Goal: Task Accomplishment & Management: Manage account settings

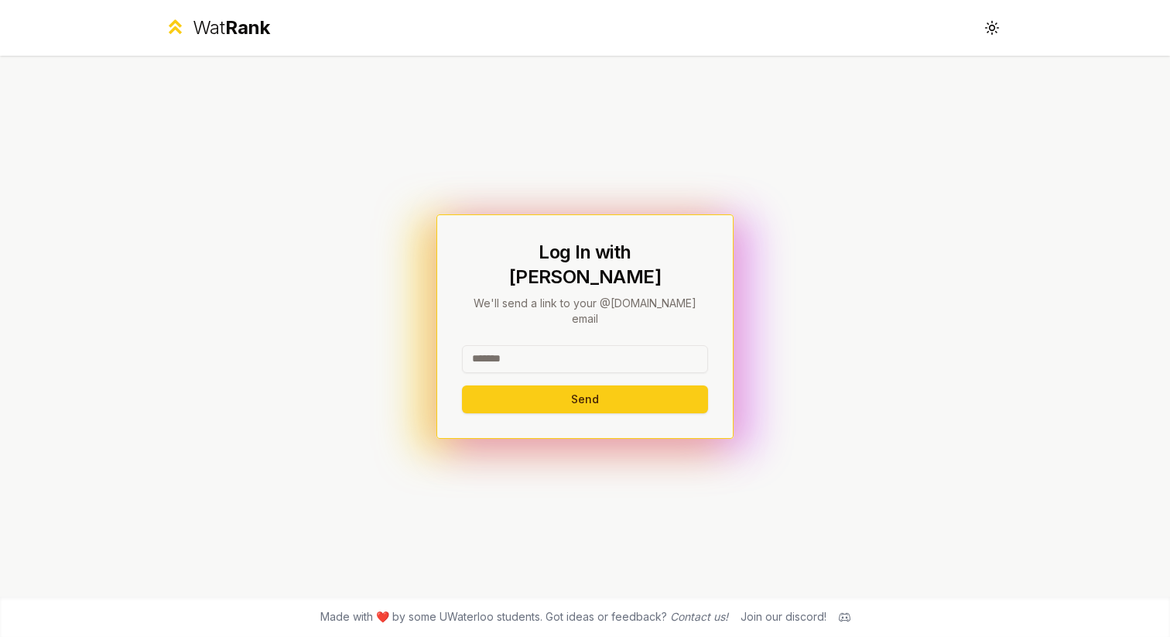
click at [515, 345] on input at bounding box center [585, 359] width 246 height 28
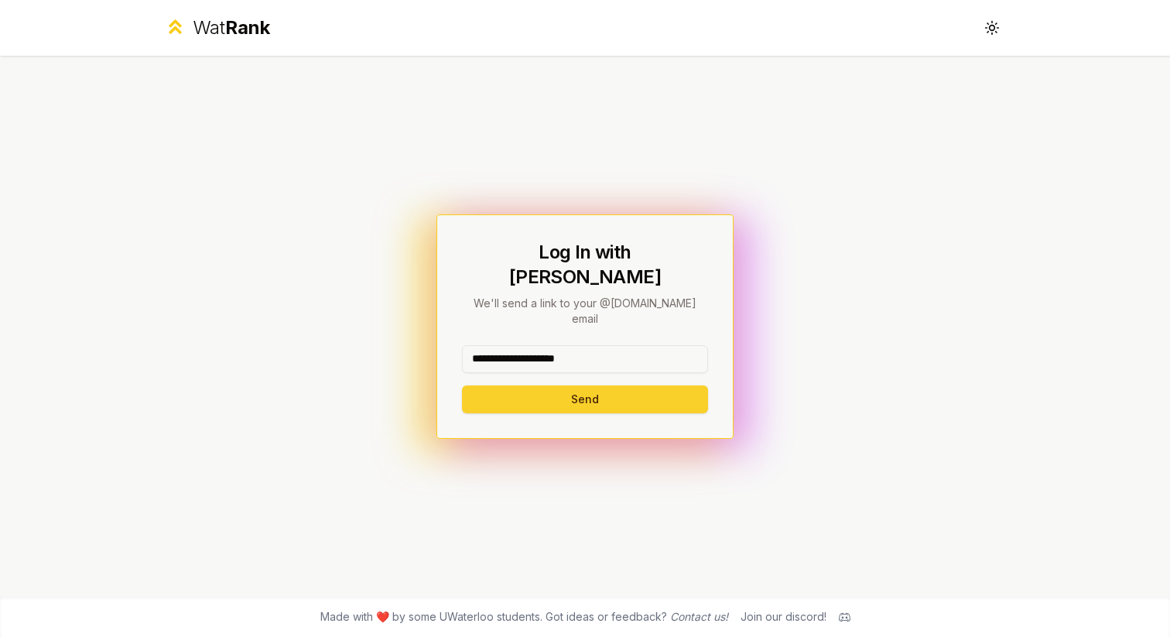
click at [551, 385] on button "Send" at bounding box center [585, 399] width 246 height 28
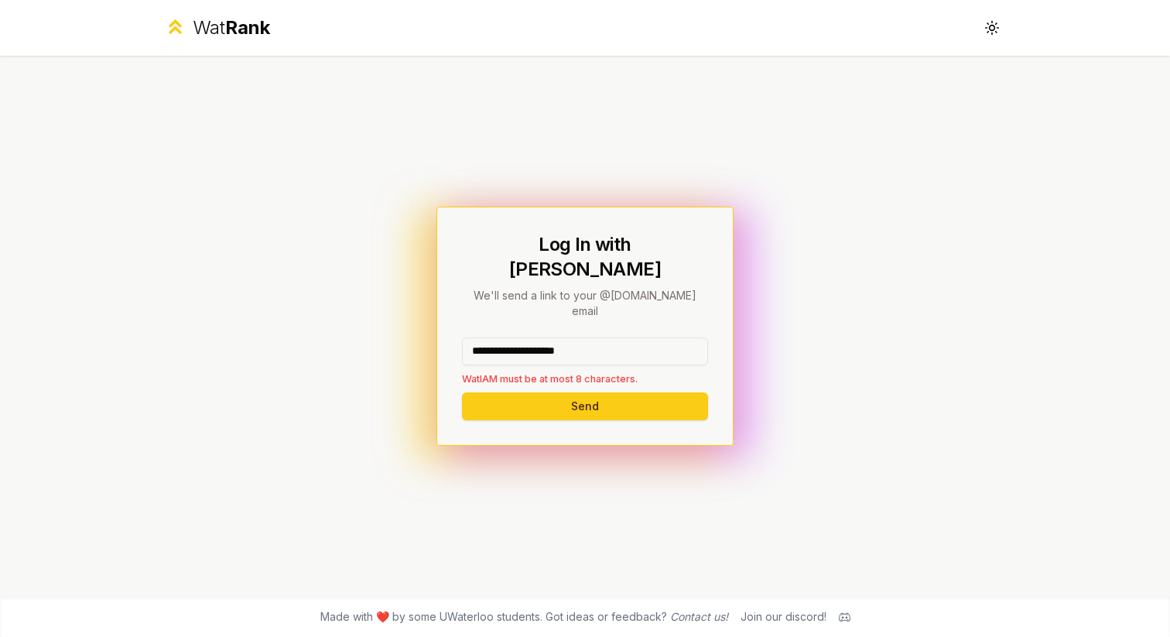
drag, startPoint x: 619, startPoint y: 326, endPoint x: 530, endPoint y: 328, distance: 89.0
click at [529, 337] on input "**********" at bounding box center [585, 351] width 246 height 28
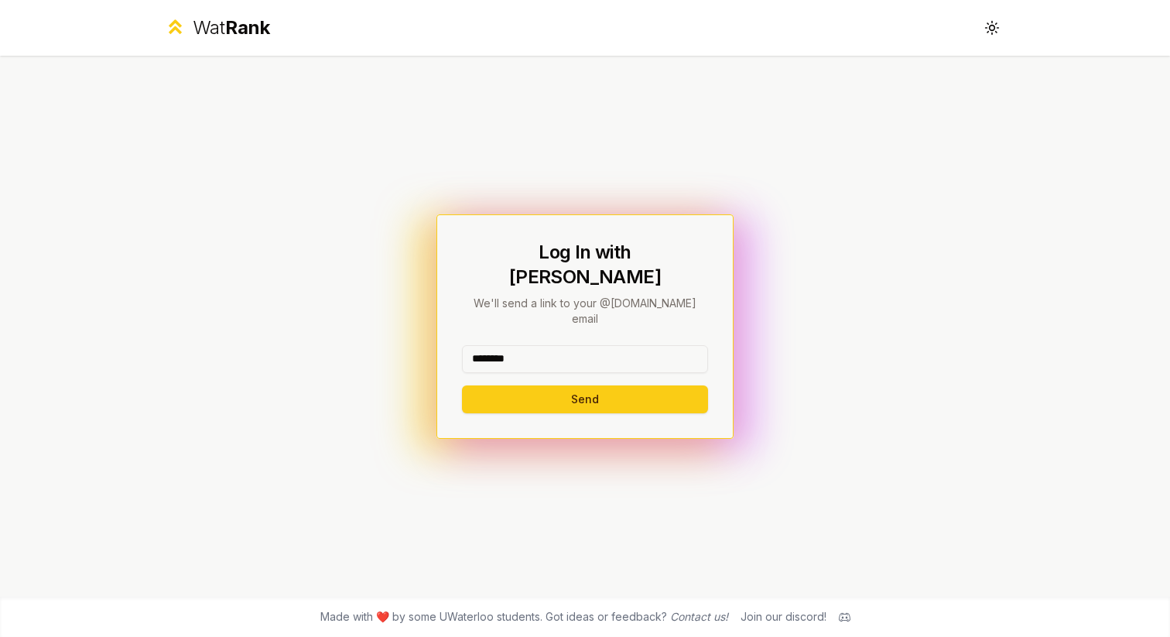
type input "********"
click at [462, 385] on button "Send" at bounding box center [585, 399] width 246 height 28
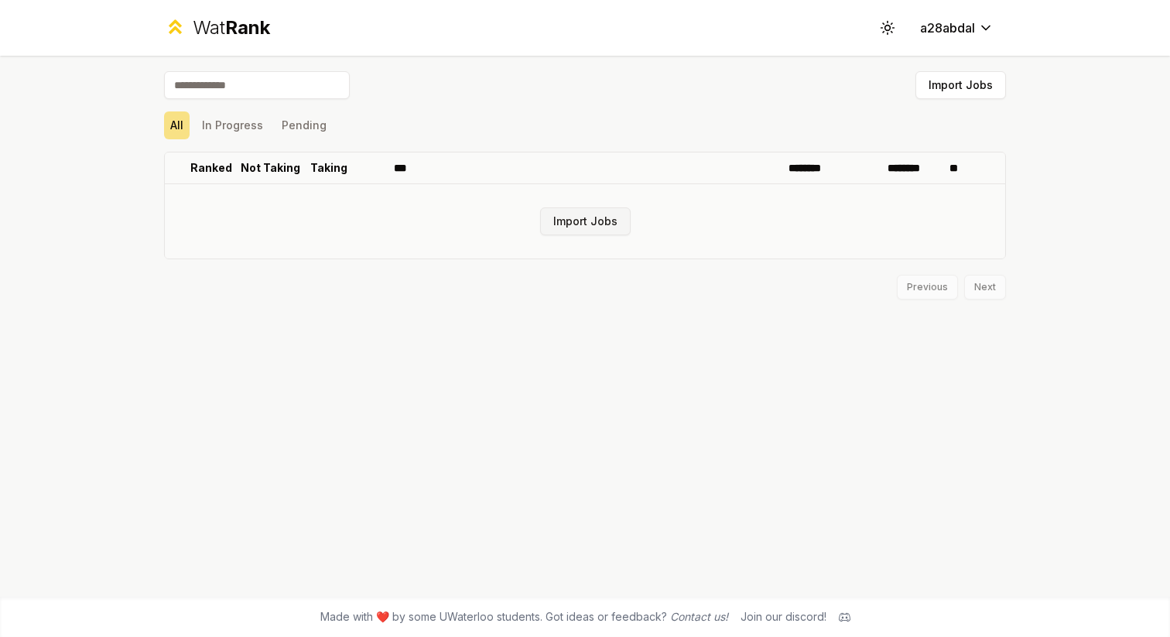
click at [598, 217] on button "Import Jobs" at bounding box center [585, 221] width 91 height 28
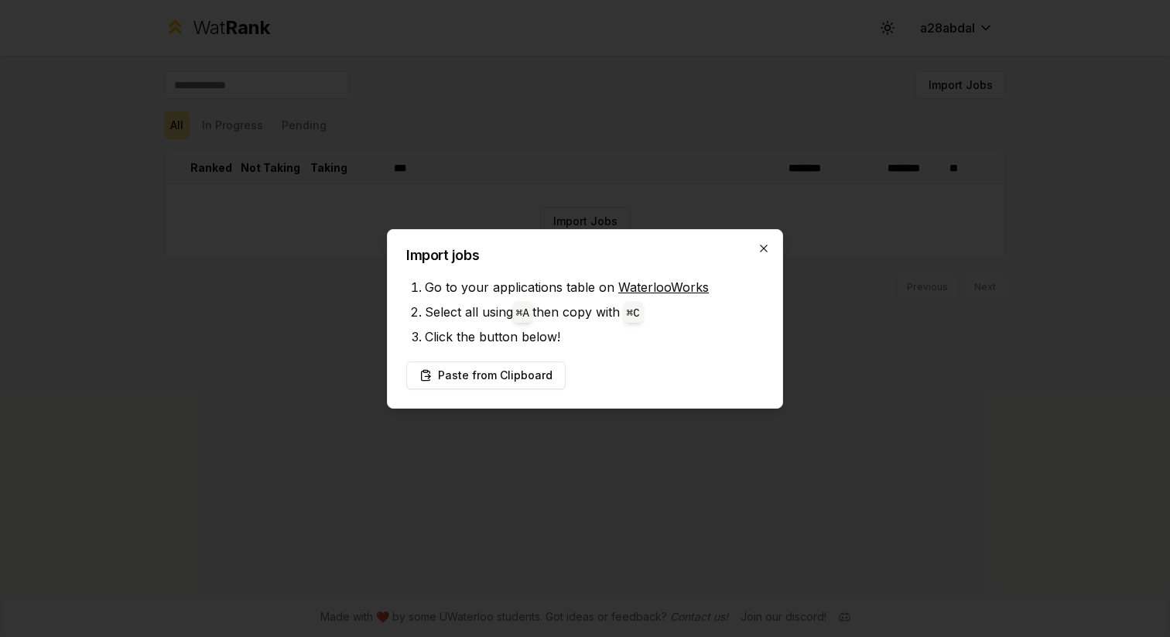
click at [762, 245] on icon "button" at bounding box center [764, 248] width 12 height 12
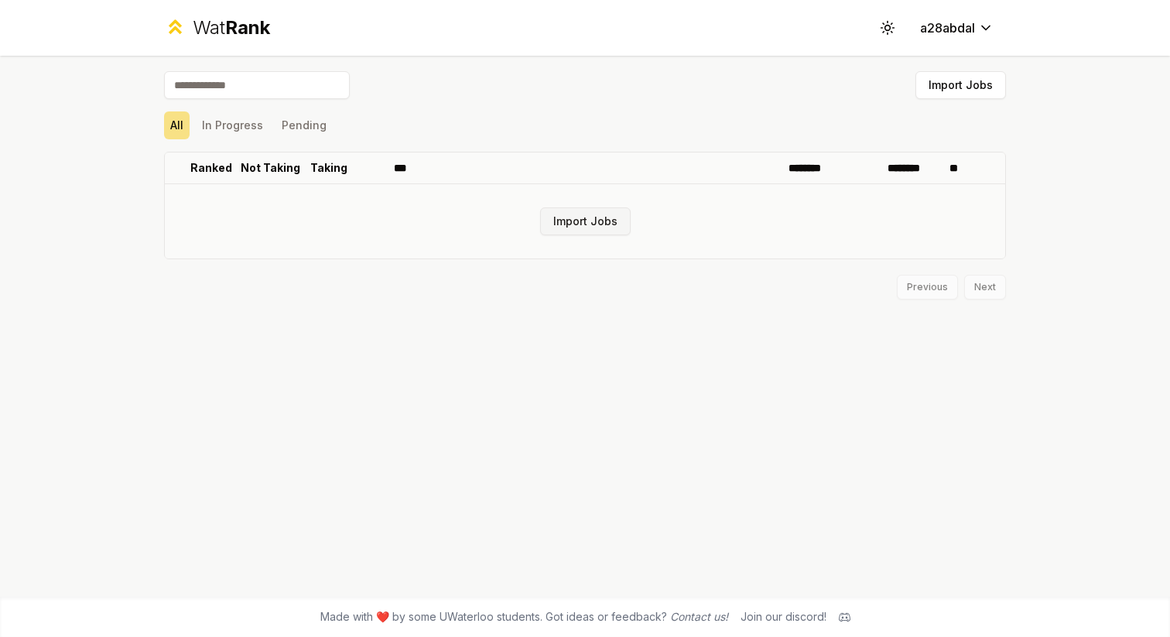
click at [588, 223] on button "Import Jobs" at bounding box center [585, 221] width 91 height 28
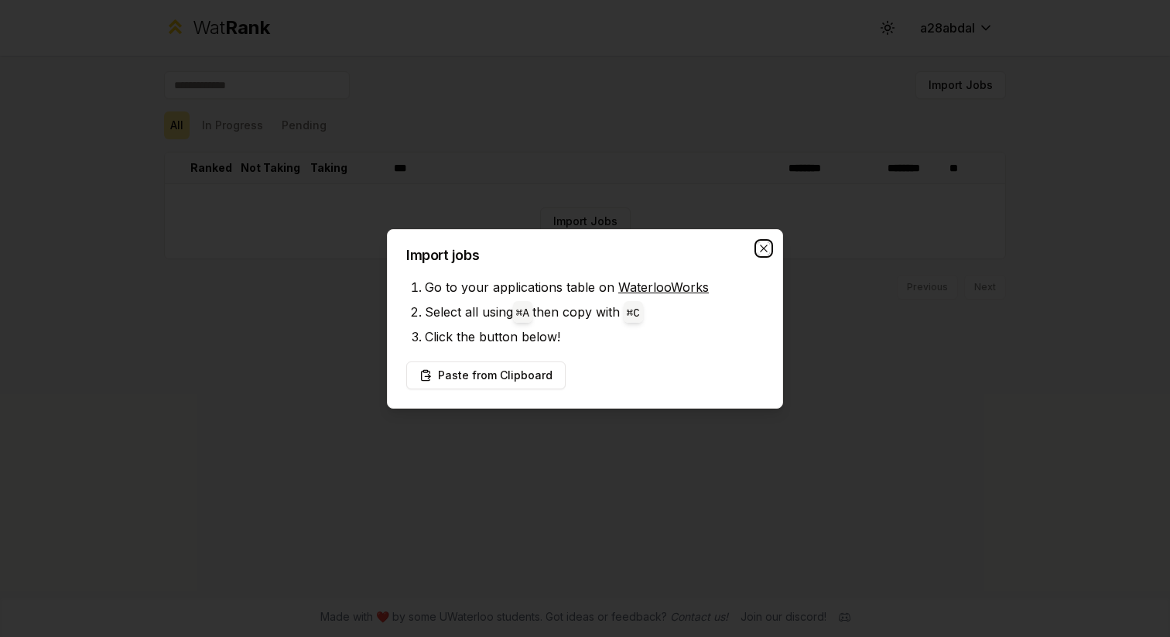
click at [763, 248] on icon "button" at bounding box center [763, 248] width 7 height 7
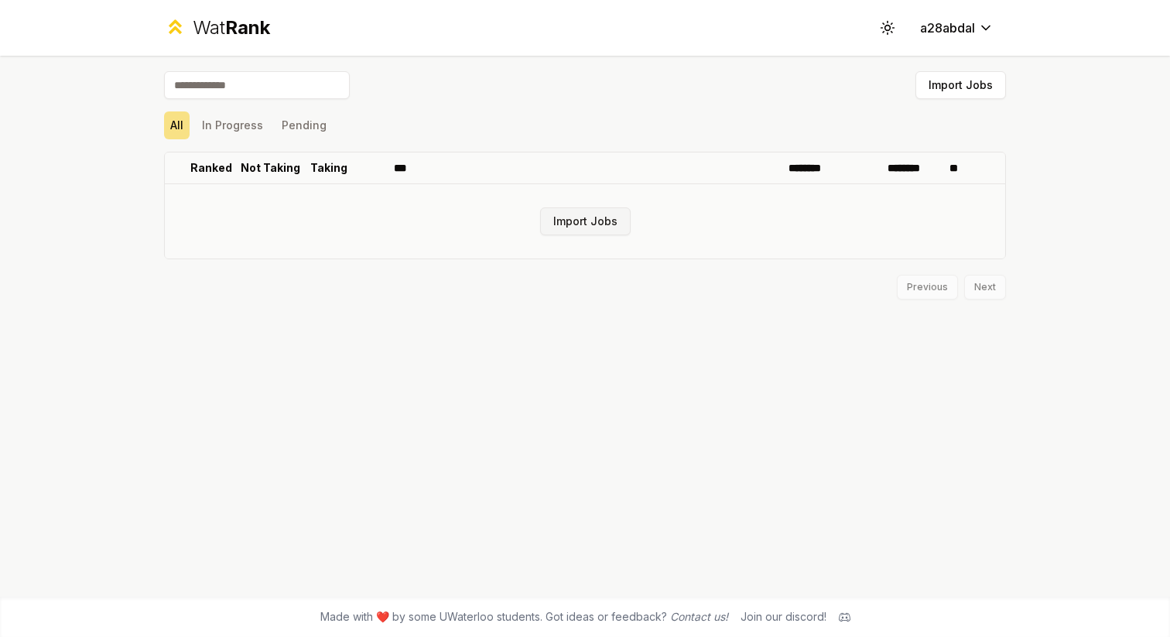
click at [577, 212] on button "Import Jobs" at bounding box center [585, 221] width 91 height 28
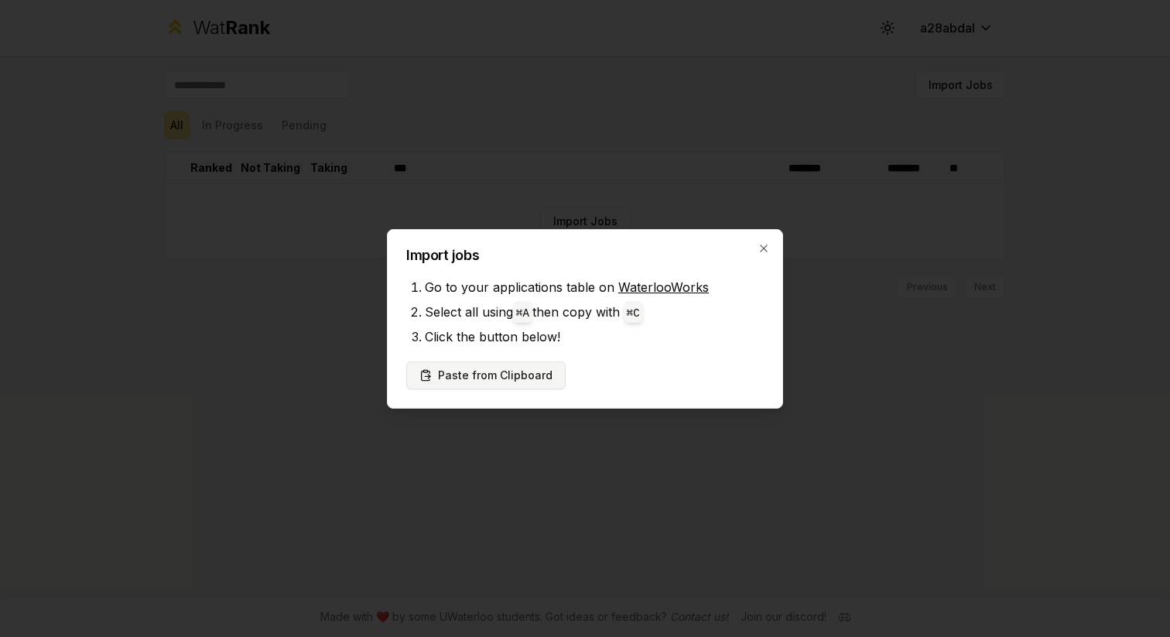
click at [515, 381] on button "Paste from Clipboard" at bounding box center [485, 375] width 159 height 28
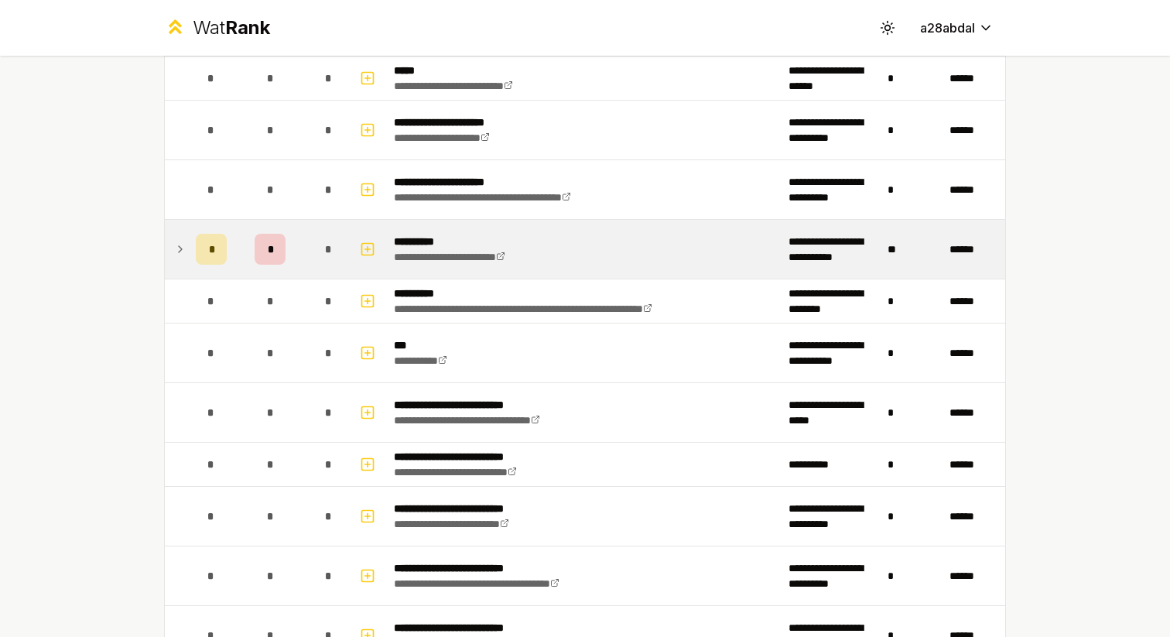
scroll to position [1255, 0]
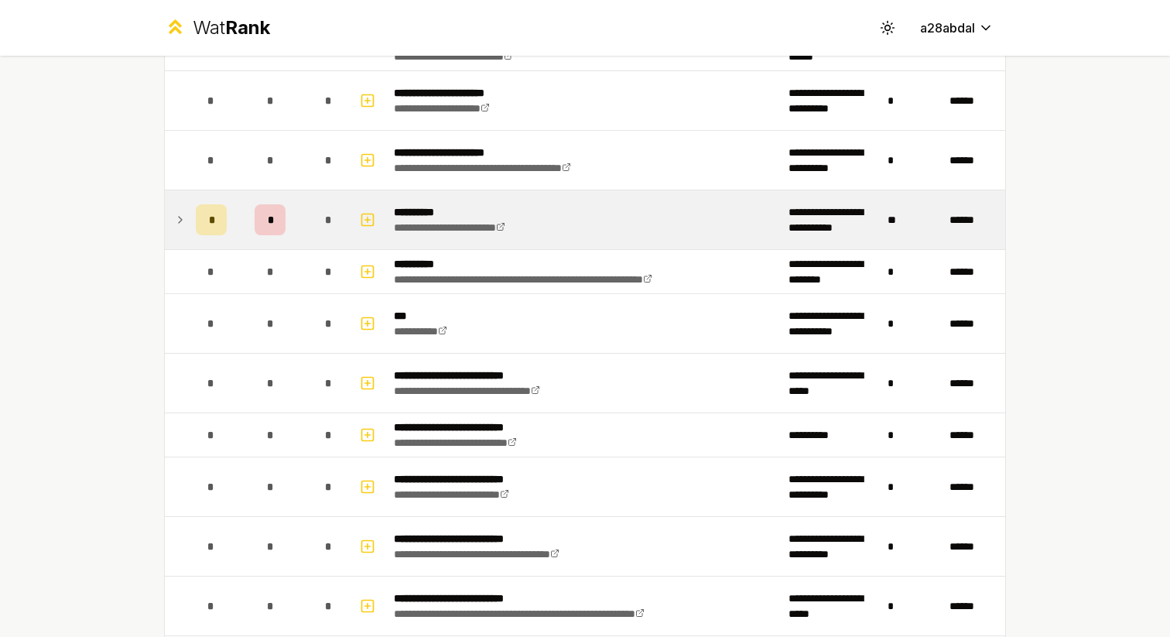
click at [177, 217] on icon at bounding box center [180, 219] width 12 height 19
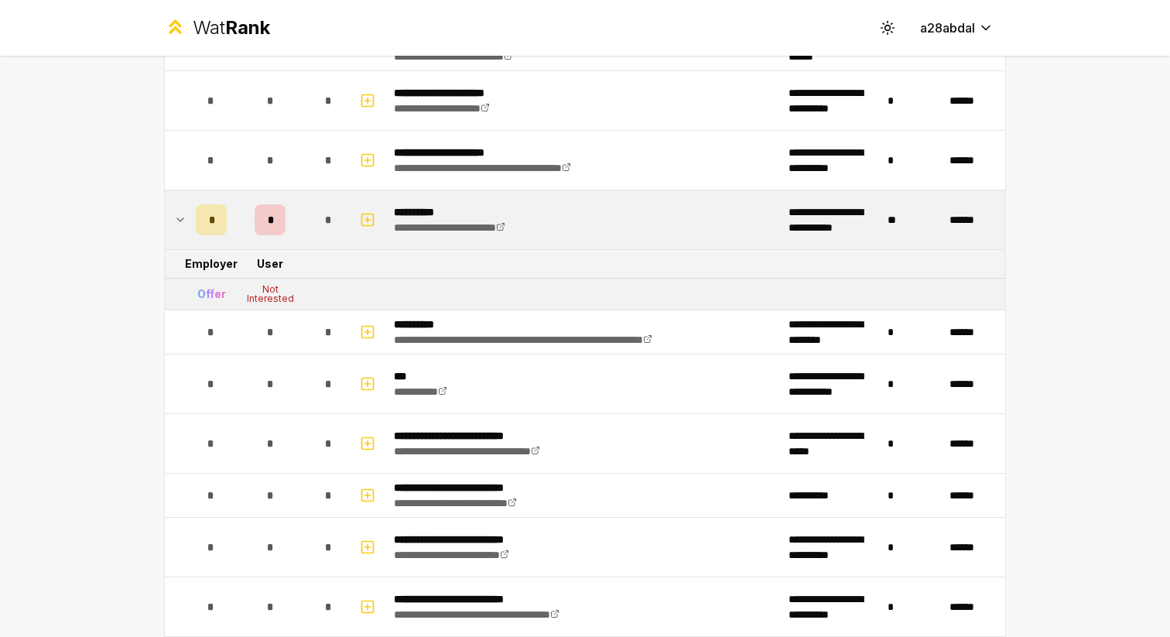
click at [177, 217] on icon at bounding box center [180, 219] width 12 height 19
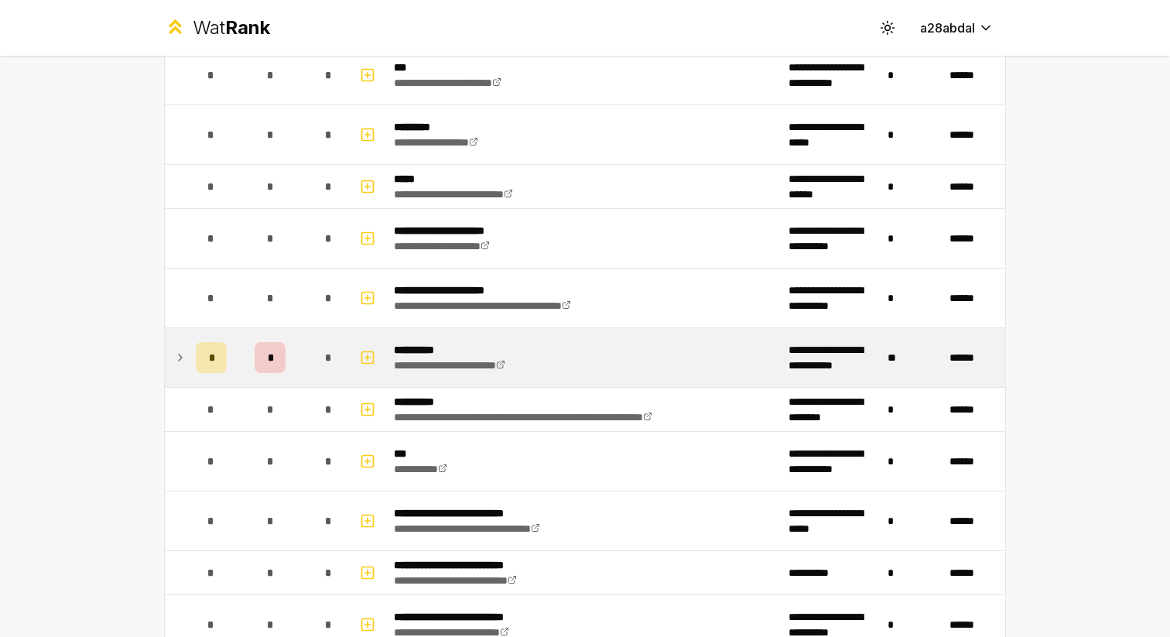
scroll to position [1172, 0]
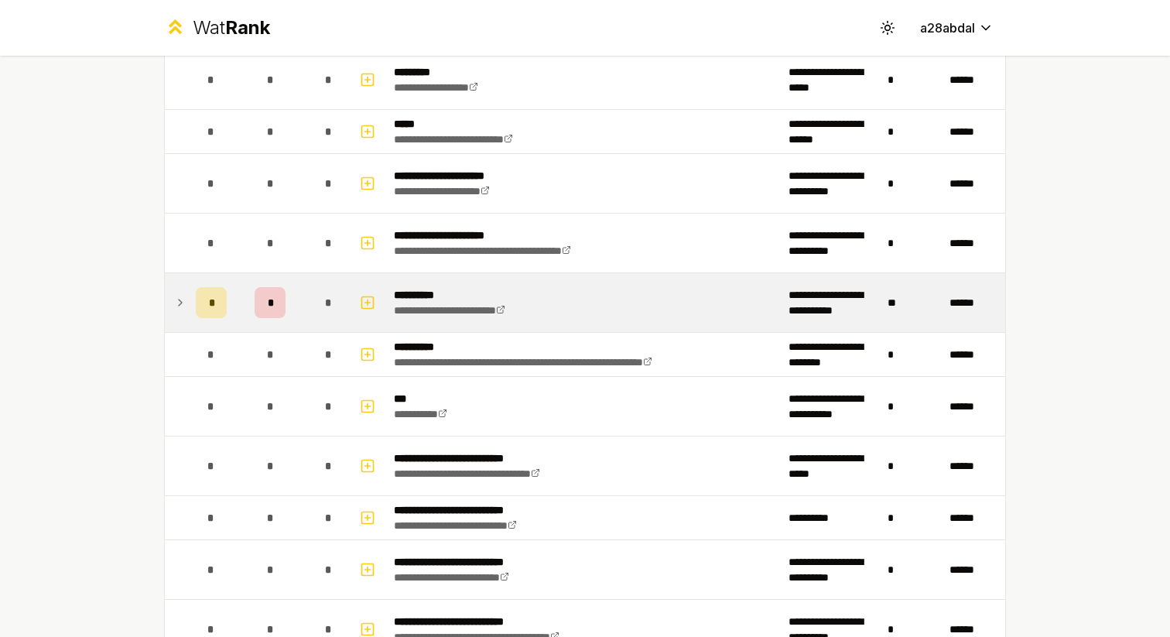
click at [179, 294] on icon at bounding box center [180, 302] width 12 height 19
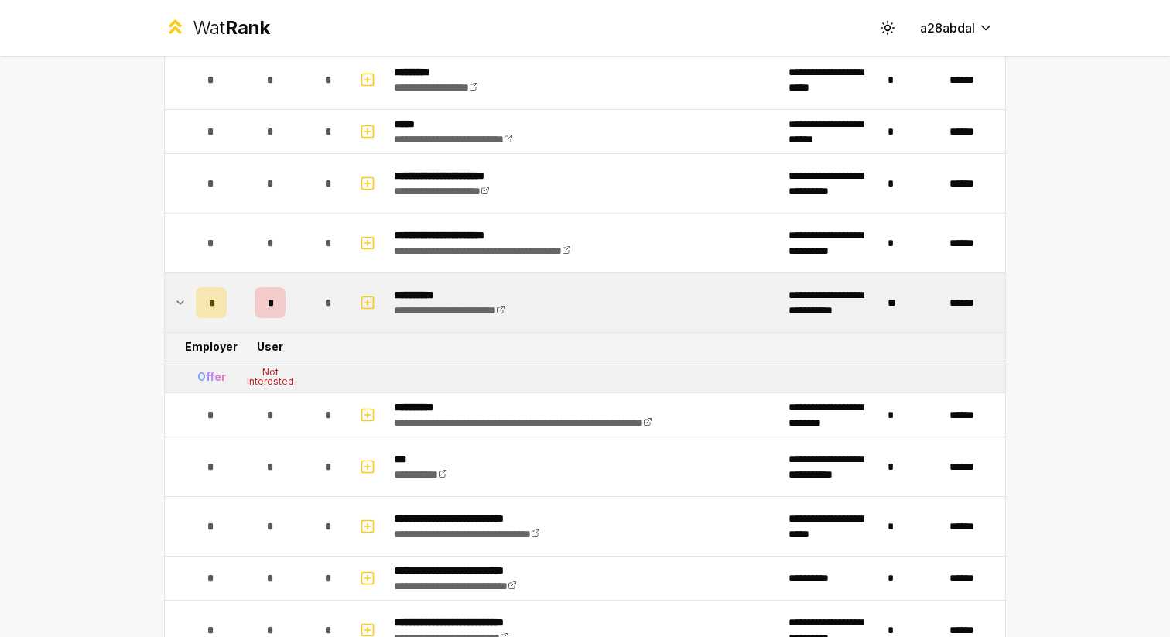
click at [179, 294] on icon at bounding box center [180, 302] width 12 height 19
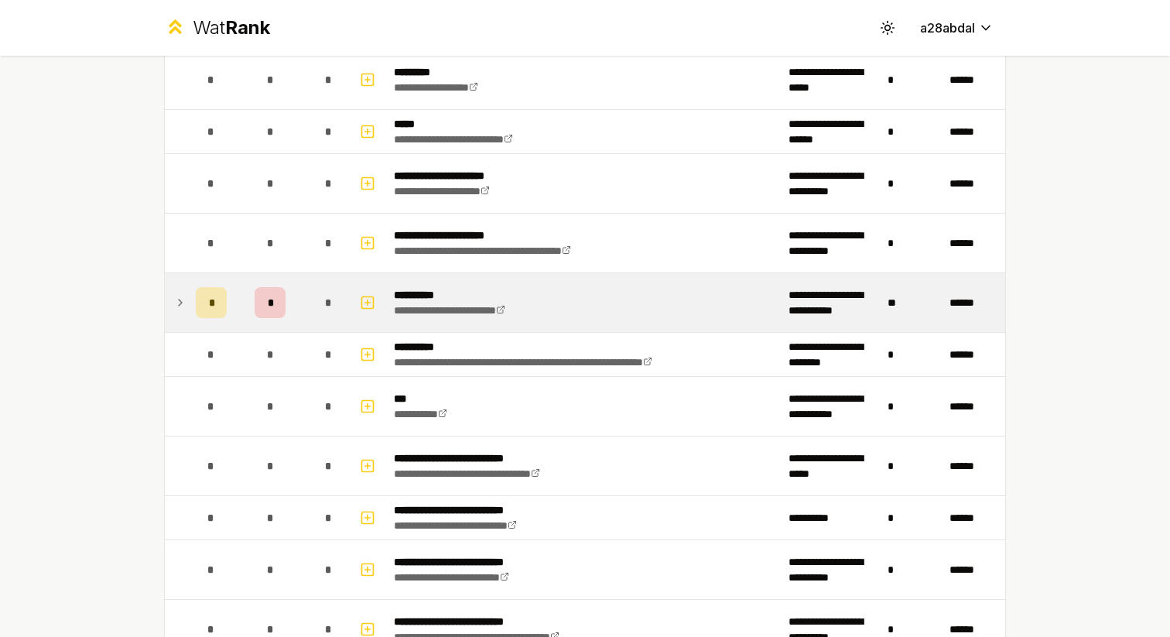
click at [178, 301] on icon at bounding box center [180, 302] width 12 height 19
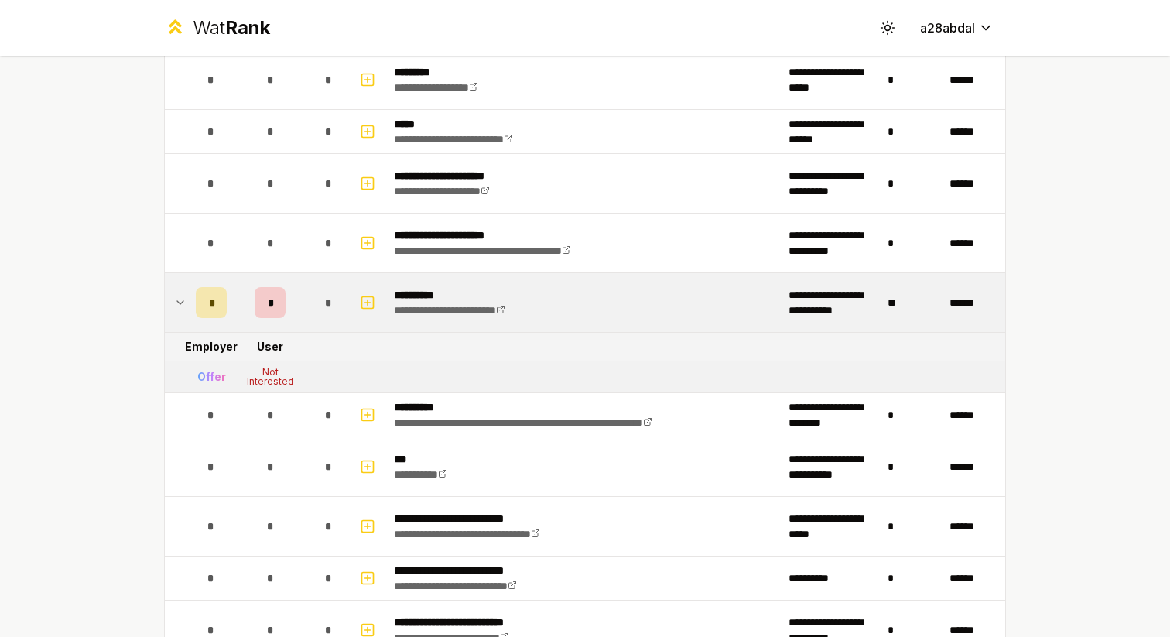
click at [178, 301] on icon at bounding box center [180, 302] width 12 height 19
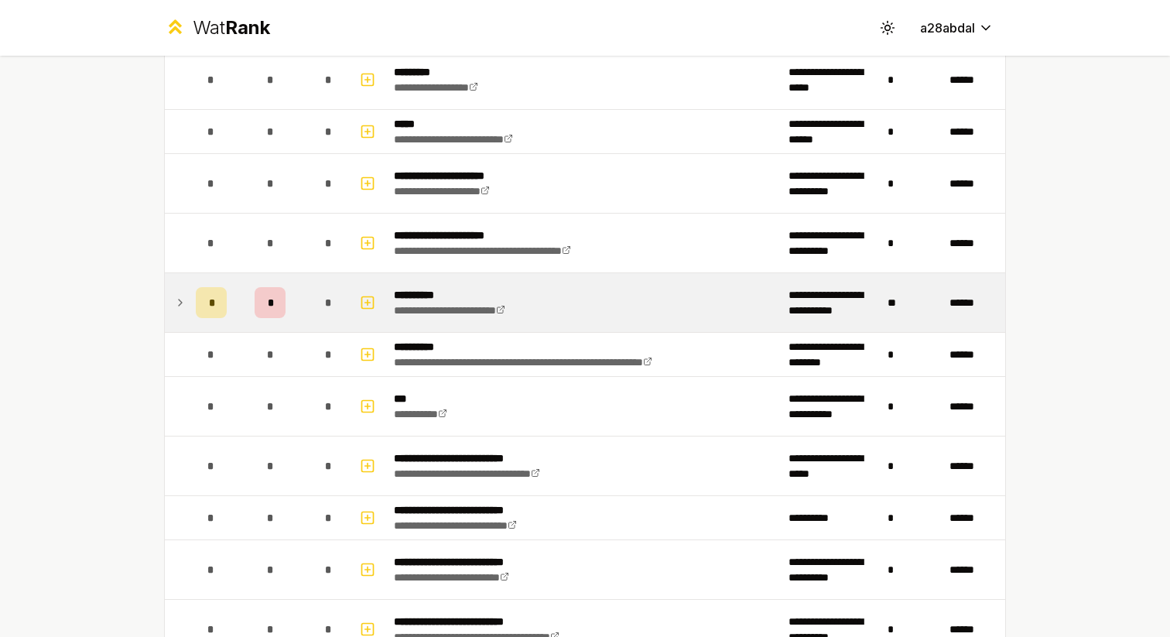
click at [178, 301] on icon at bounding box center [180, 302] width 12 height 19
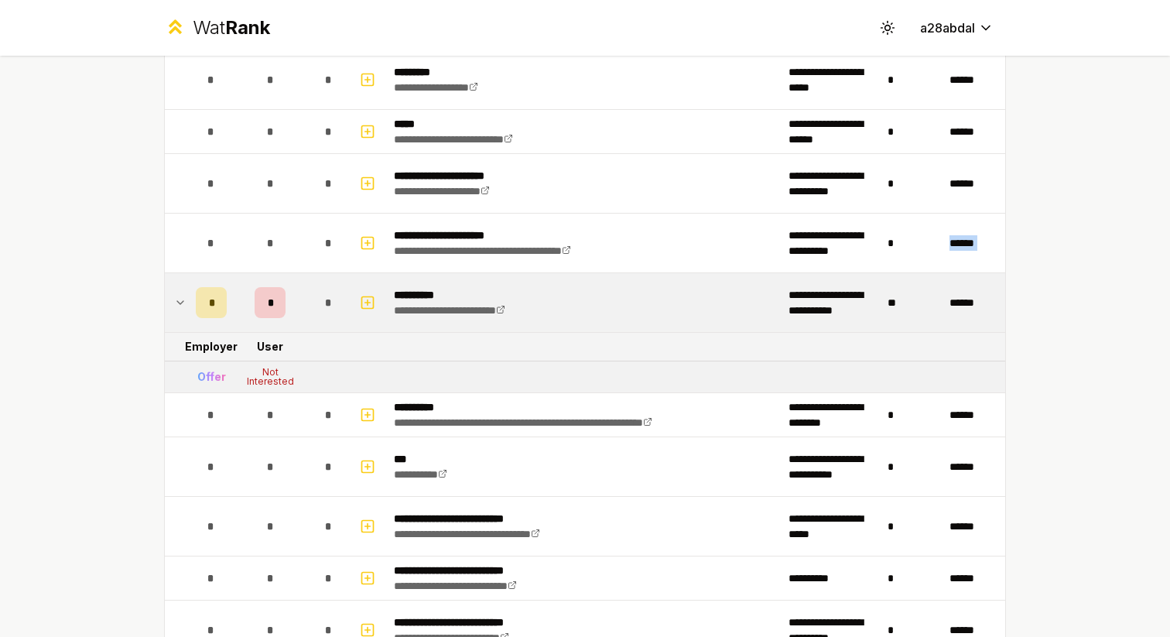
click at [178, 301] on icon at bounding box center [180, 302] width 12 height 19
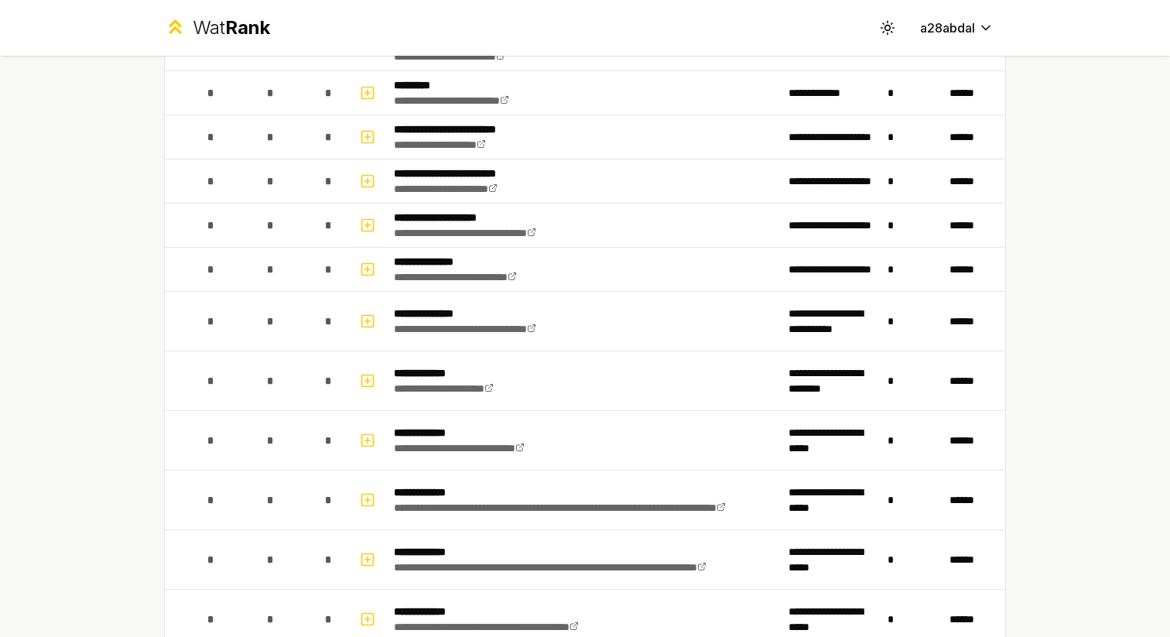
scroll to position [0, 0]
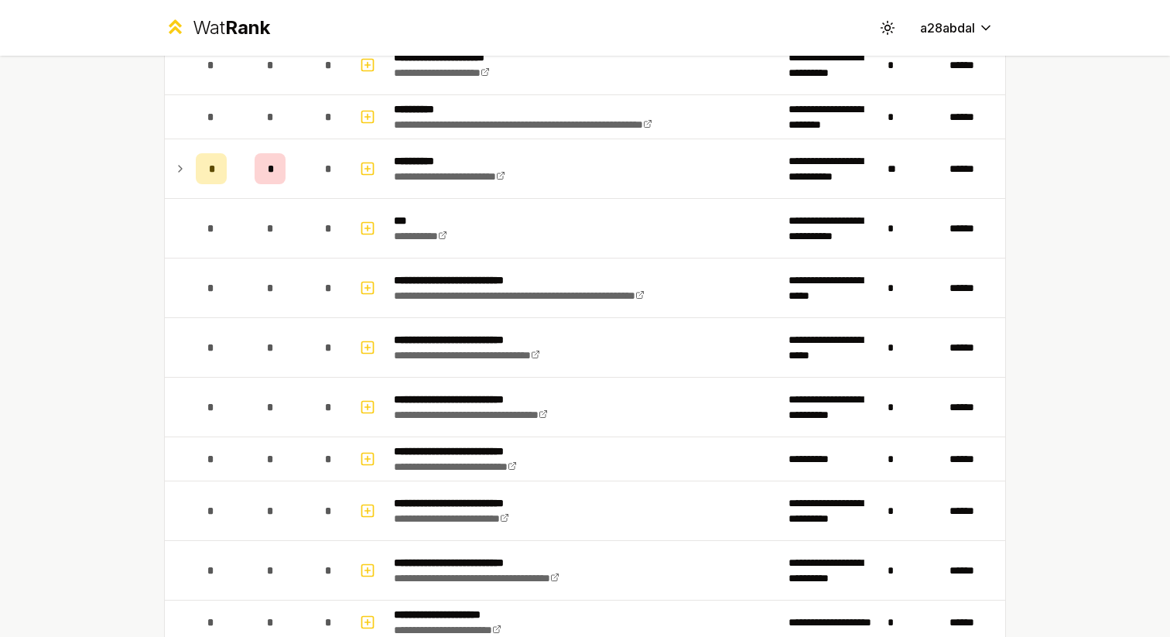
scroll to position [1347, 0]
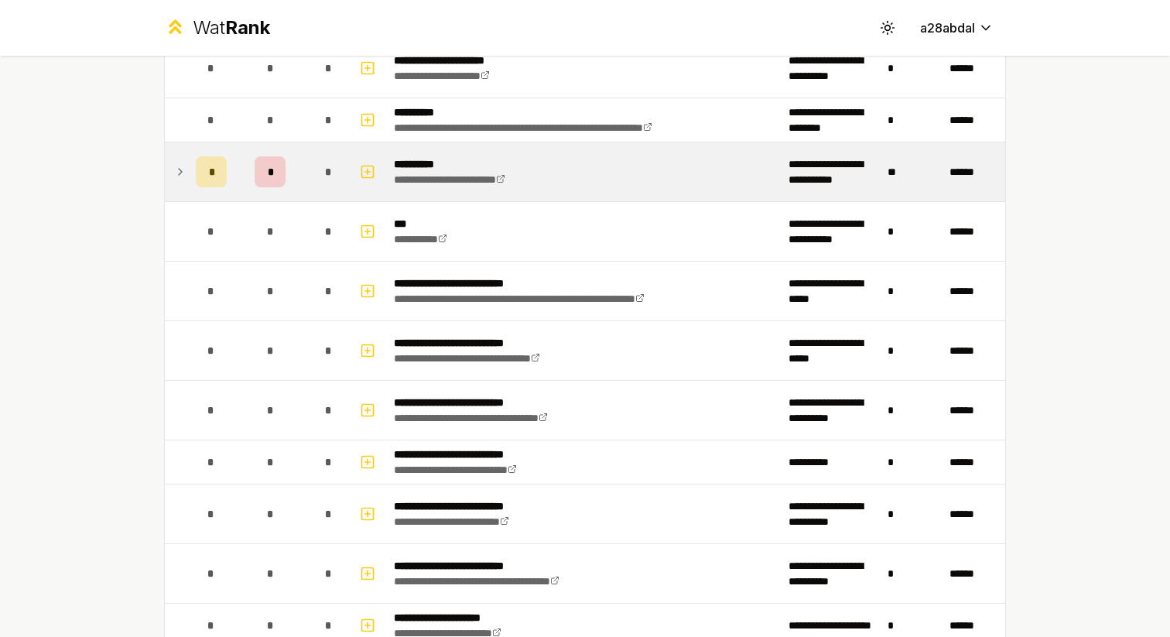
click at [180, 166] on icon at bounding box center [180, 172] width 12 height 19
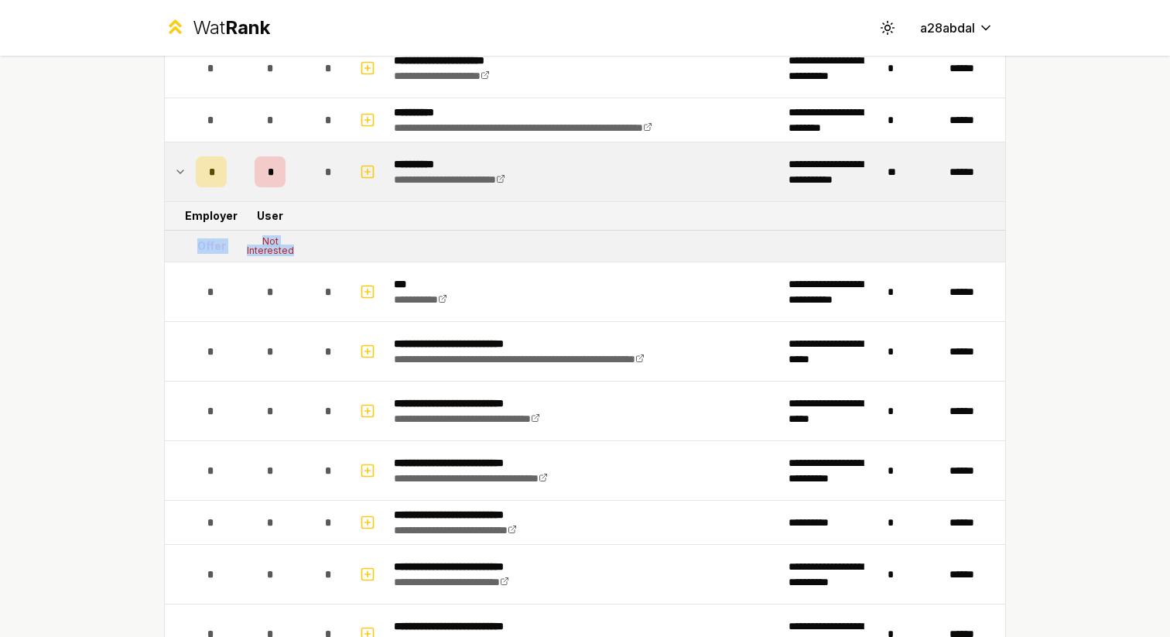
drag, startPoint x: 198, startPoint y: 243, endPoint x: 293, endPoint y: 255, distance: 95.2
click at [293, 255] on tr "Offer Not Interested" at bounding box center [585, 247] width 840 height 32
click at [293, 255] on td "Not Interested" at bounding box center [270, 246] width 74 height 31
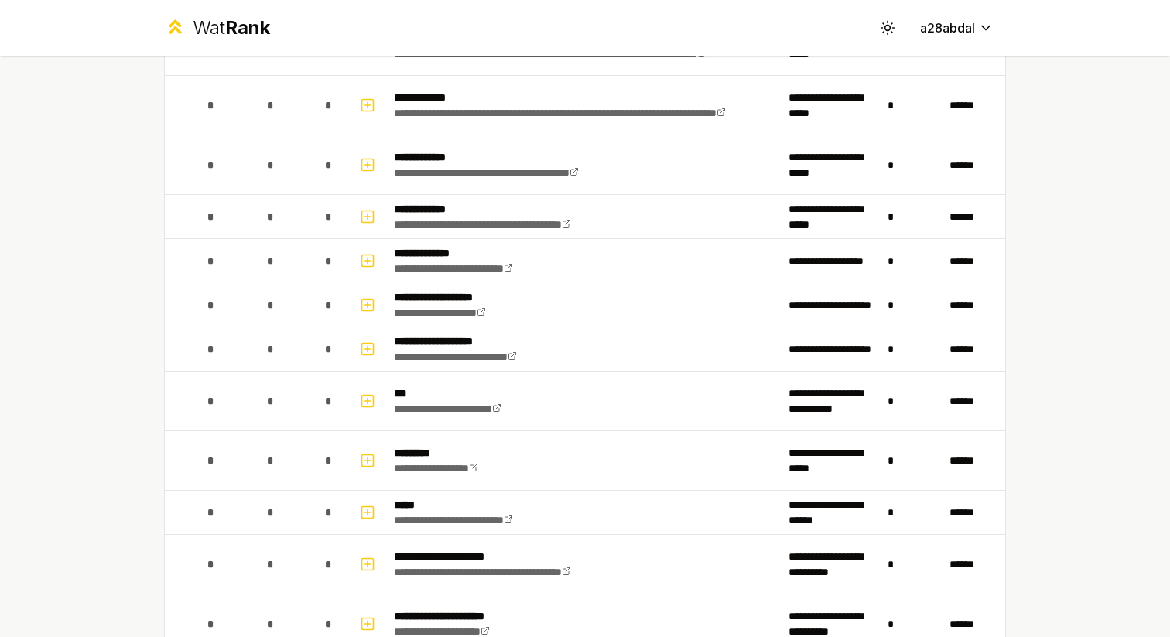
scroll to position [0, 0]
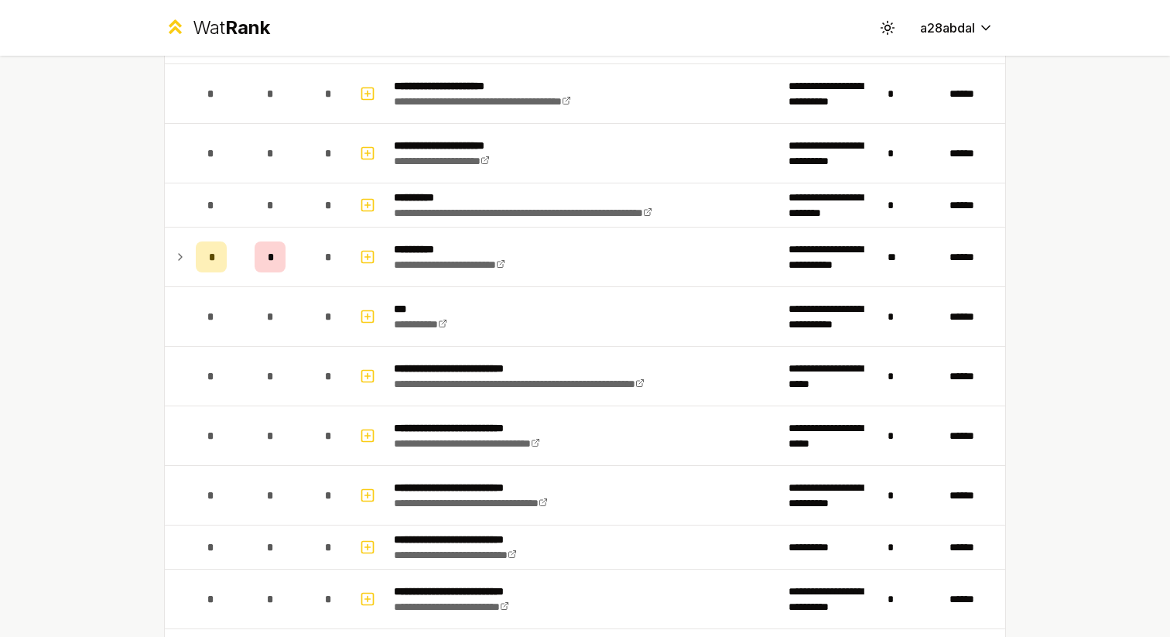
scroll to position [1268, 0]
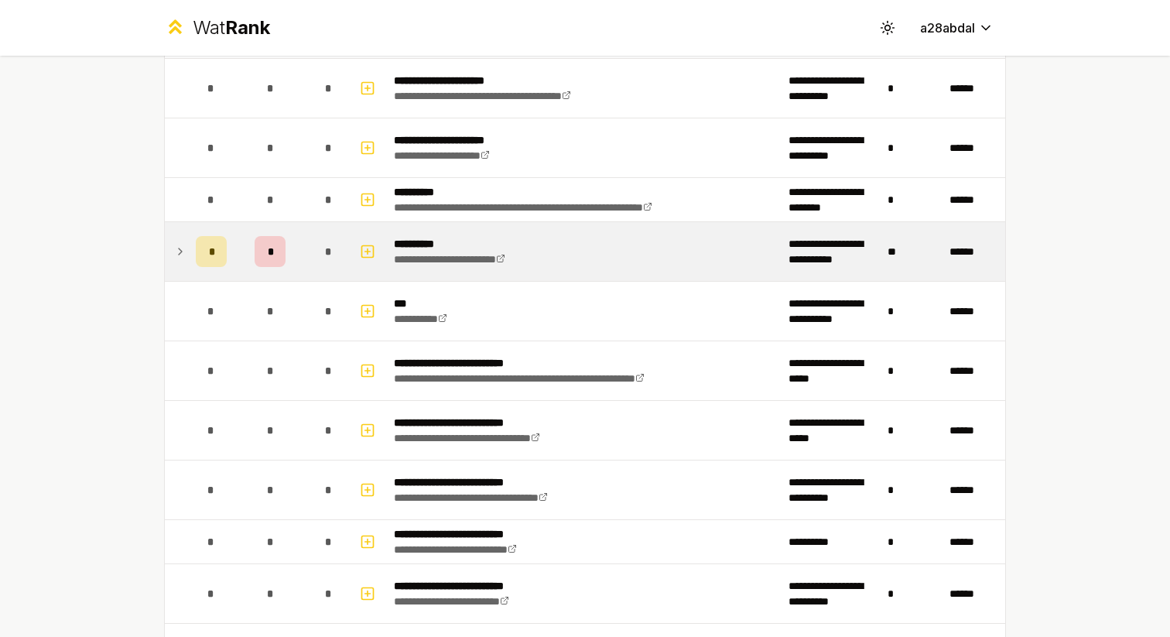
click at [176, 241] on td at bounding box center [177, 251] width 25 height 59
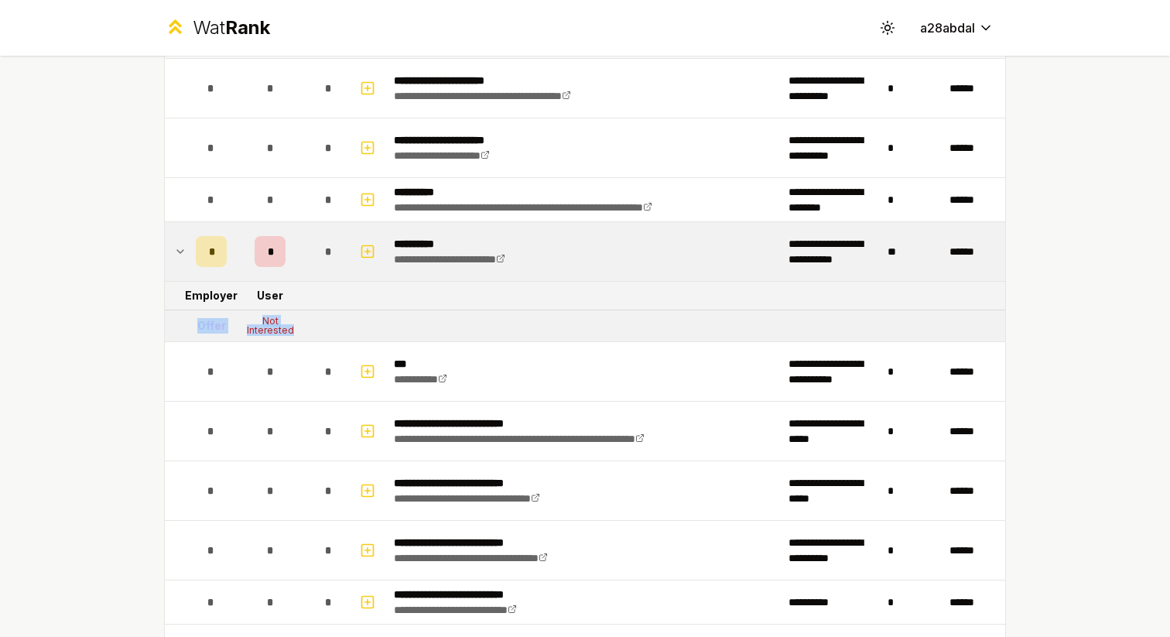
drag, startPoint x: 197, startPoint y: 322, endPoint x: 246, endPoint y: 338, distance: 51.4
click at [246, 338] on tr "Offer Not Interested" at bounding box center [585, 326] width 840 height 32
click at [258, 334] on div "Not Interested" at bounding box center [270, 325] width 62 height 19
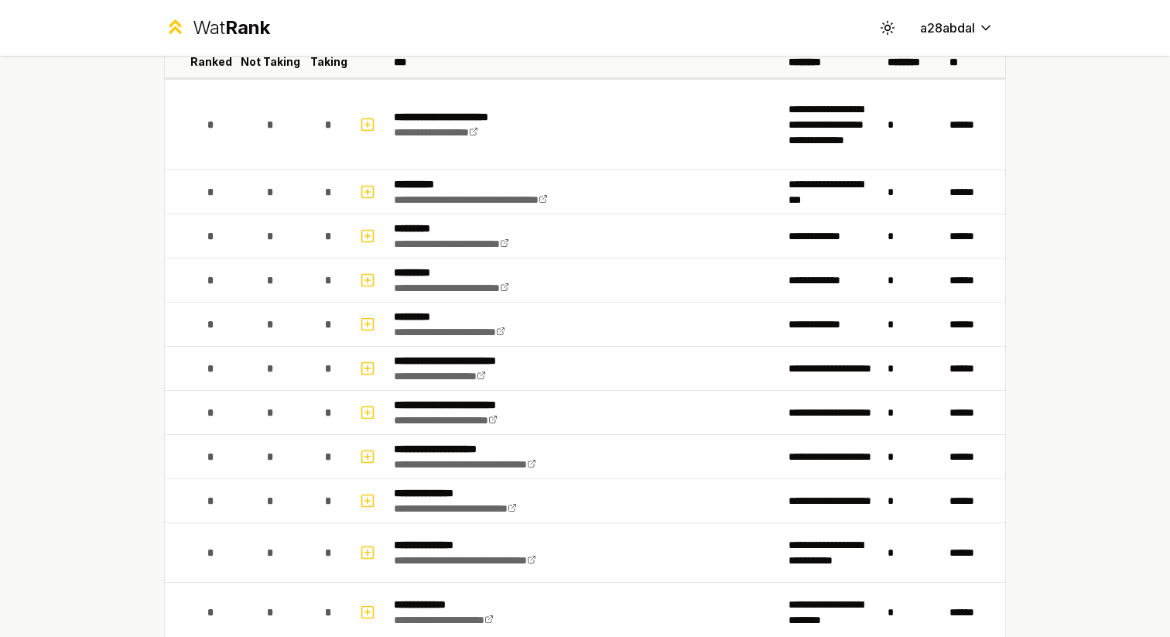
scroll to position [0, 0]
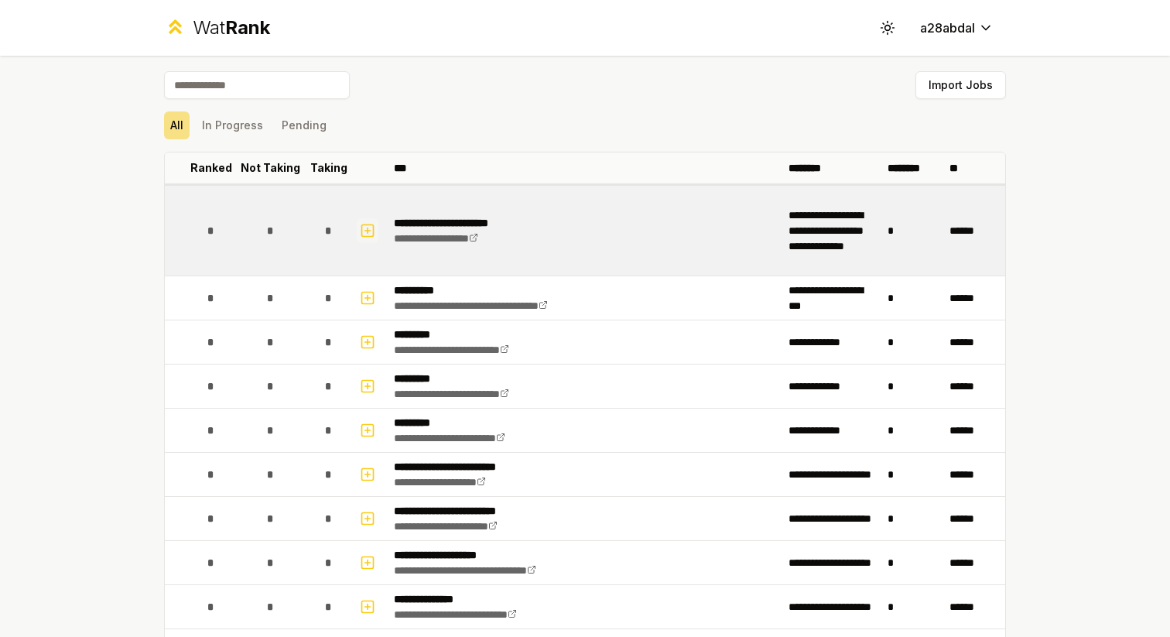
click at [364, 234] on icon "button" at bounding box center [367, 230] width 15 height 19
select select
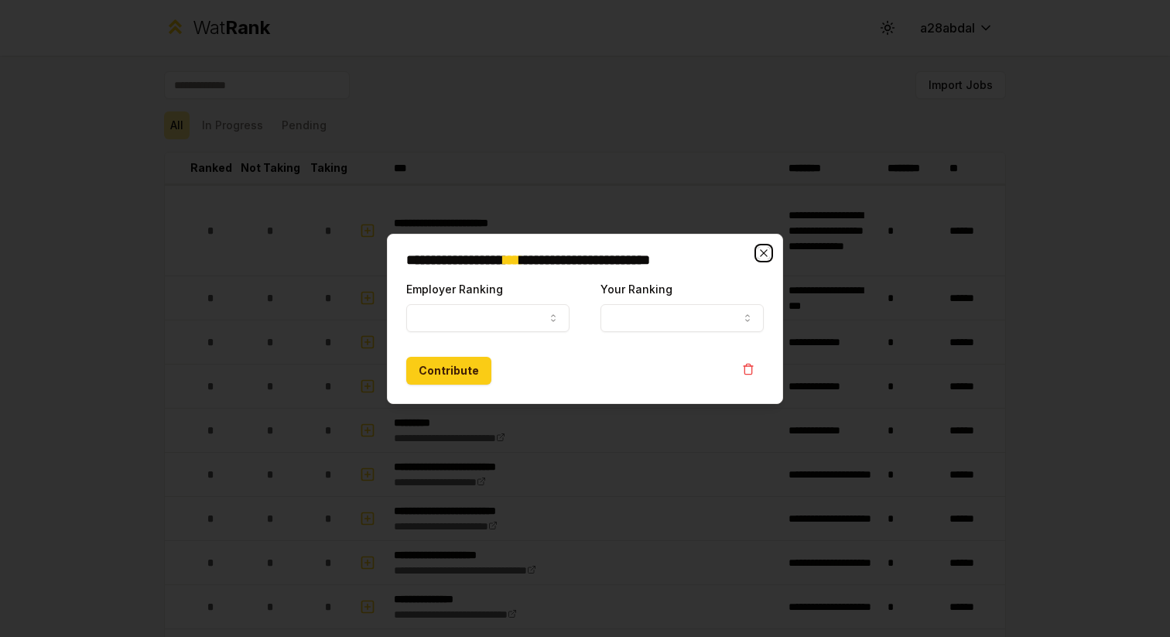
click at [763, 251] on icon "button" at bounding box center [764, 253] width 12 height 12
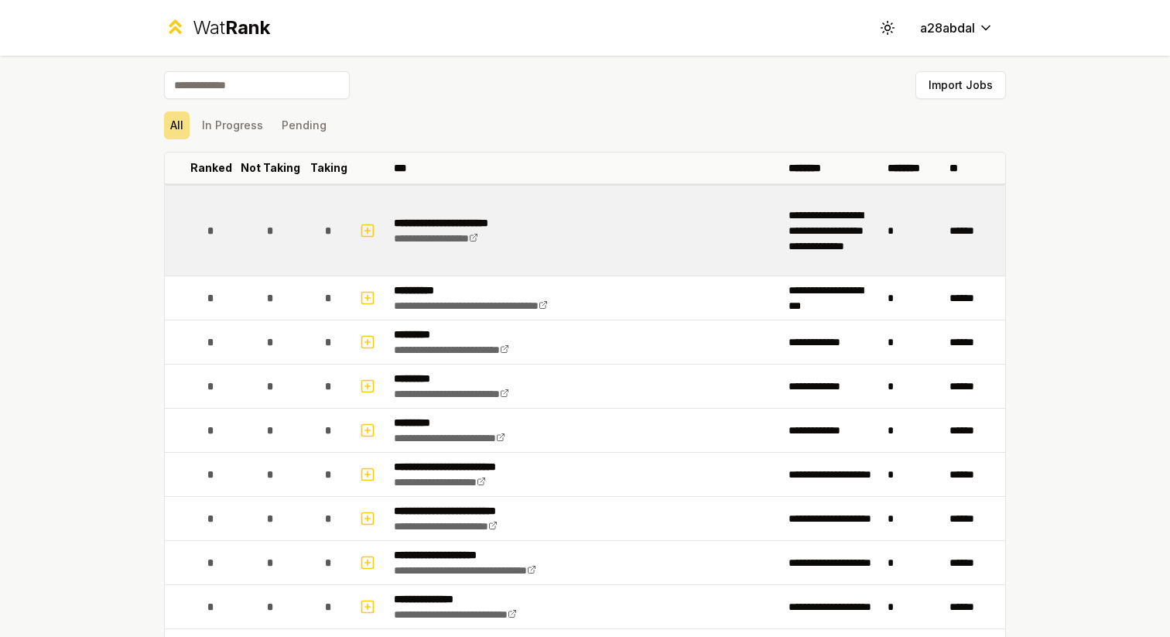
scroll to position [59, 0]
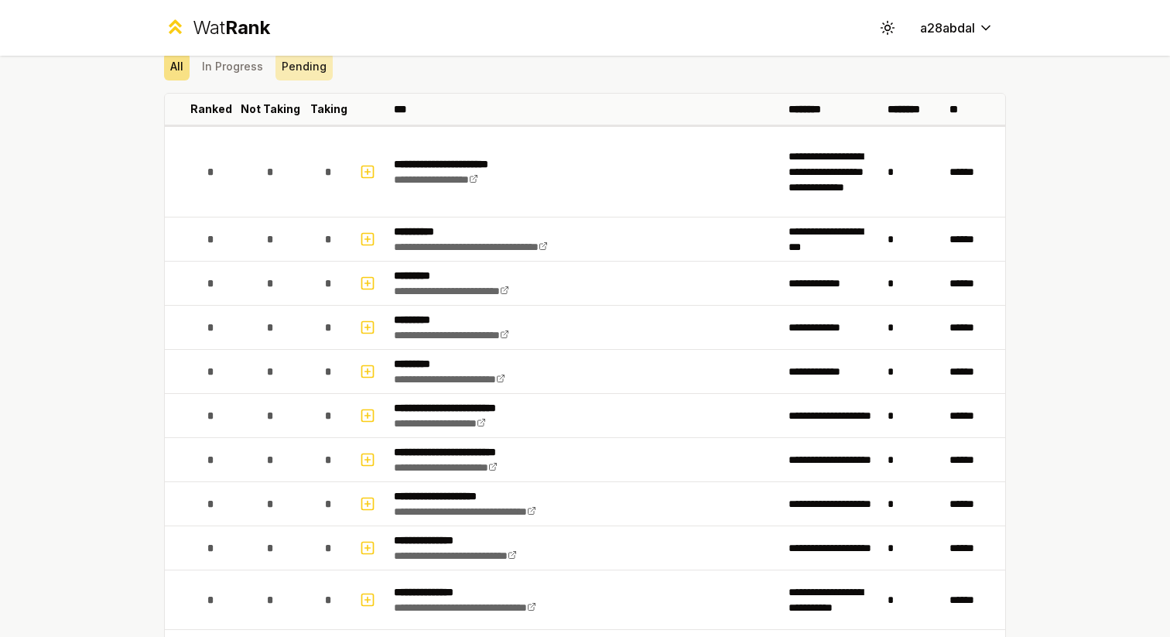
click at [308, 72] on button "Pending" at bounding box center [303, 67] width 57 height 28
click at [234, 72] on button "In Progress" at bounding box center [233, 67] width 74 height 28
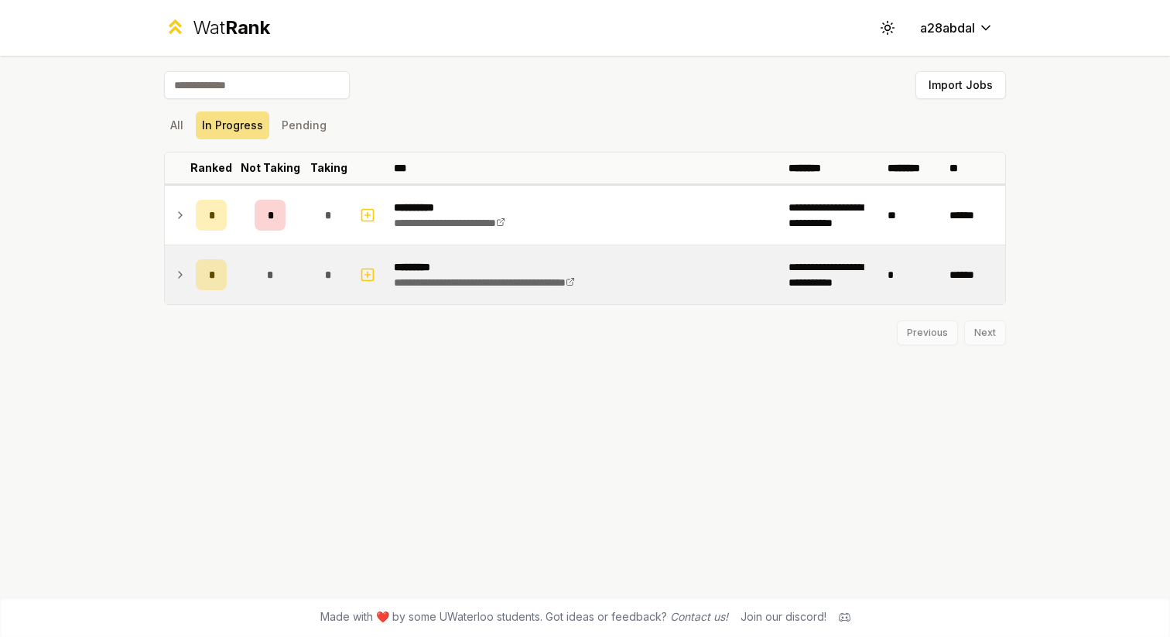
click at [178, 280] on icon at bounding box center [180, 274] width 12 height 19
drag, startPoint x: 197, startPoint y: 347, endPoint x: 243, endPoint y: 352, distance: 46.7
click at [243, 352] on tr "Ranked 1" at bounding box center [585, 348] width 840 height 28
click at [261, 348] on td "1" at bounding box center [270, 348] width 74 height 28
click at [294, 138] on button "Pending" at bounding box center [303, 125] width 57 height 28
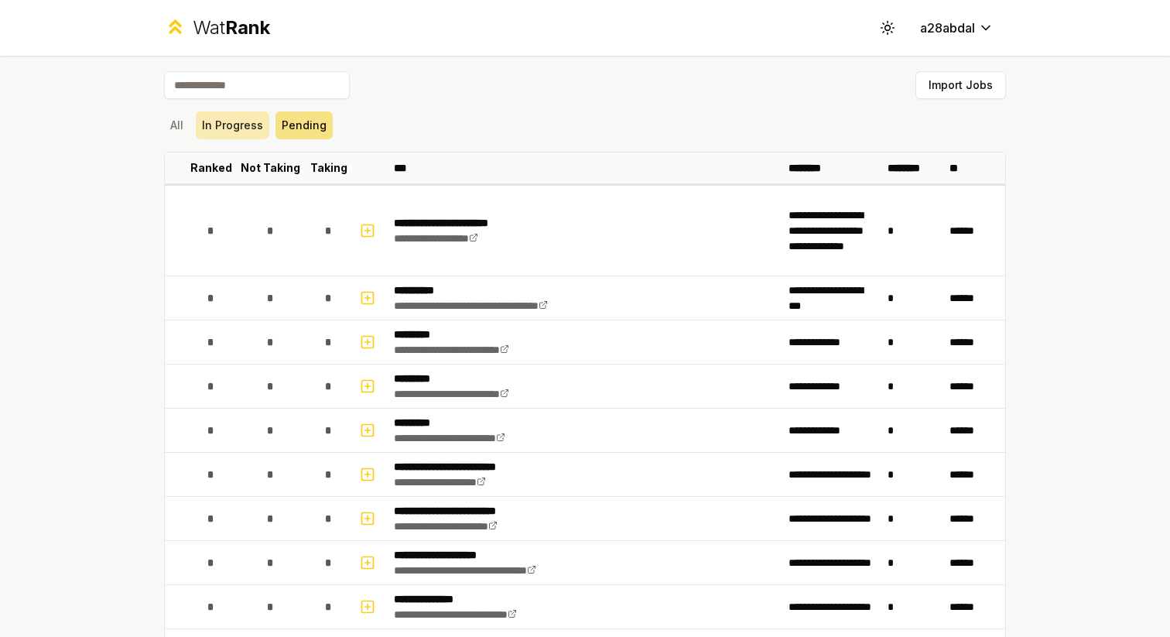
click at [238, 122] on button "In Progress" at bounding box center [233, 125] width 74 height 28
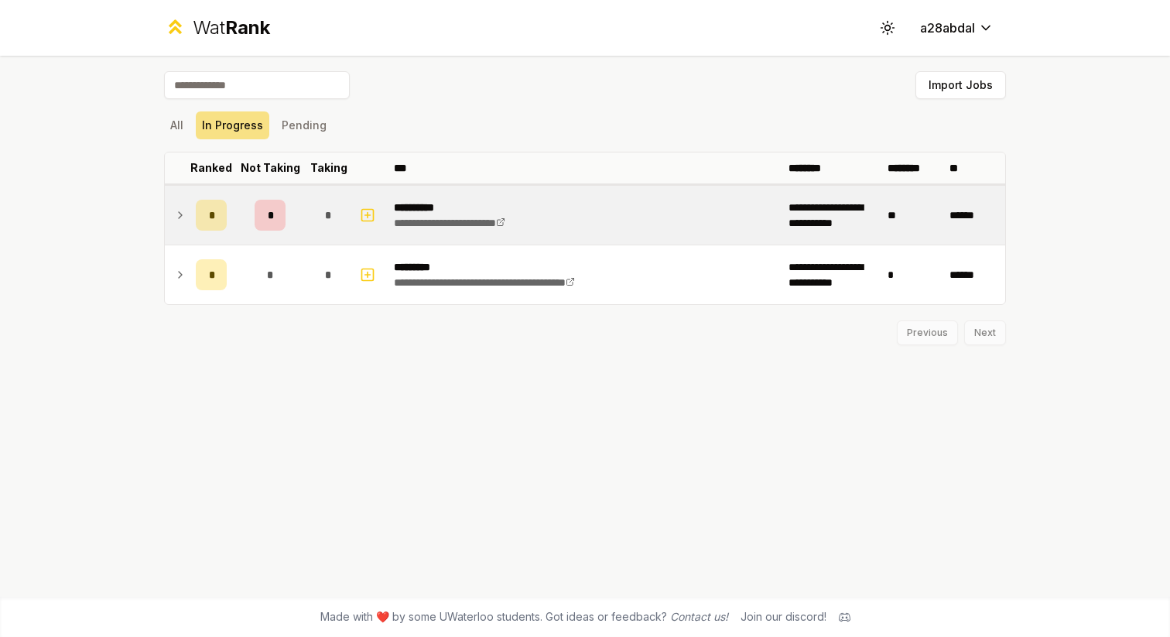
click at [178, 211] on icon at bounding box center [180, 215] width 12 height 19
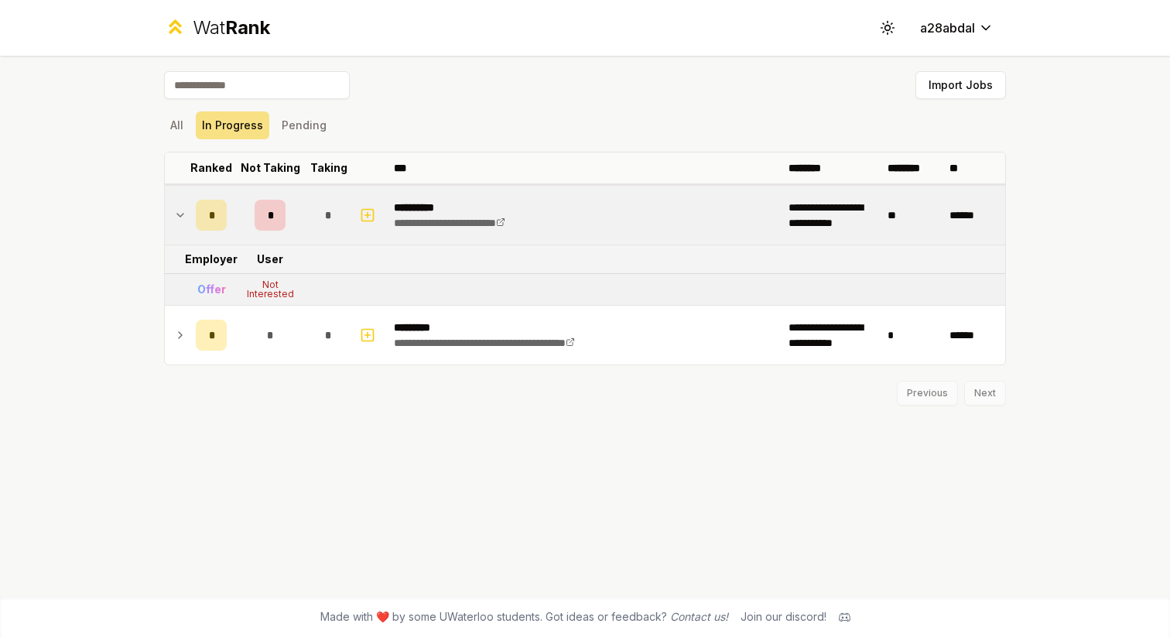
click at [178, 211] on icon at bounding box center [180, 215] width 12 height 19
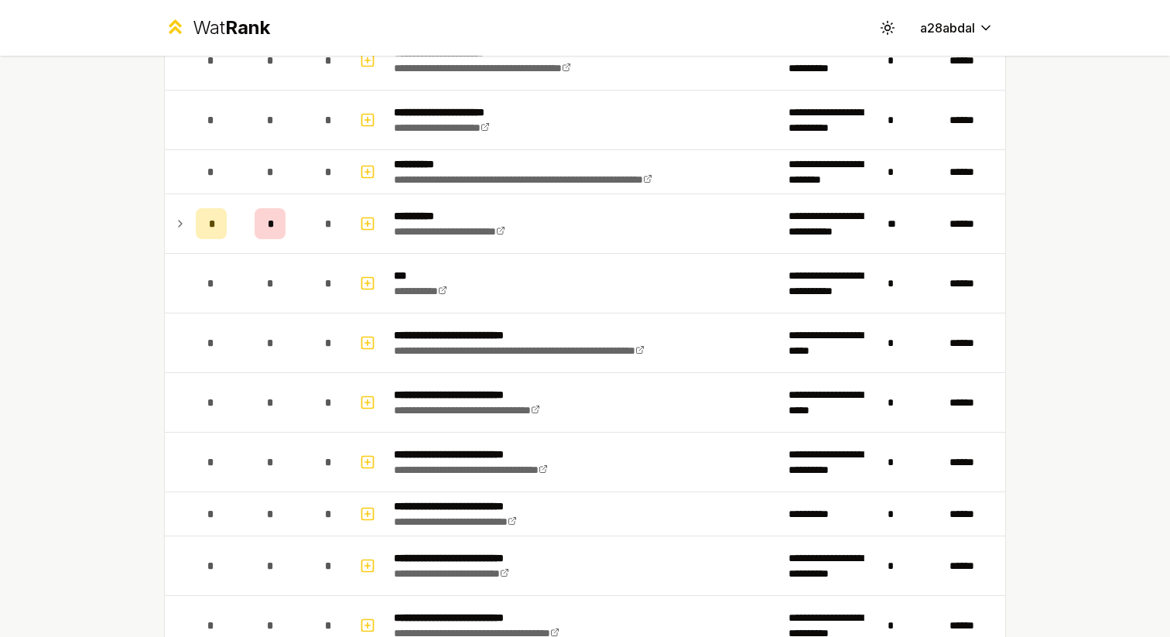
scroll to position [1253, 0]
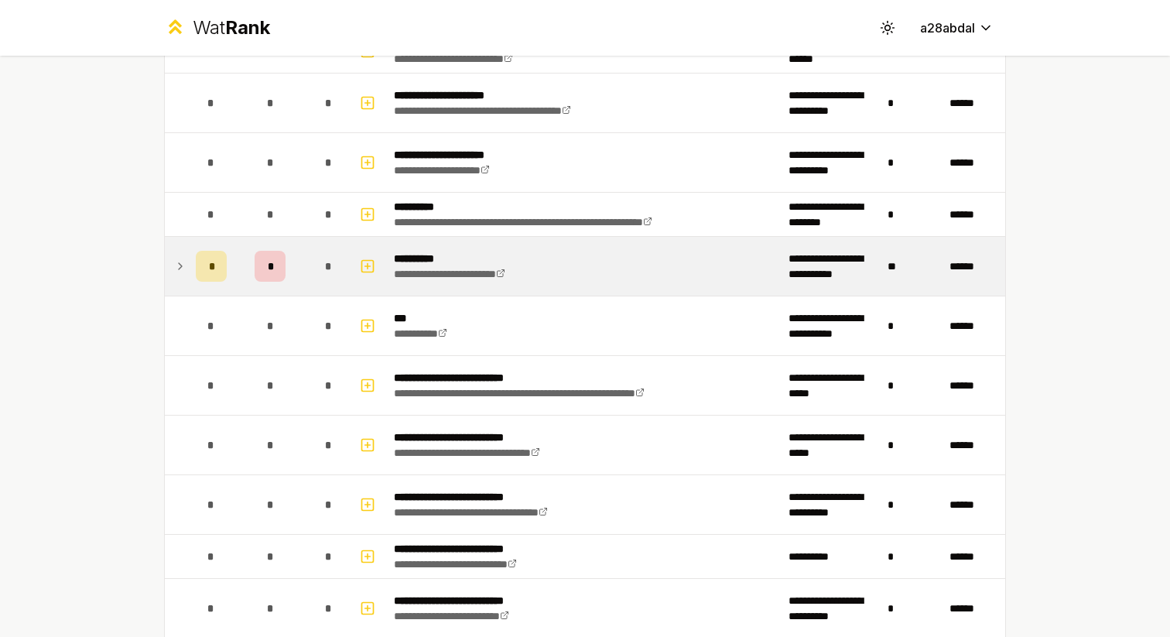
click at [177, 258] on icon at bounding box center [180, 266] width 12 height 19
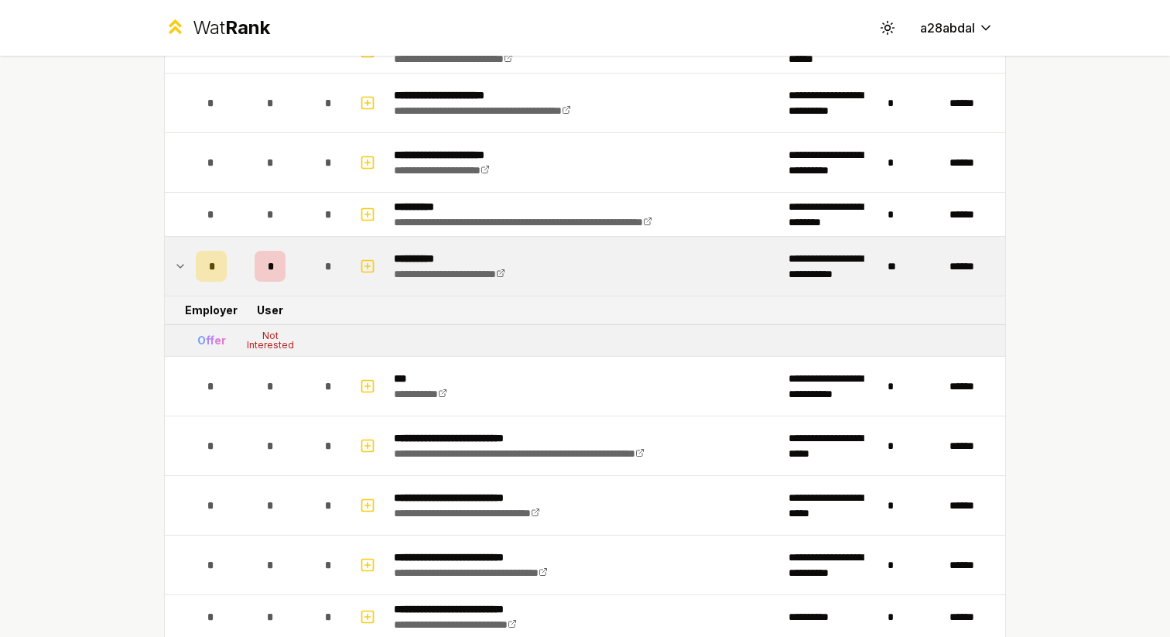
click at [177, 258] on icon at bounding box center [180, 266] width 12 height 19
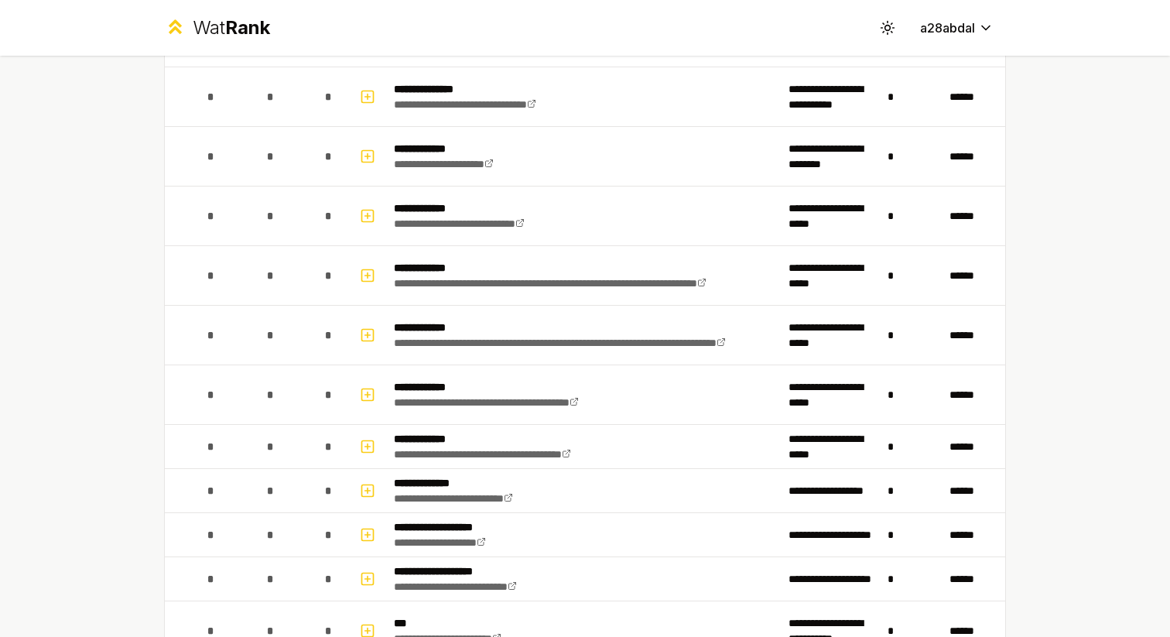
scroll to position [0, 0]
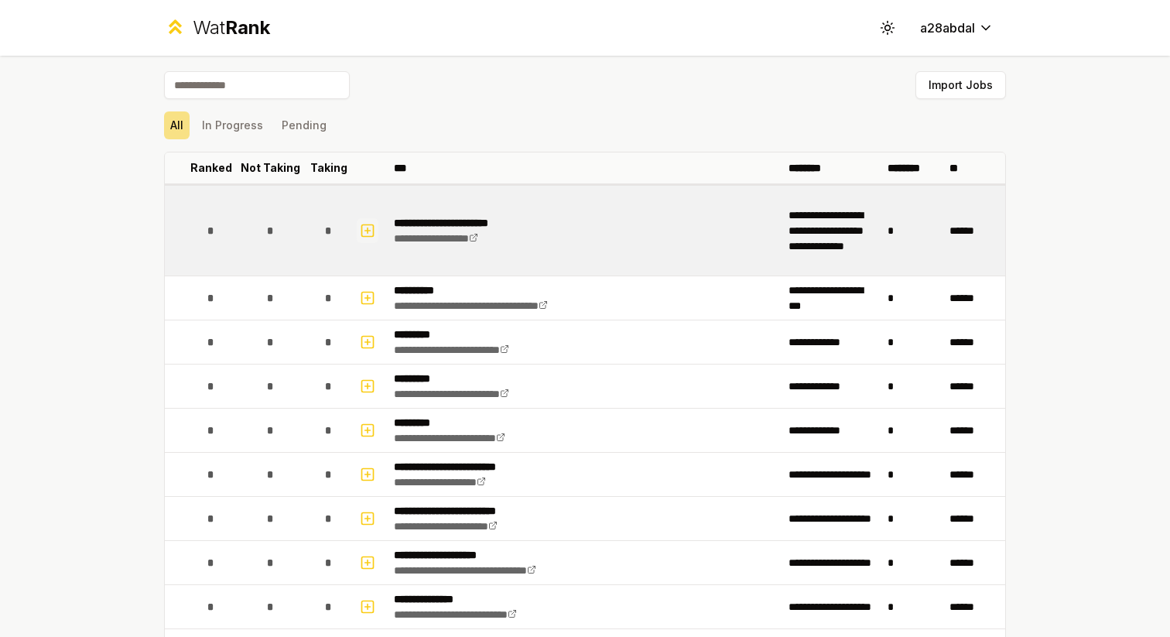
click at [365, 238] on icon "button" at bounding box center [367, 230] width 15 height 19
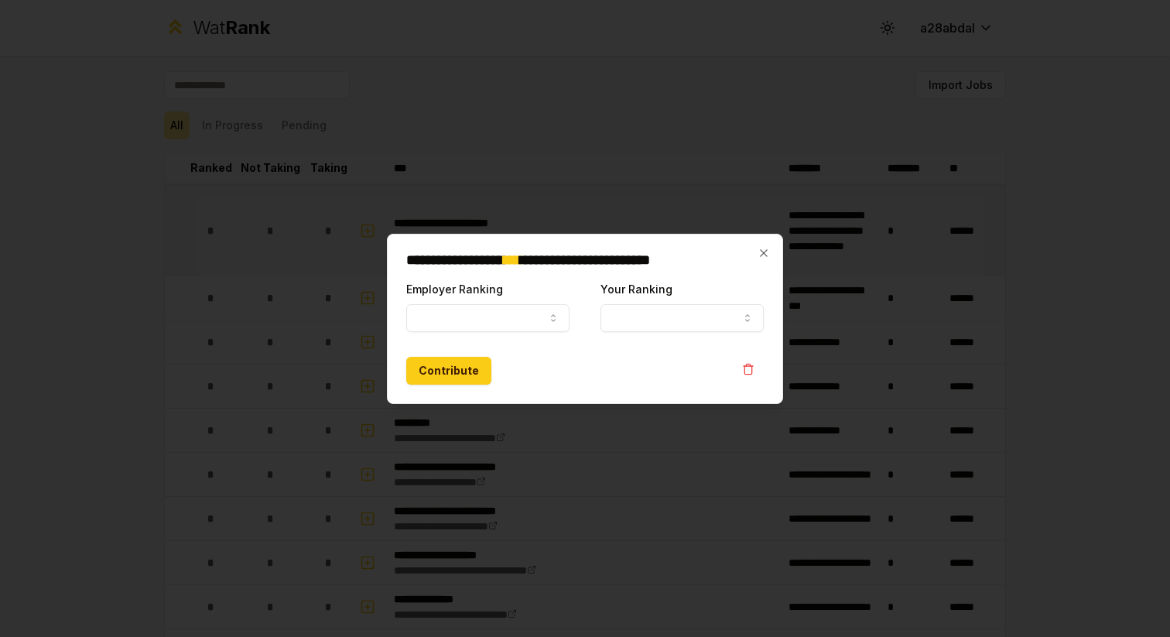
select select
click at [464, 326] on button "Employer Ranking" at bounding box center [487, 318] width 163 height 28
select select "*****"
click at [653, 318] on button "Your Ranking" at bounding box center [681, 318] width 163 height 28
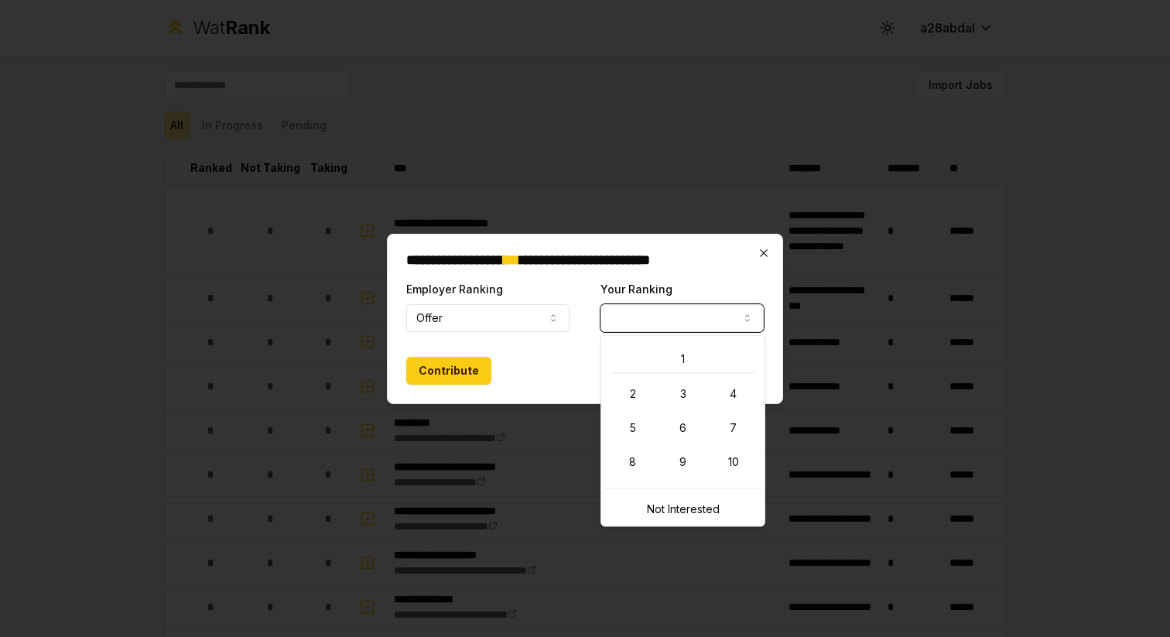
click at [766, 247] on icon "button" at bounding box center [764, 253] width 12 height 12
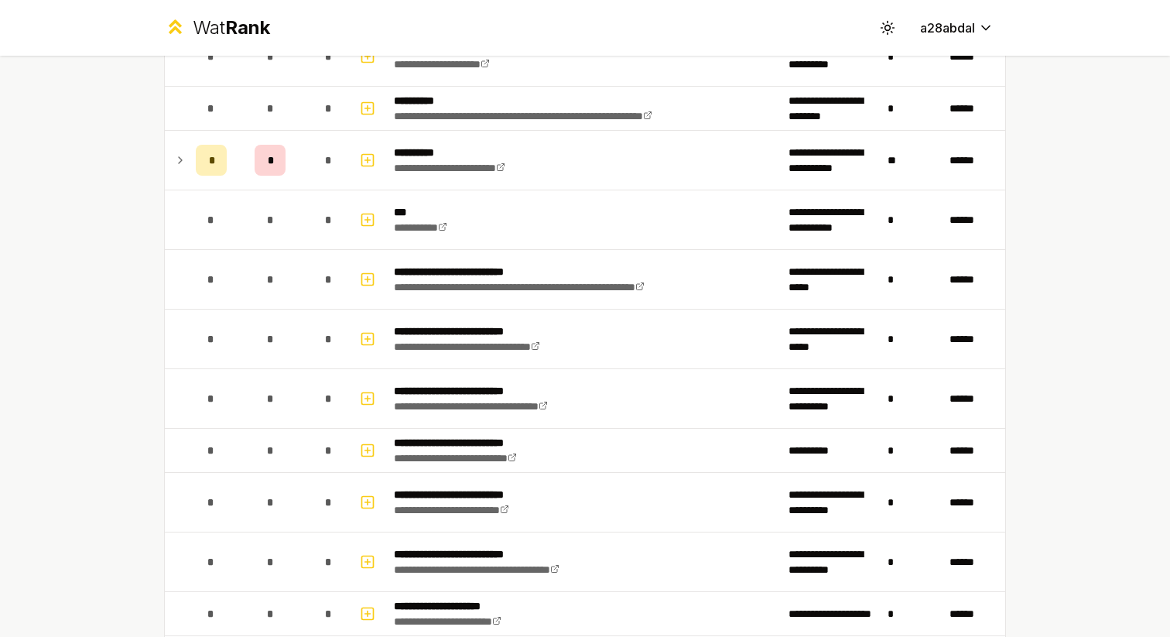
scroll to position [1372, 0]
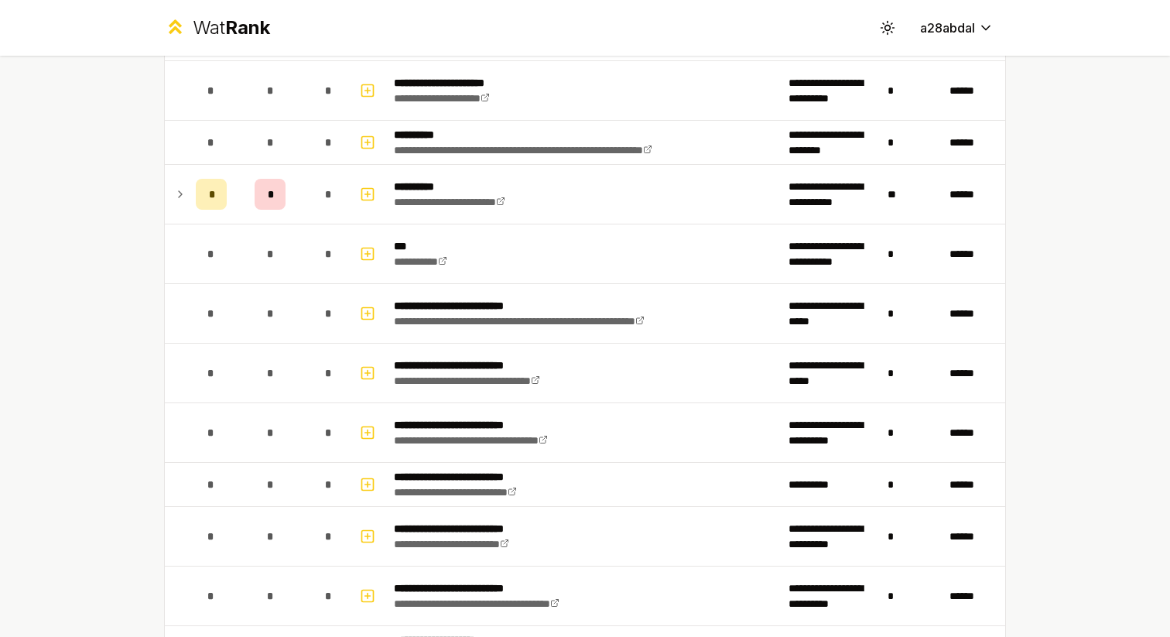
scroll to position [1368, 0]
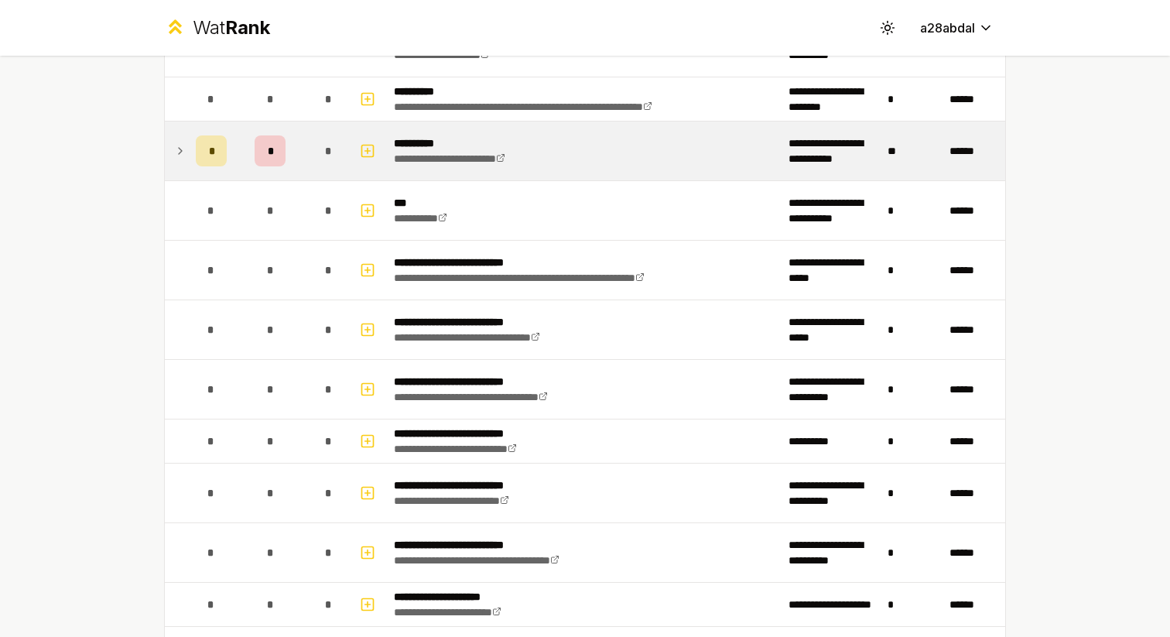
click at [181, 158] on icon at bounding box center [180, 151] width 12 height 19
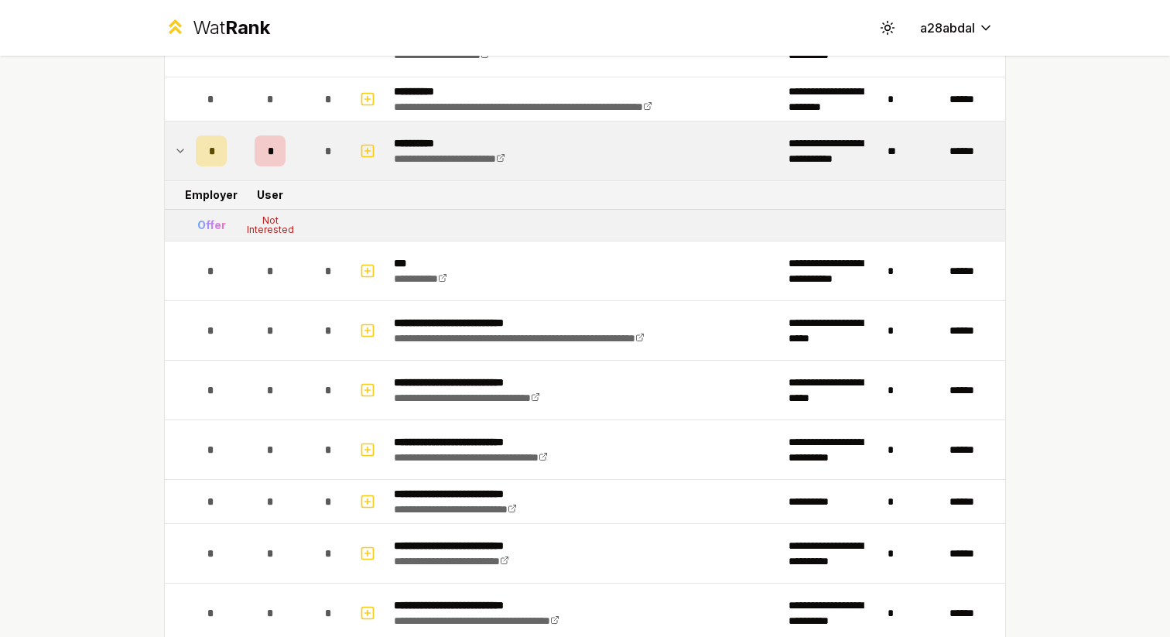
click at [260, 157] on div "*" at bounding box center [270, 150] width 31 height 31
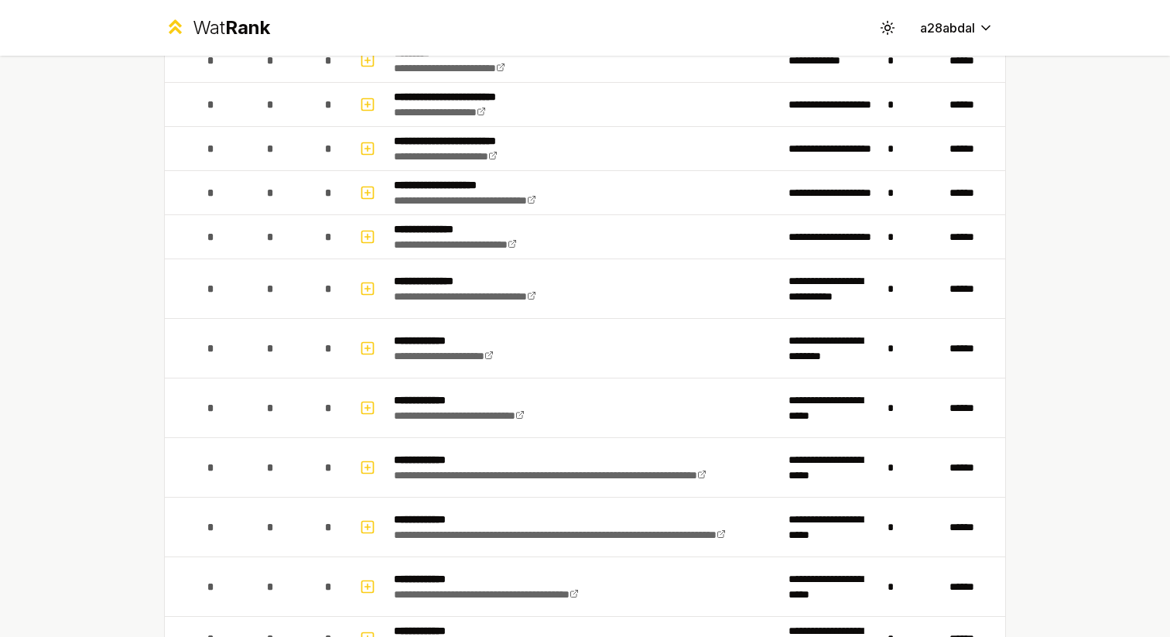
scroll to position [0, 0]
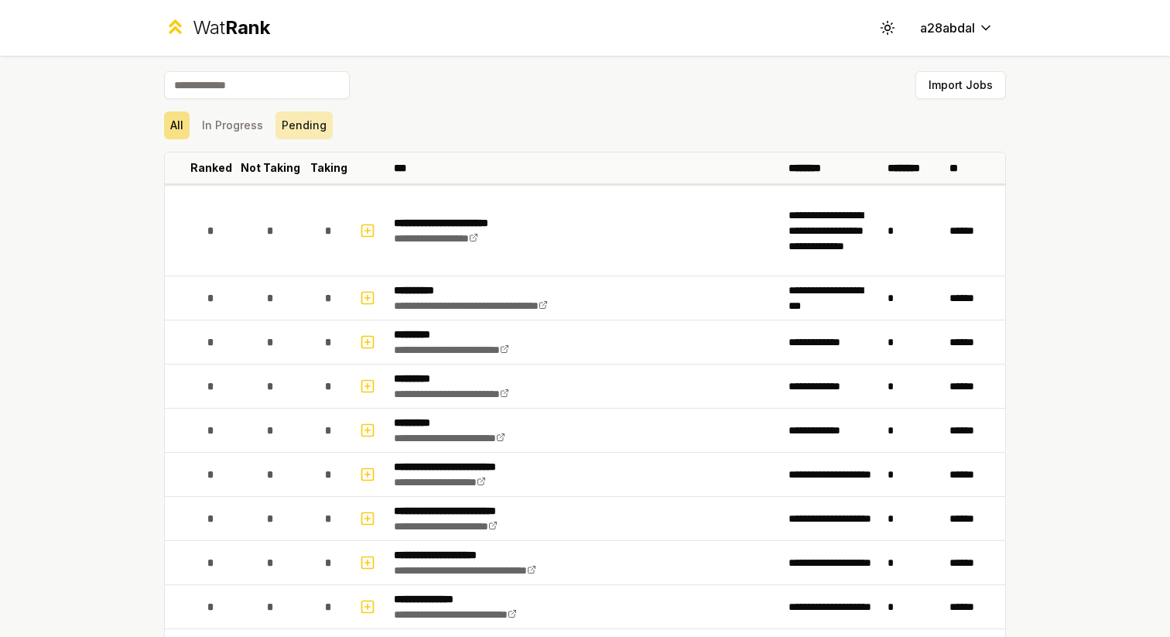
click at [290, 138] on button "Pending" at bounding box center [303, 125] width 57 height 28
click at [251, 128] on button "In Progress" at bounding box center [233, 125] width 74 height 28
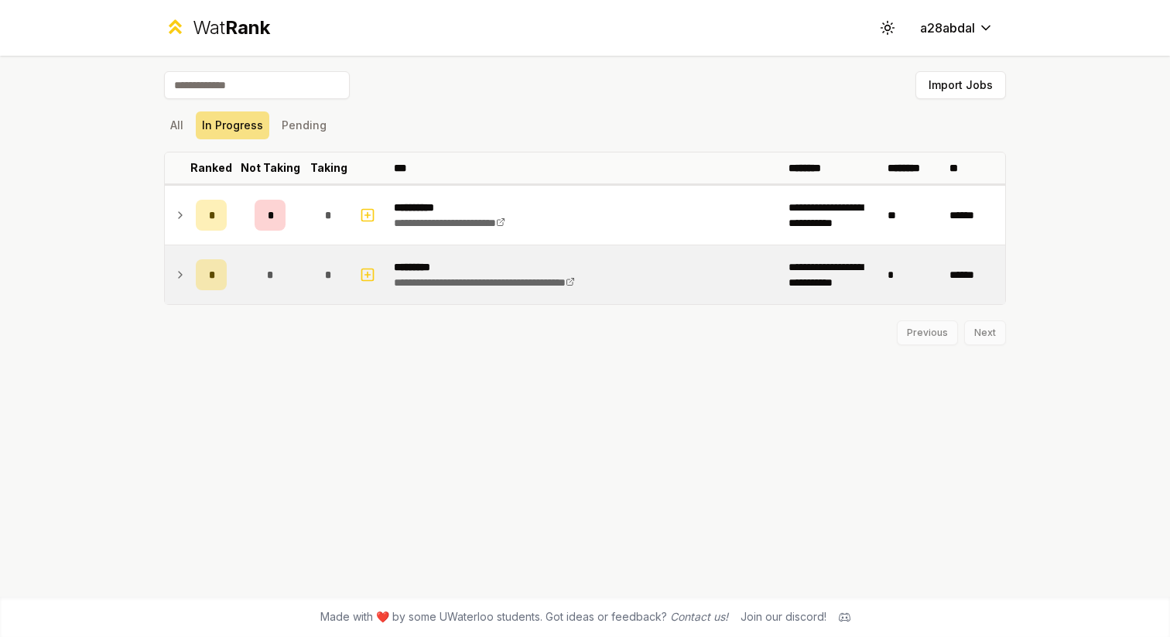
click at [181, 290] on td at bounding box center [177, 274] width 25 height 59
click at [185, 277] on icon at bounding box center [180, 274] width 12 height 19
click at [183, 274] on icon at bounding box center [180, 274] width 12 height 19
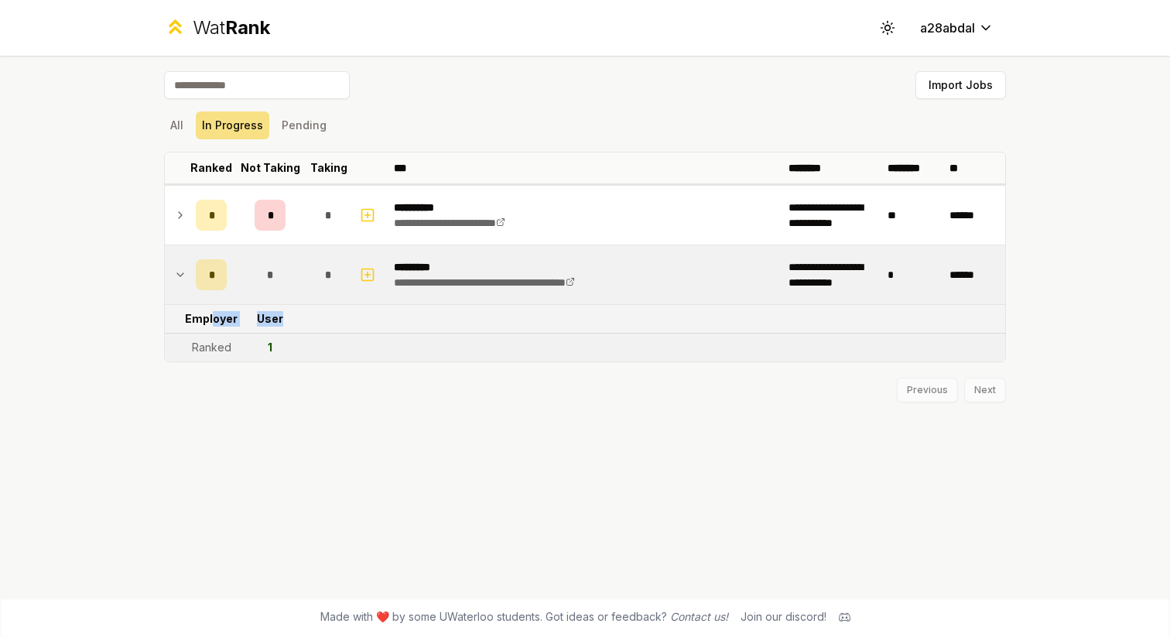
drag, startPoint x: 215, startPoint y: 316, endPoint x: 282, endPoint y: 325, distance: 67.9
click at [282, 325] on tr "Employer User" at bounding box center [585, 319] width 840 height 29
click at [282, 325] on td "User" at bounding box center [270, 319] width 74 height 28
click at [179, 276] on icon at bounding box center [180, 274] width 12 height 19
click at [187, 115] on button "All" at bounding box center [177, 125] width 26 height 28
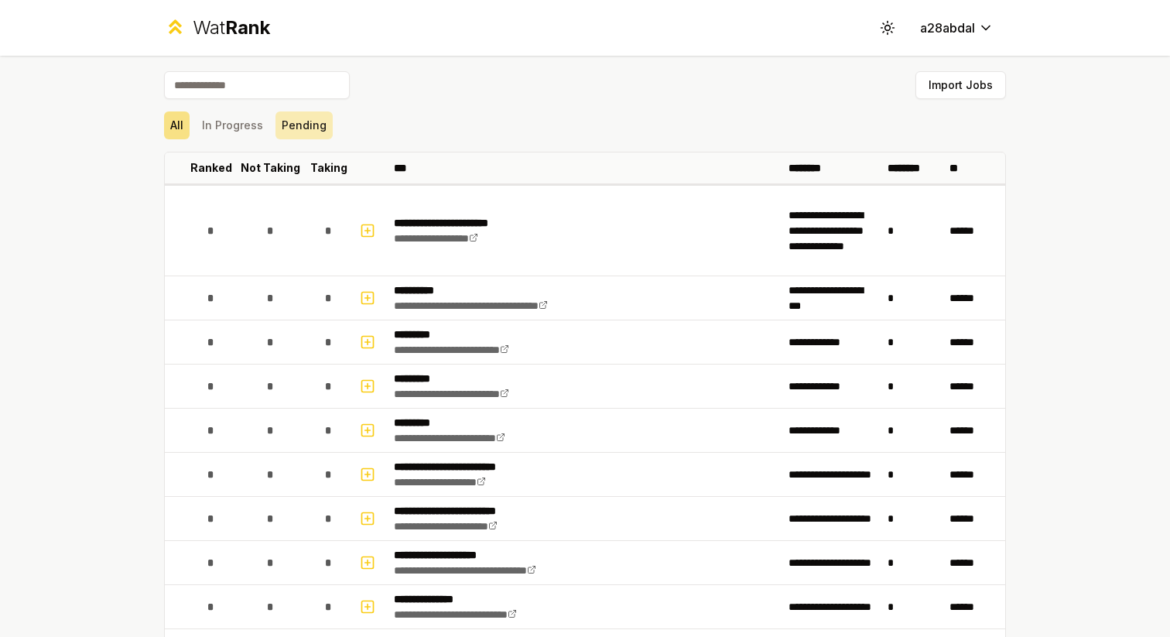
click at [276, 118] on button "Pending" at bounding box center [303, 125] width 57 height 28
click at [290, 132] on button "Pending" at bounding box center [303, 125] width 57 height 28
click at [243, 127] on button "In Progress" at bounding box center [233, 125] width 74 height 28
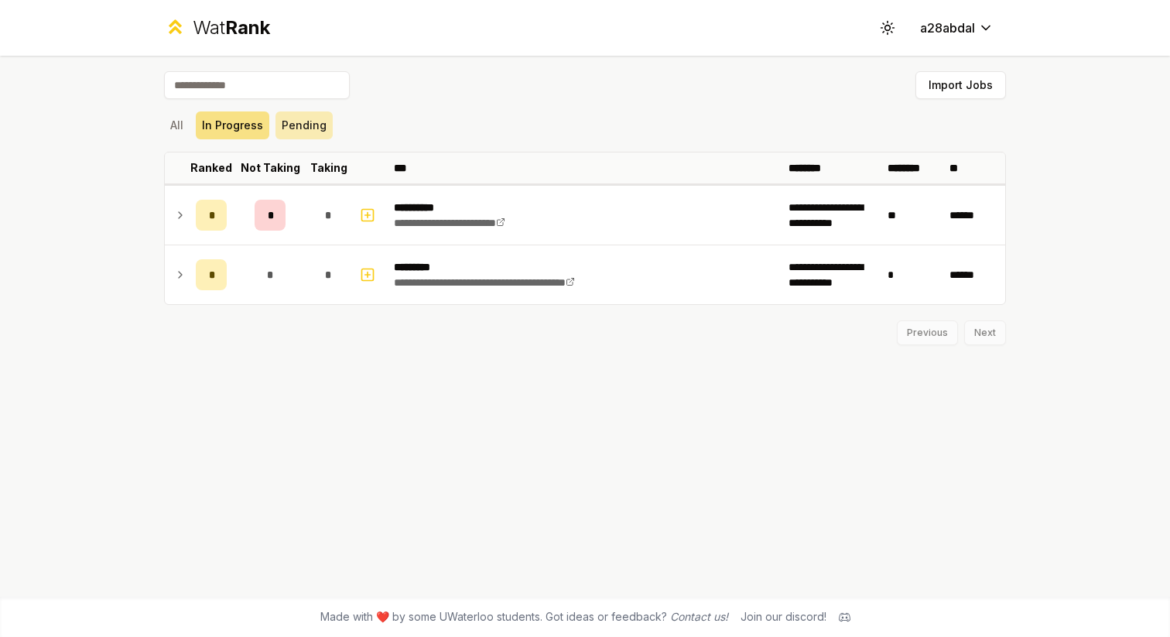
click at [295, 127] on button "Pending" at bounding box center [303, 125] width 57 height 28
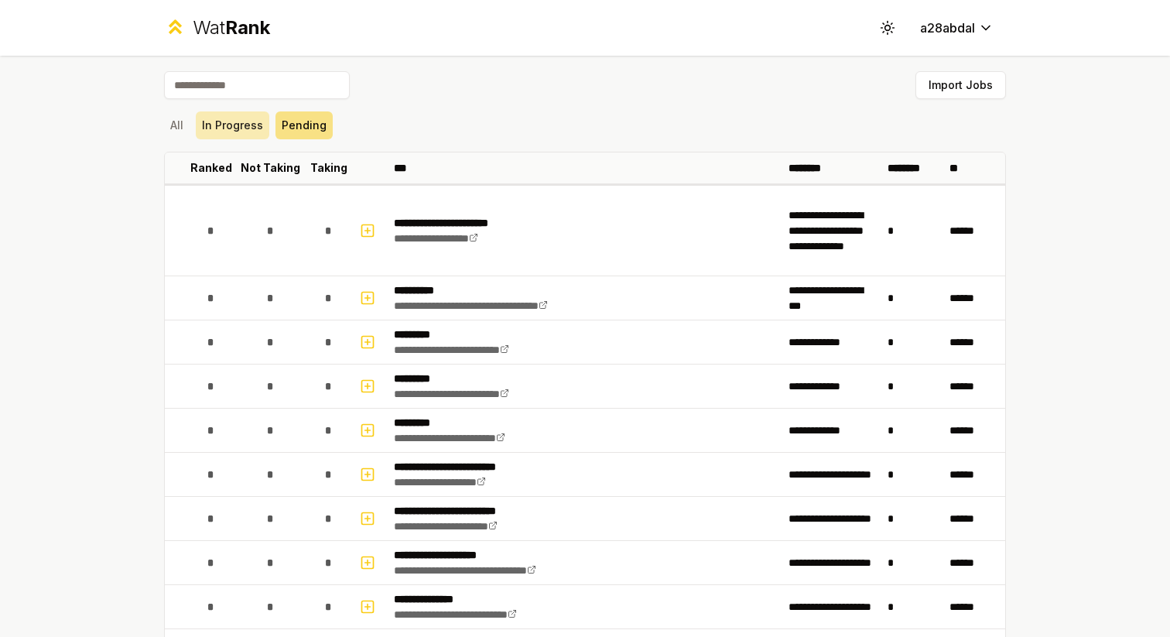
click at [248, 127] on button "In Progress" at bounding box center [233, 125] width 74 height 28
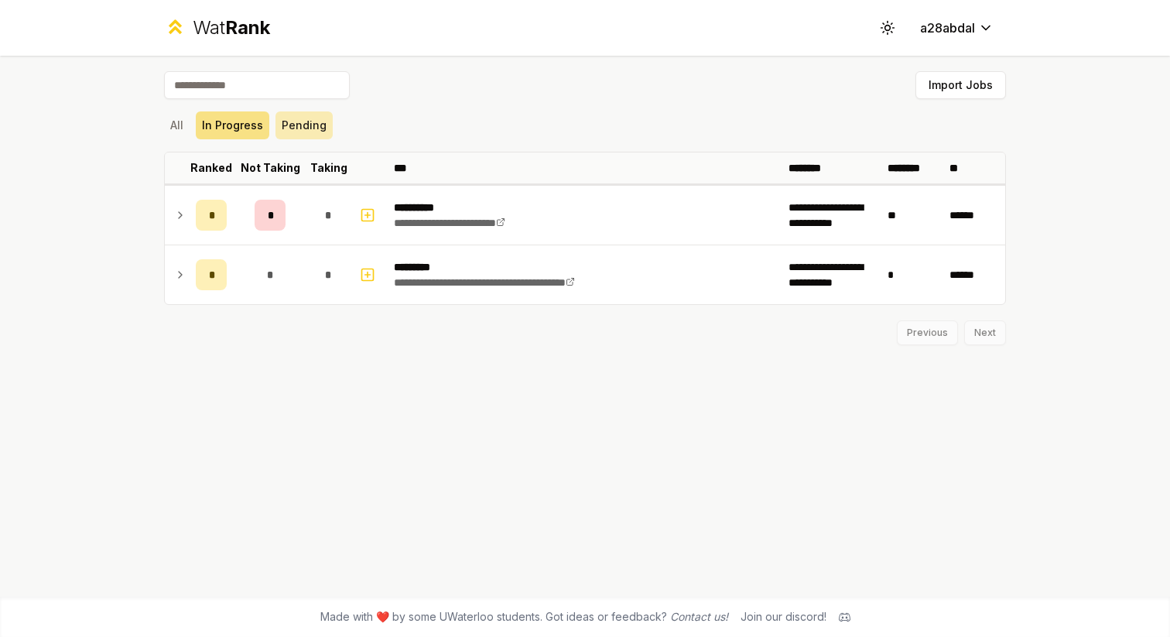
click at [306, 127] on button "Pending" at bounding box center [303, 125] width 57 height 28
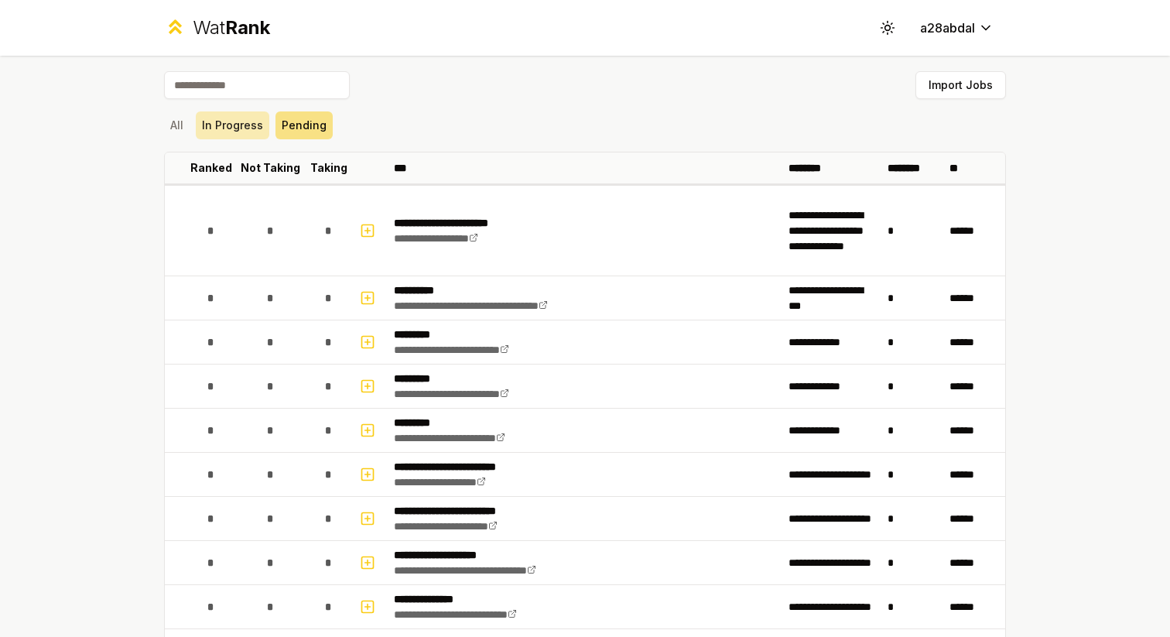
click at [232, 128] on button "In Progress" at bounding box center [233, 125] width 74 height 28
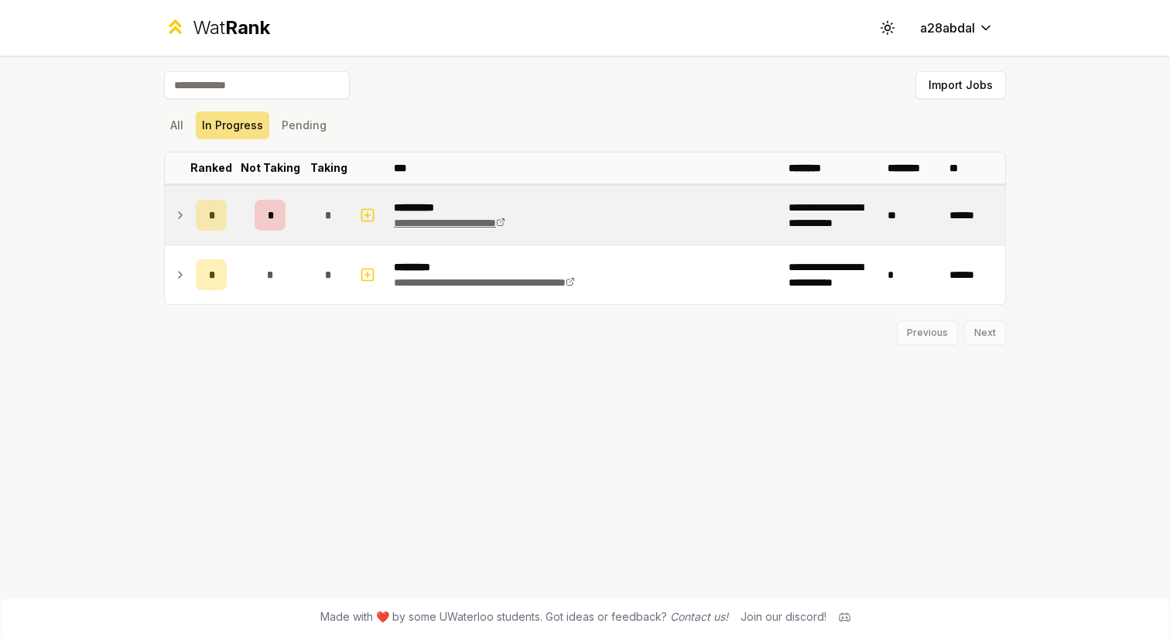
click at [505, 226] on link "**********" at bounding box center [449, 222] width 111 height 11
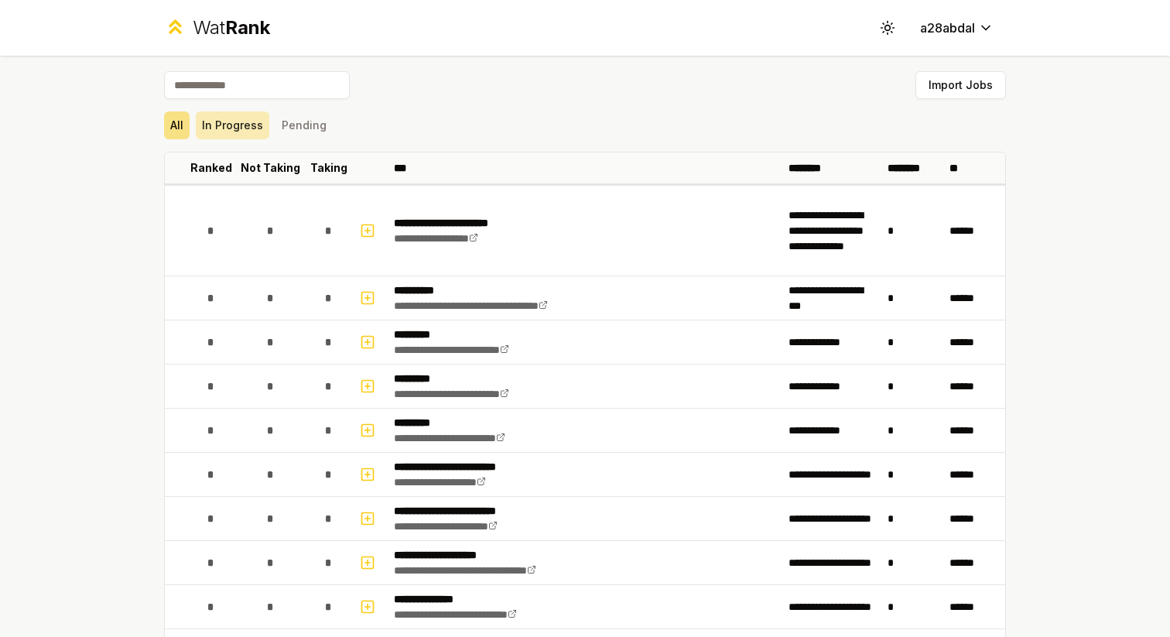
click at [232, 123] on button "In Progress" at bounding box center [233, 125] width 74 height 28
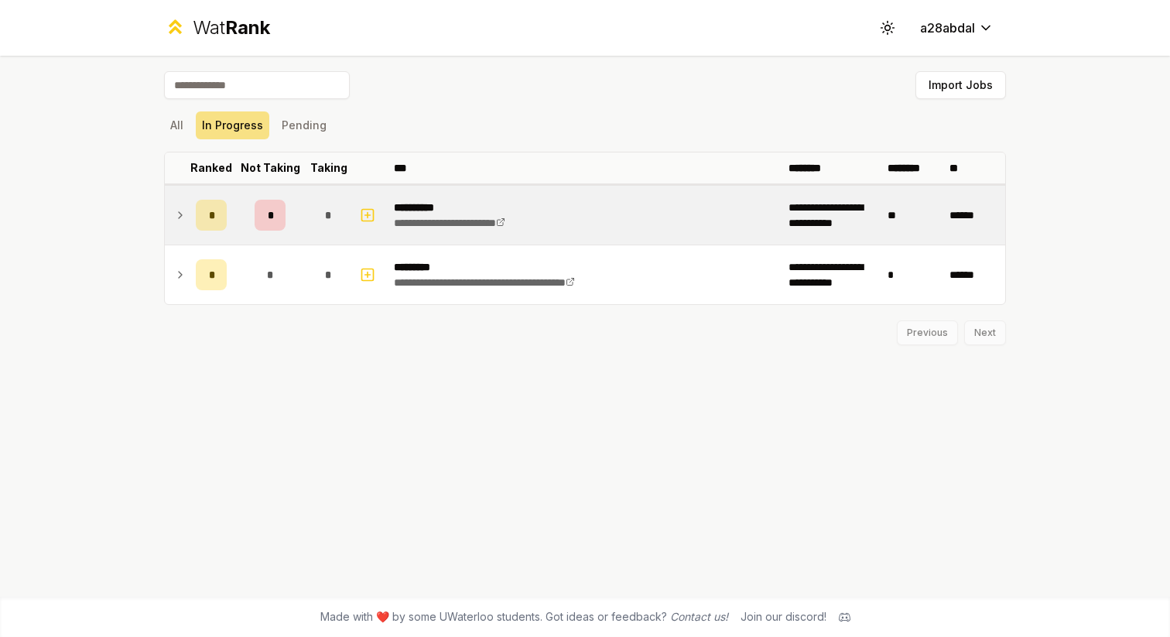
click at [173, 211] on td at bounding box center [177, 215] width 25 height 59
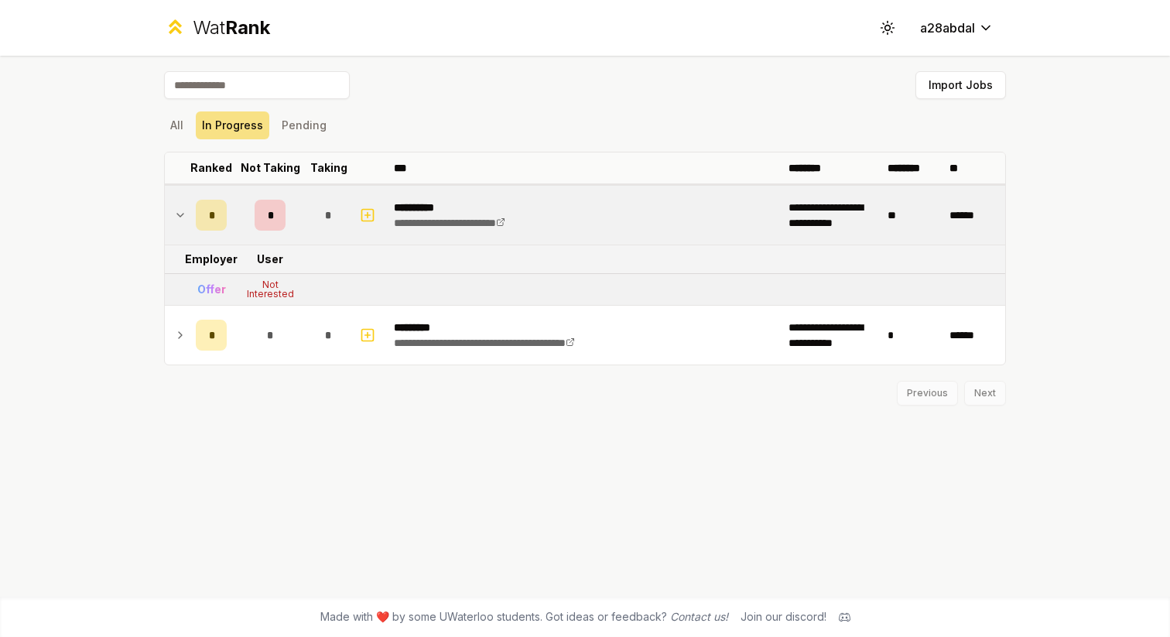
click at [173, 211] on td at bounding box center [177, 215] width 25 height 59
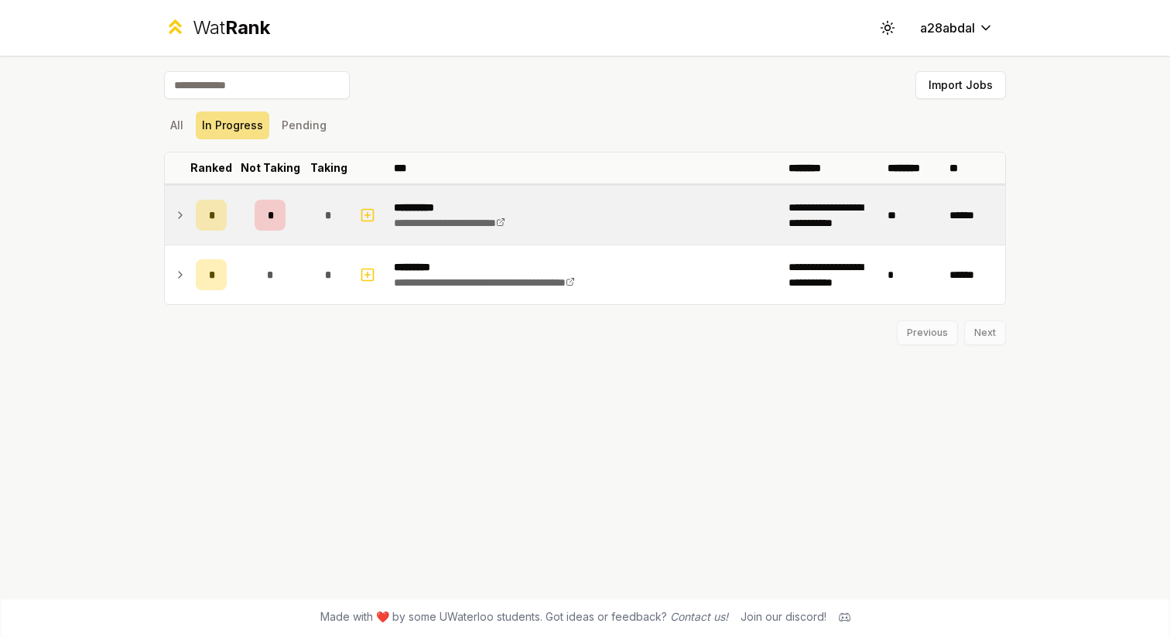
click at [178, 216] on icon at bounding box center [180, 215] width 12 height 19
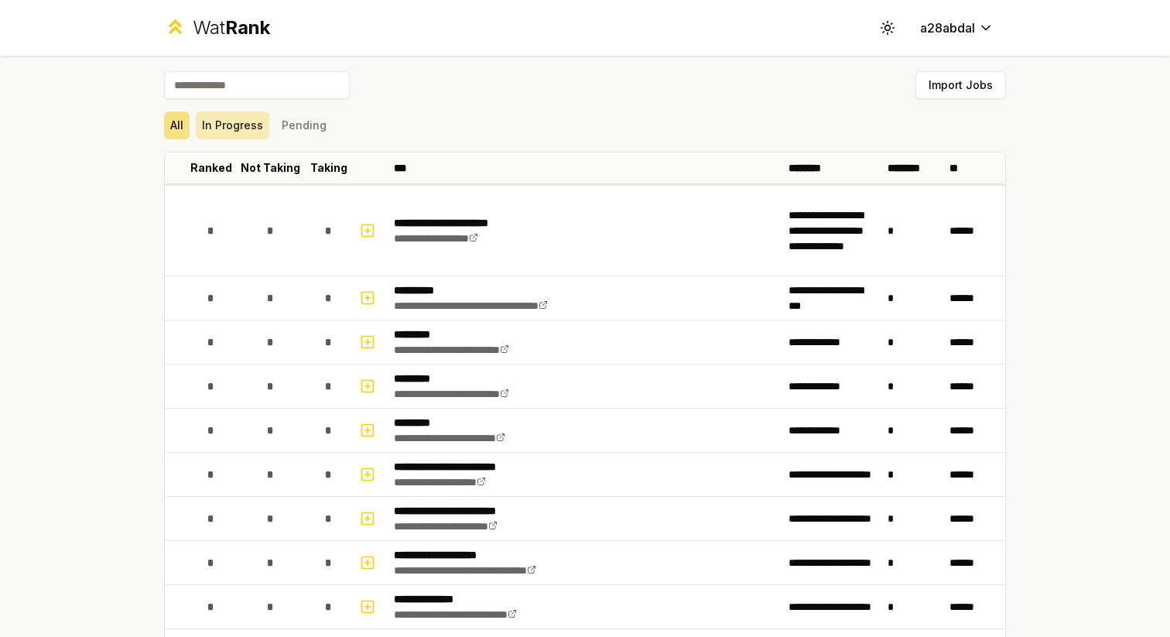
click at [237, 118] on button "In Progress" at bounding box center [233, 125] width 74 height 28
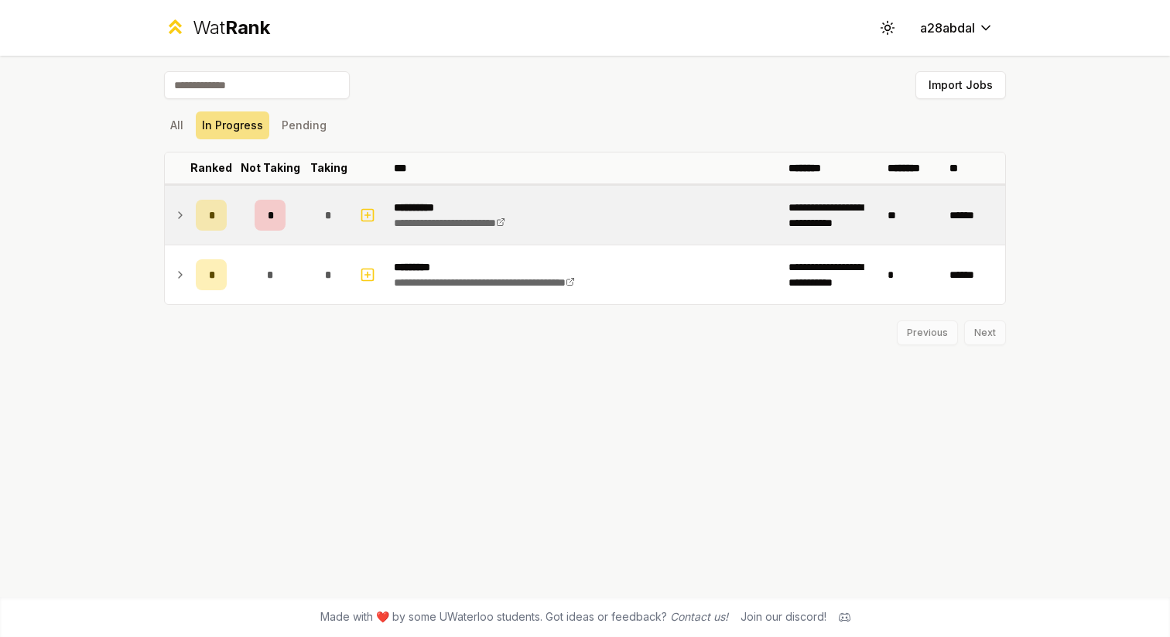
click at [176, 204] on td at bounding box center [177, 215] width 25 height 59
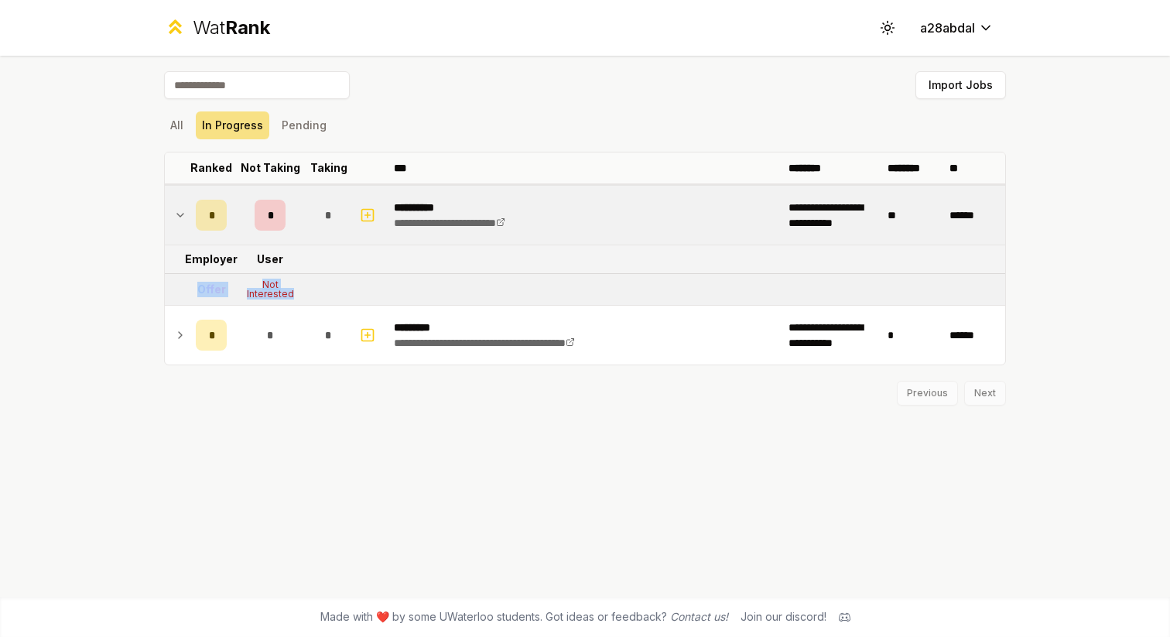
drag, startPoint x: 197, startPoint y: 284, endPoint x: 314, endPoint y: 296, distance: 117.4
click at [314, 296] on tr "Offer Not Interested" at bounding box center [585, 290] width 840 height 32
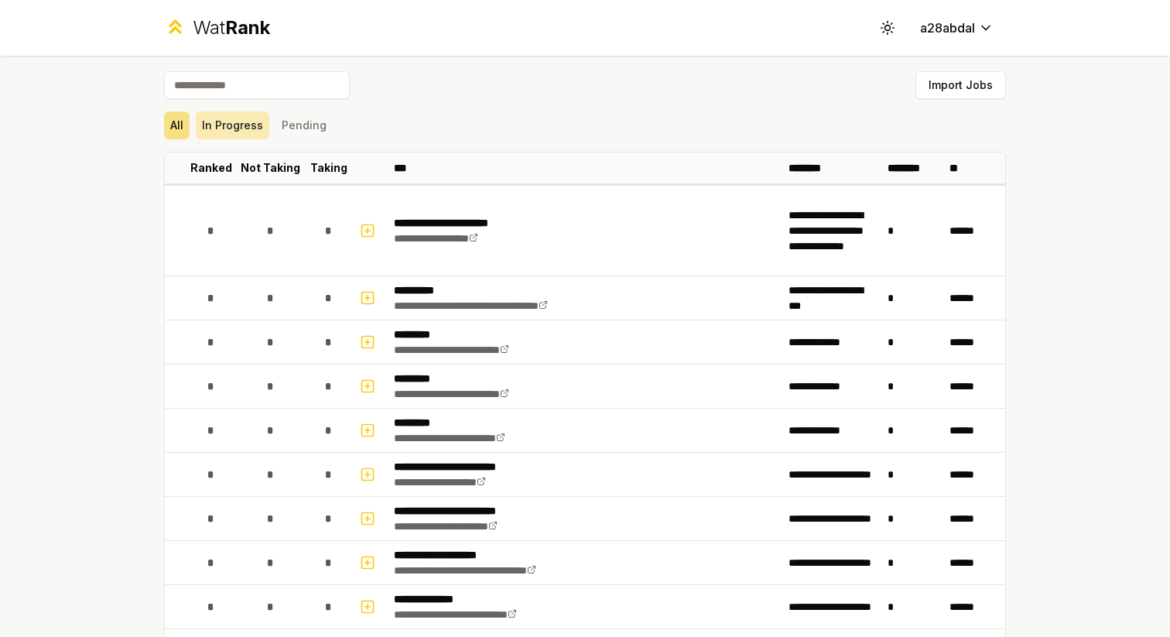
click at [230, 121] on button "In Progress" at bounding box center [233, 125] width 74 height 28
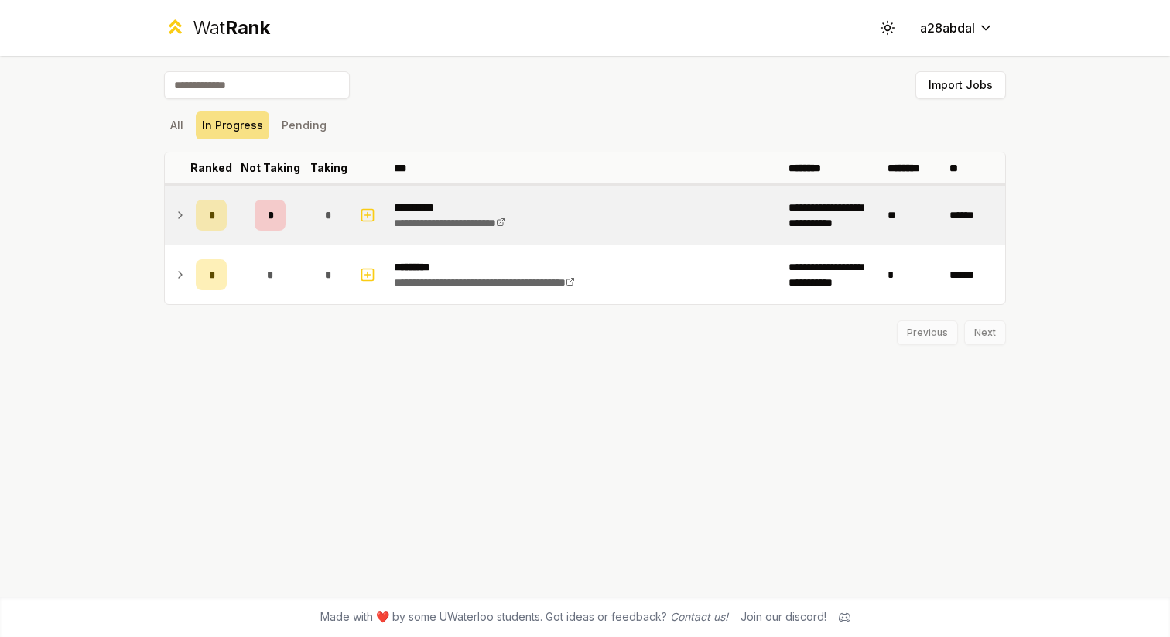
click at [182, 216] on icon at bounding box center [180, 215] width 12 height 19
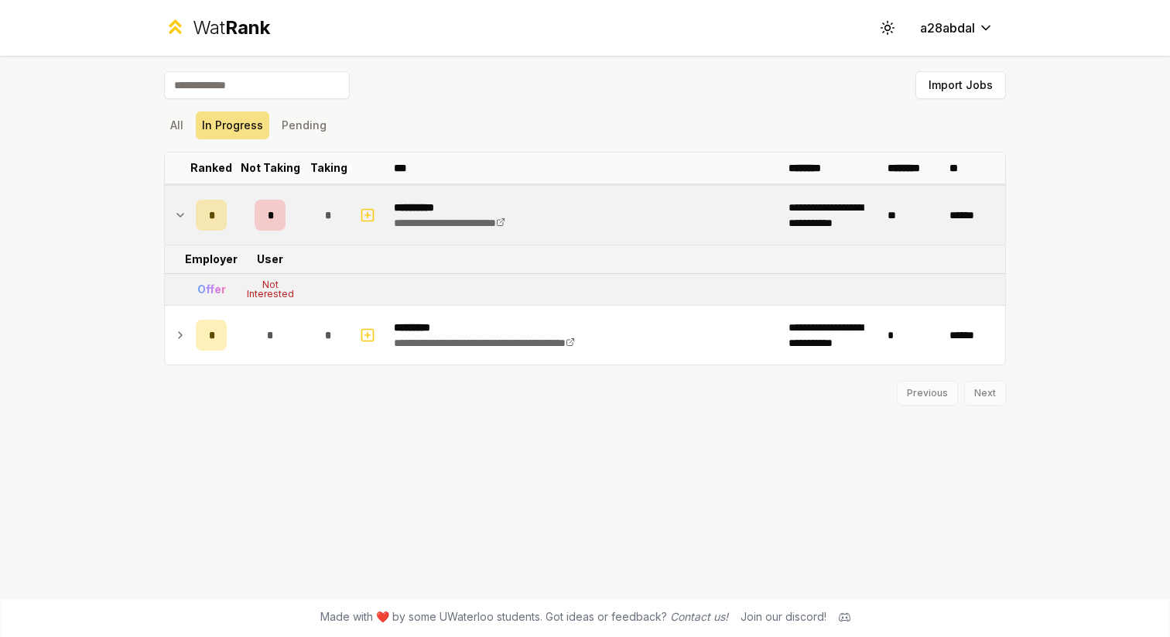
click at [174, 207] on icon at bounding box center [180, 215] width 12 height 19
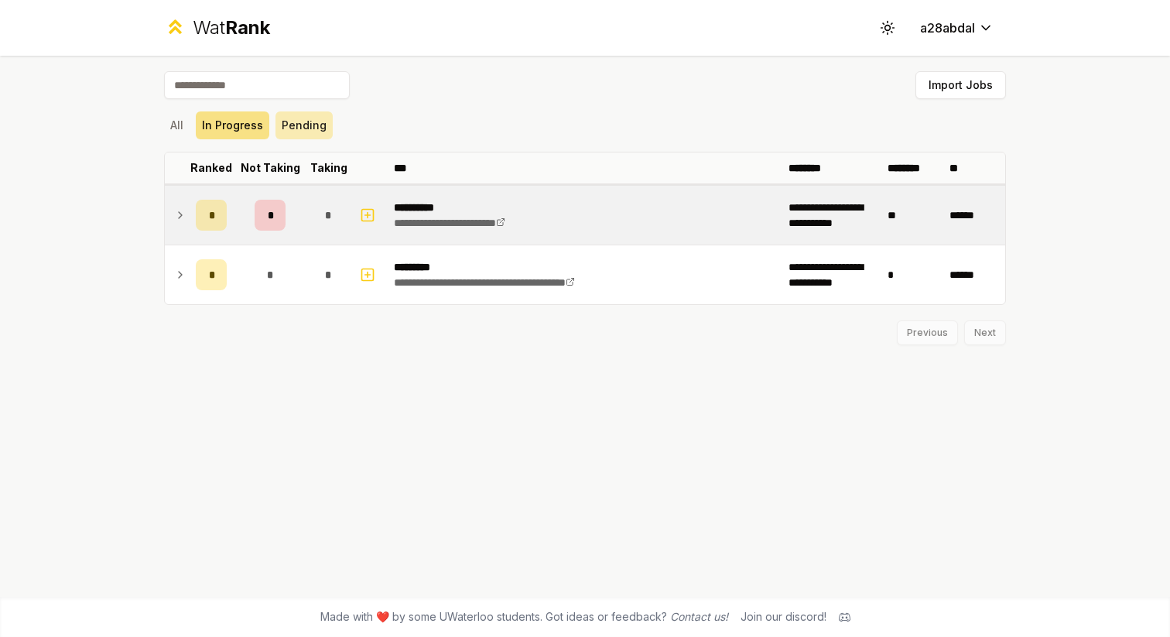
click at [302, 121] on button "Pending" at bounding box center [303, 125] width 57 height 28
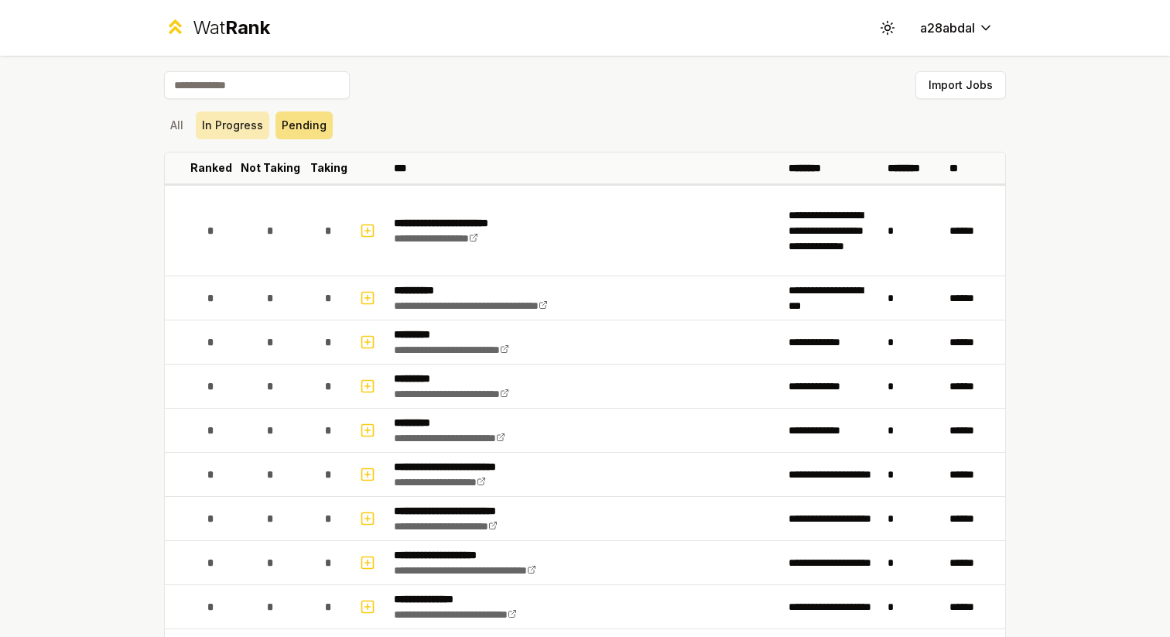
click at [223, 123] on button "In Progress" at bounding box center [233, 125] width 74 height 28
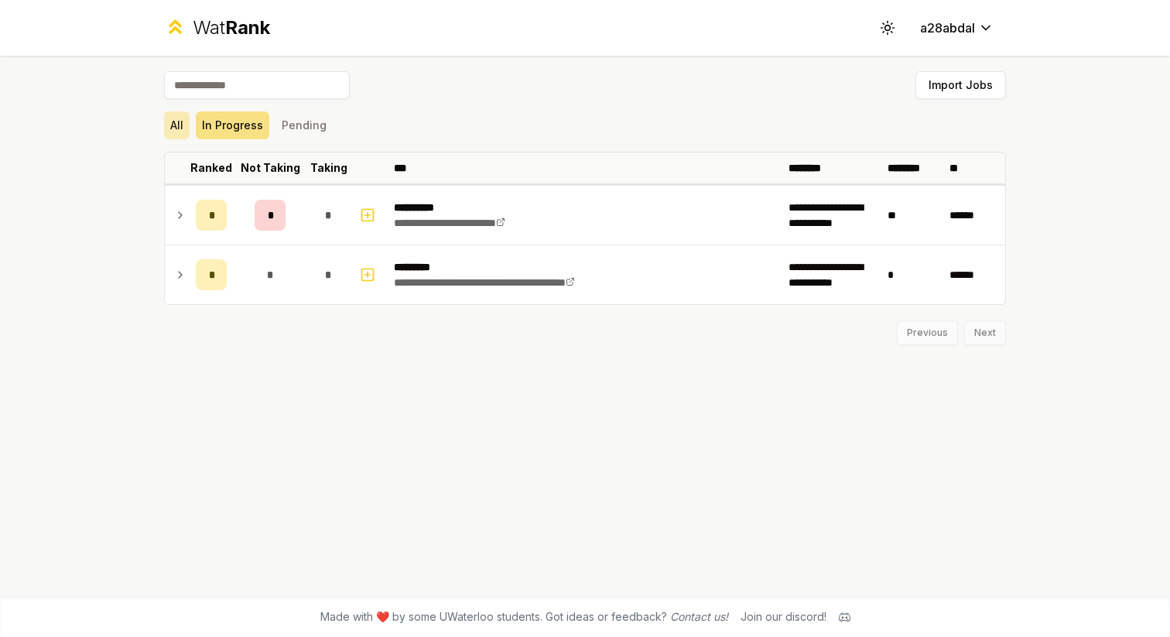
click at [177, 126] on button "All" at bounding box center [177, 125] width 26 height 28
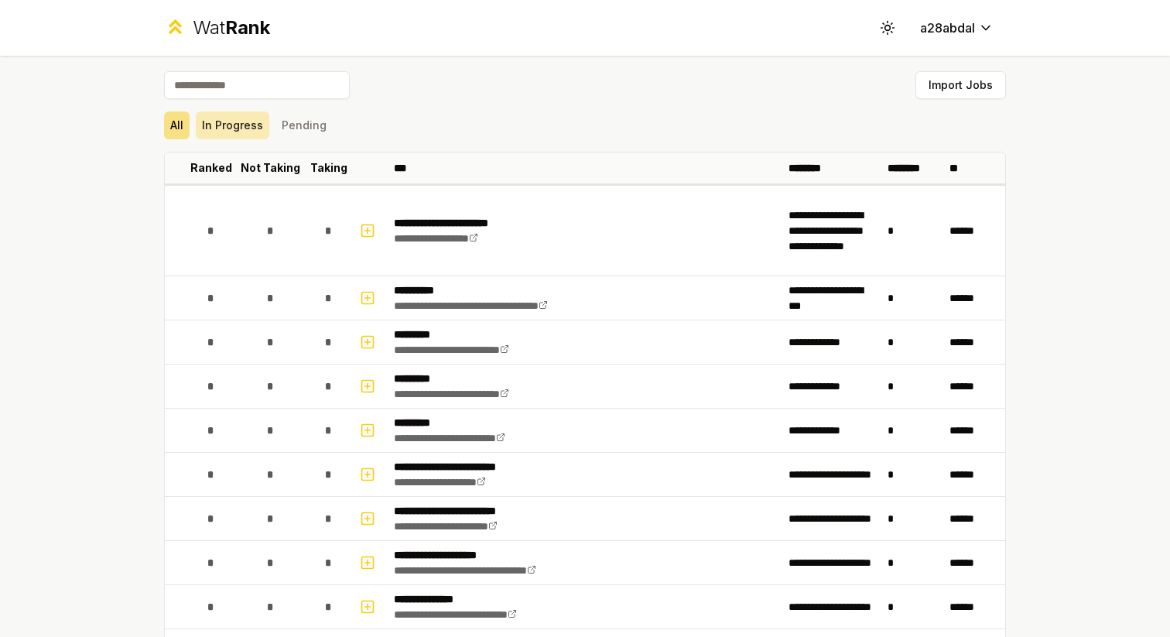
click at [221, 132] on button "In Progress" at bounding box center [233, 125] width 74 height 28
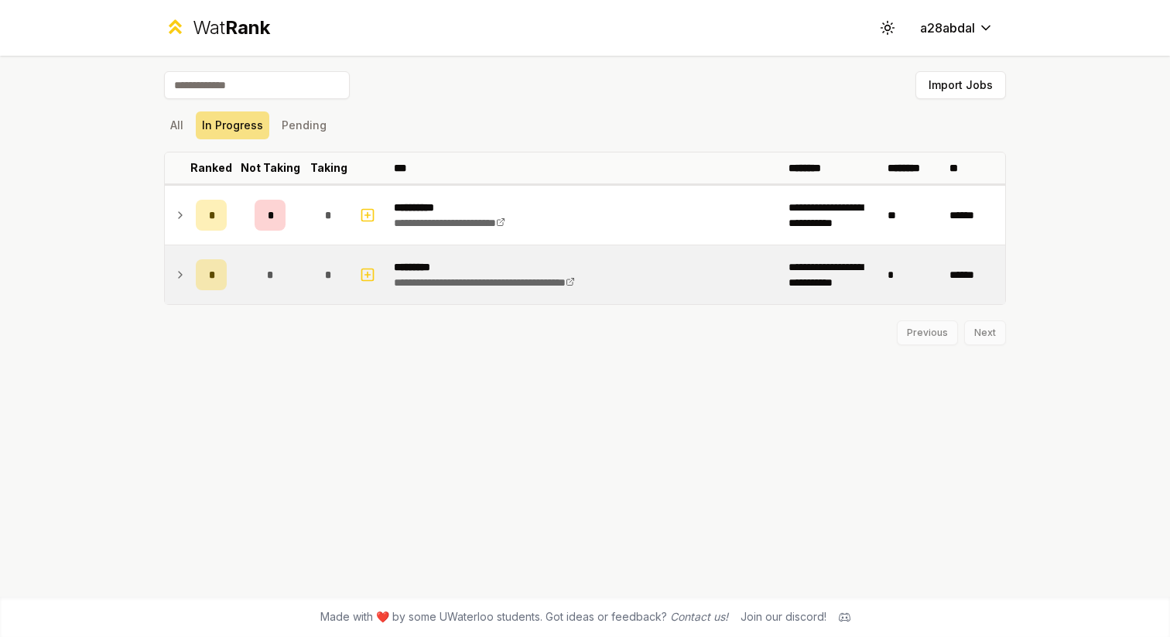
click at [183, 266] on icon at bounding box center [180, 274] width 12 height 19
click at [181, 128] on button "All" at bounding box center [177, 125] width 26 height 28
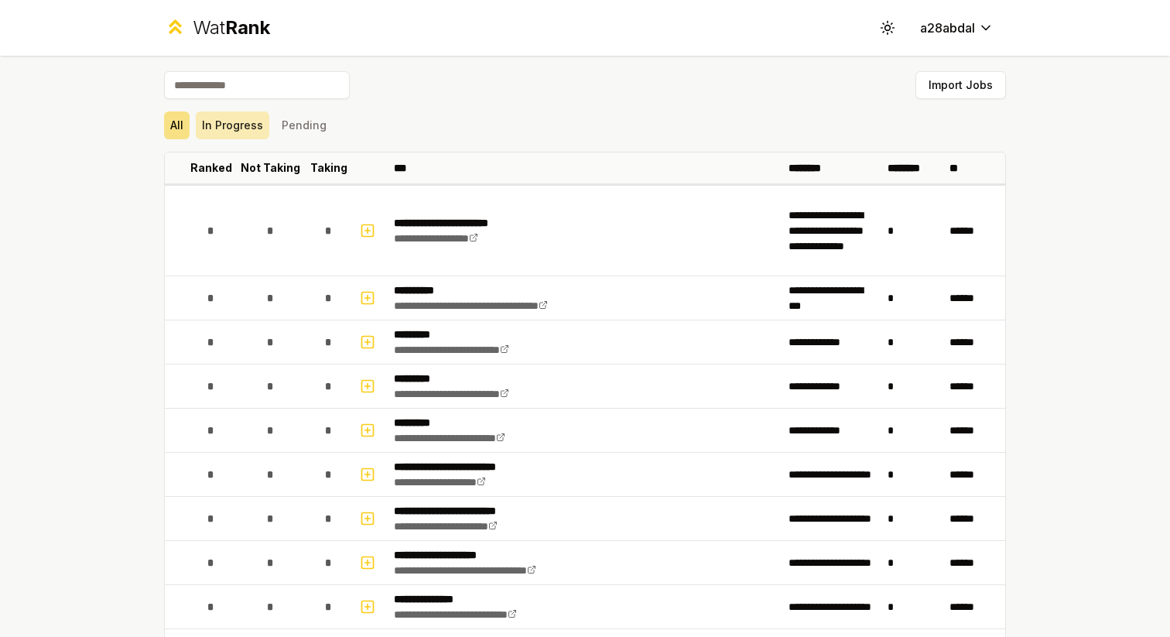
click at [243, 131] on button "In Progress" at bounding box center [233, 125] width 74 height 28
click at [216, 115] on button "In Progress" at bounding box center [233, 125] width 74 height 28
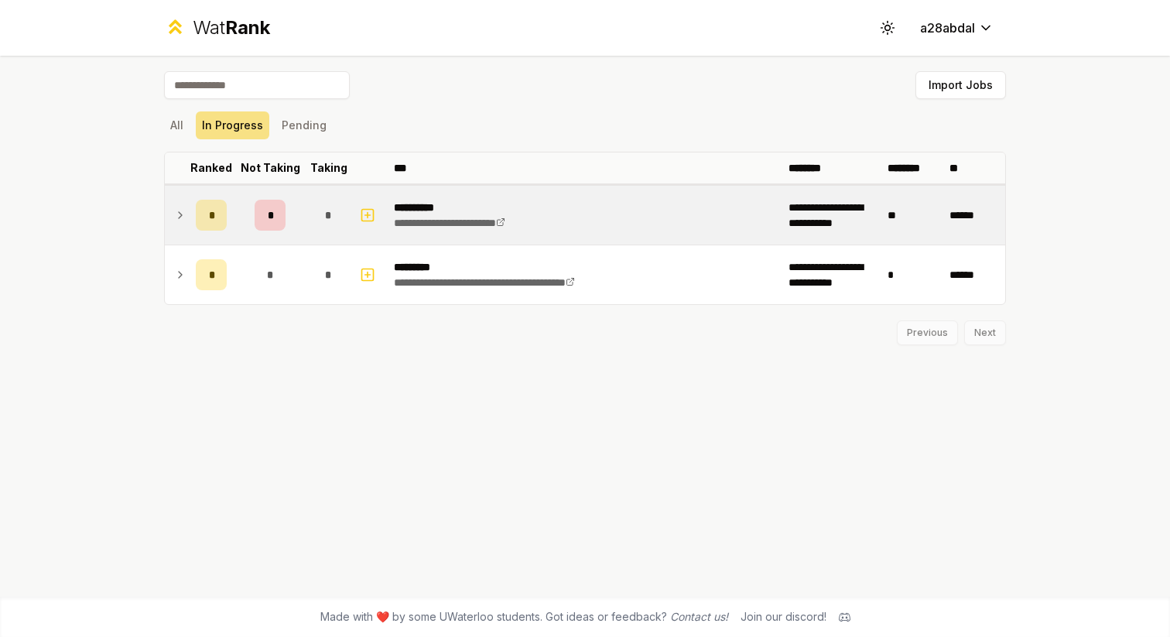
click at [176, 207] on icon at bounding box center [180, 215] width 12 height 19
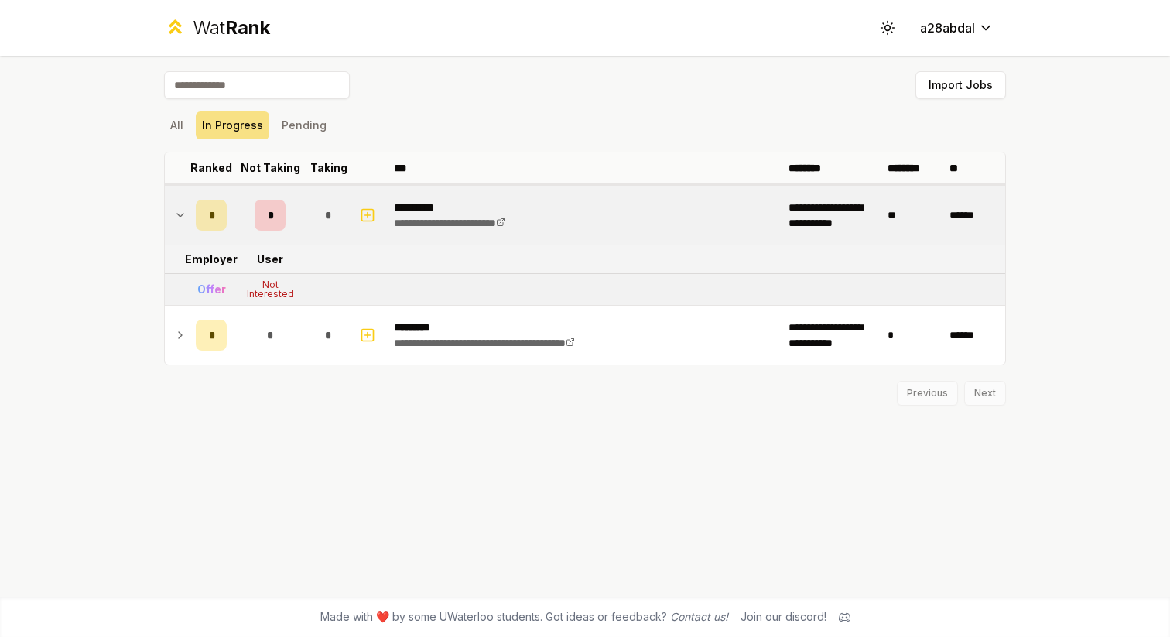
click at [207, 289] on div "Offer" at bounding box center [211, 289] width 29 height 15
click at [260, 289] on div "Not Interested" at bounding box center [270, 289] width 62 height 19
drag, startPoint x: 260, startPoint y: 289, endPoint x: 283, endPoint y: 302, distance: 26.7
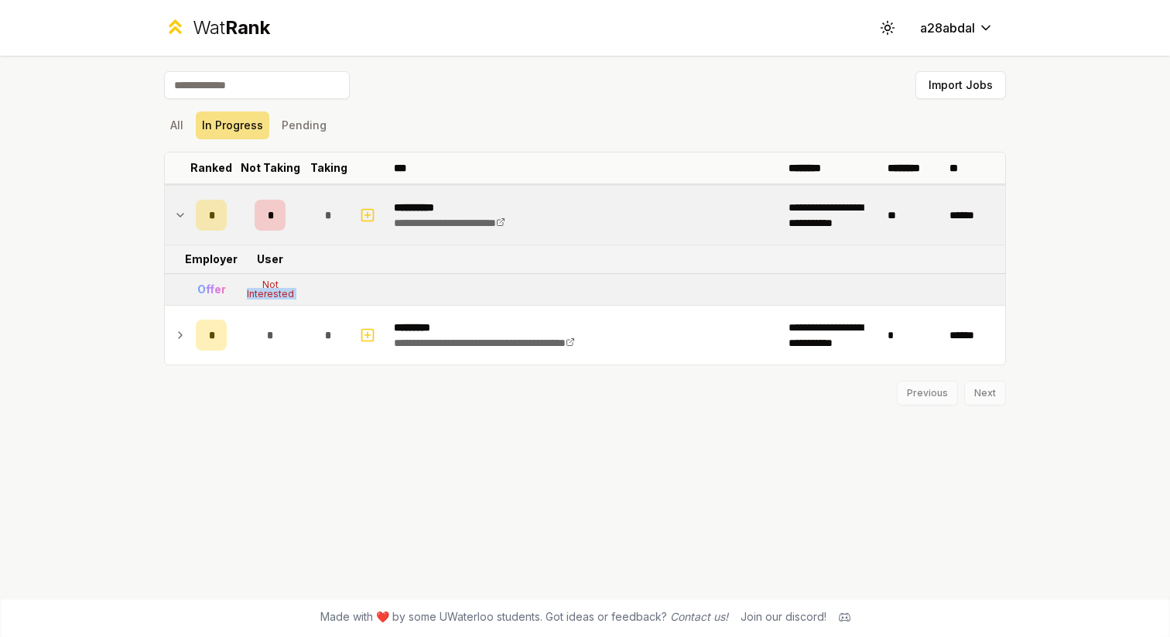
click at [283, 302] on td "Not Interested" at bounding box center [270, 289] width 74 height 31
click at [283, 291] on div "Not Interested" at bounding box center [270, 289] width 62 height 19
drag, startPoint x: 259, startPoint y: 284, endPoint x: 291, endPoint y: 299, distance: 35.0
click at [291, 299] on div "Not Interested" at bounding box center [270, 289] width 62 height 19
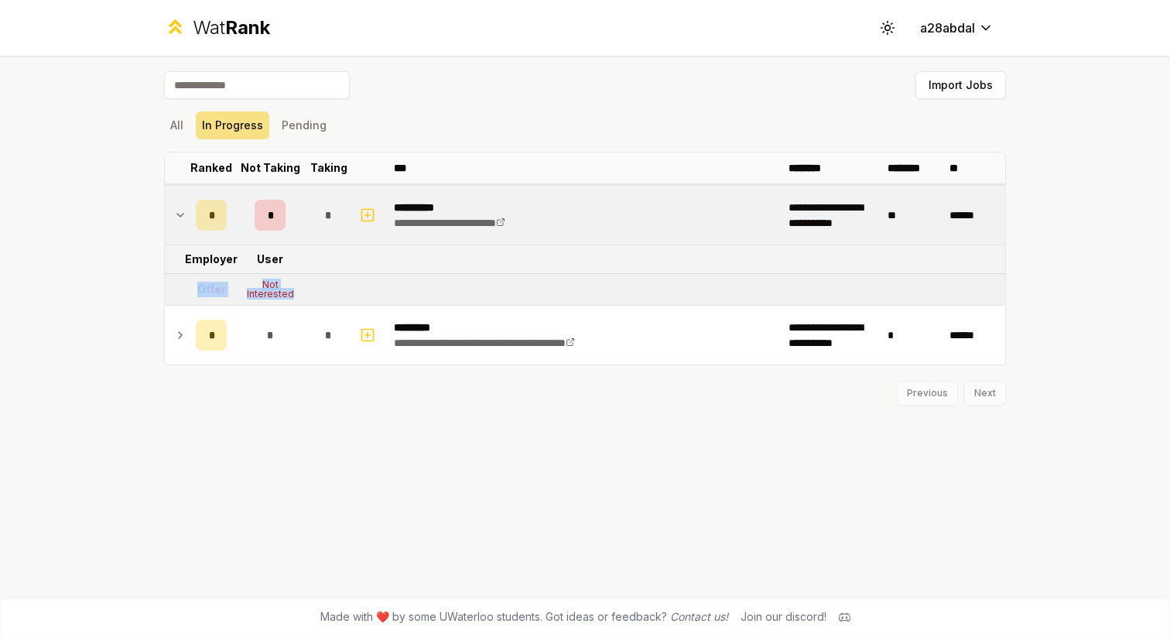
drag, startPoint x: 199, startPoint y: 289, endPoint x: 313, endPoint y: 296, distance: 114.7
click at [313, 296] on tr "Offer Not Interested" at bounding box center [585, 290] width 840 height 32
click at [360, 217] on icon "button" at bounding box center [367, 215] width 15 height 19
select select
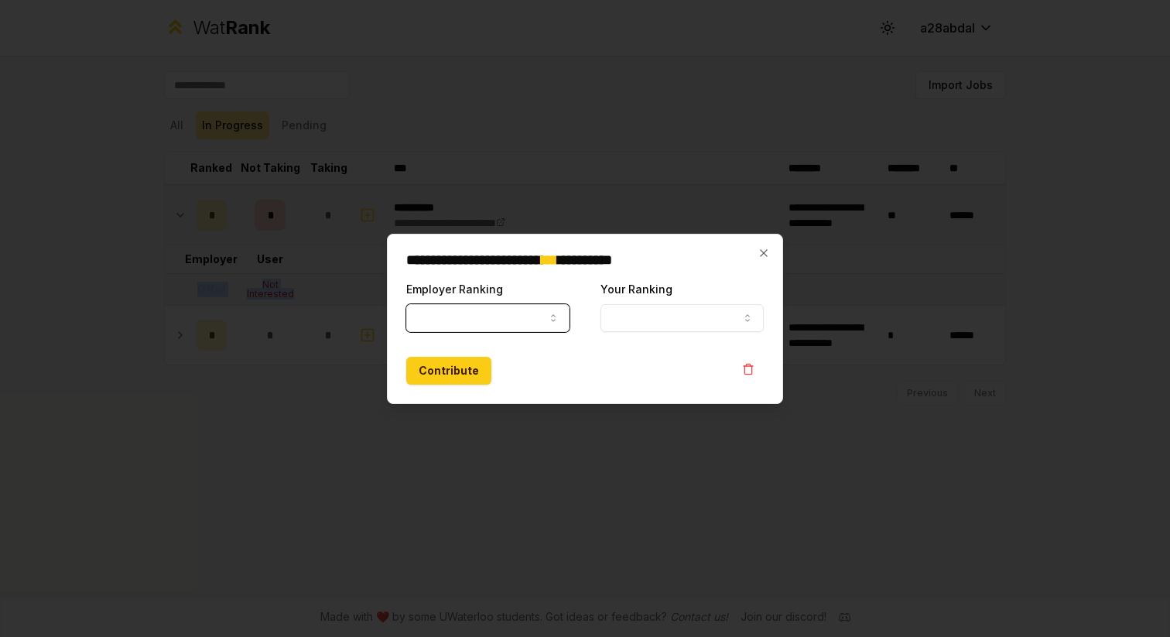
click at [481, 320] on button "Employer Ranking" at bounding box center [487, 318] width 163 height 28
click at [611, 218] on div at bounding box center [585, 318] width 1170 height 637
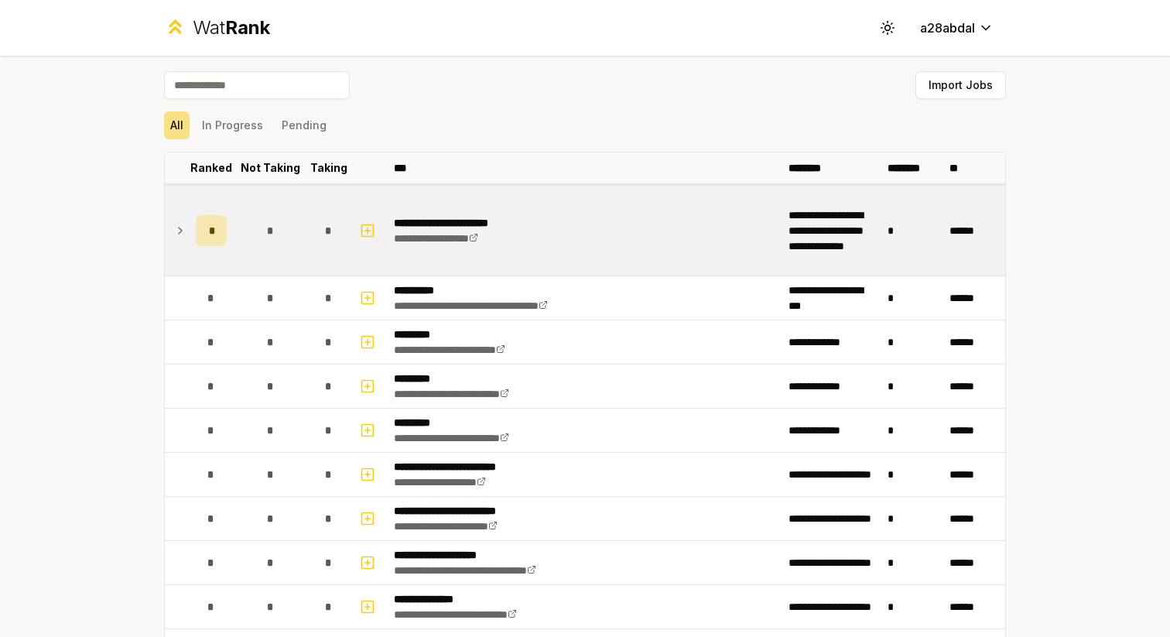
click at [182, 233] on icon at bounding box center [180, 230] width 12 height 19
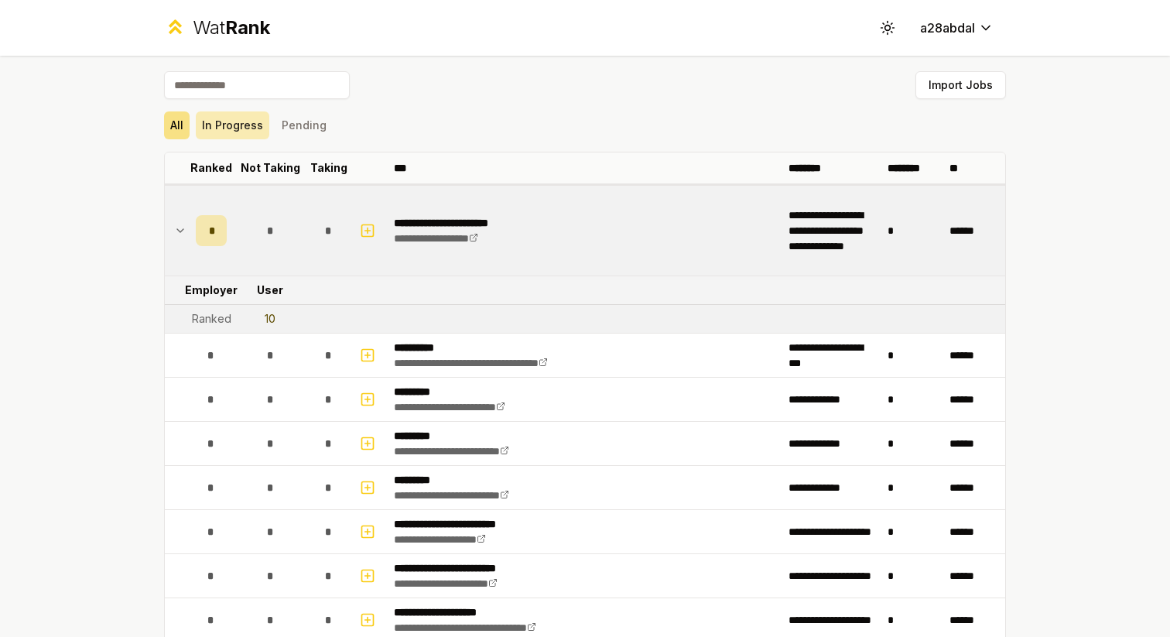
click at [234, 133] on button "In Progress" at bounding box center [233, 125] width 74 height 28
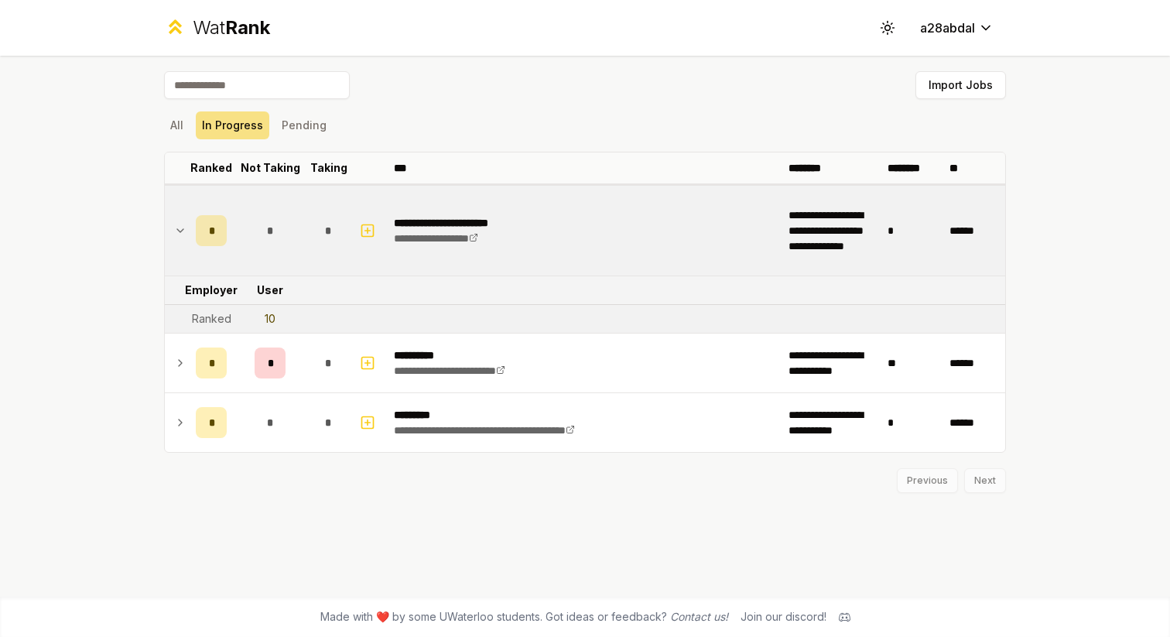
click at [186, 239] on icon at bounding box center [180, 230] width 12 height 19
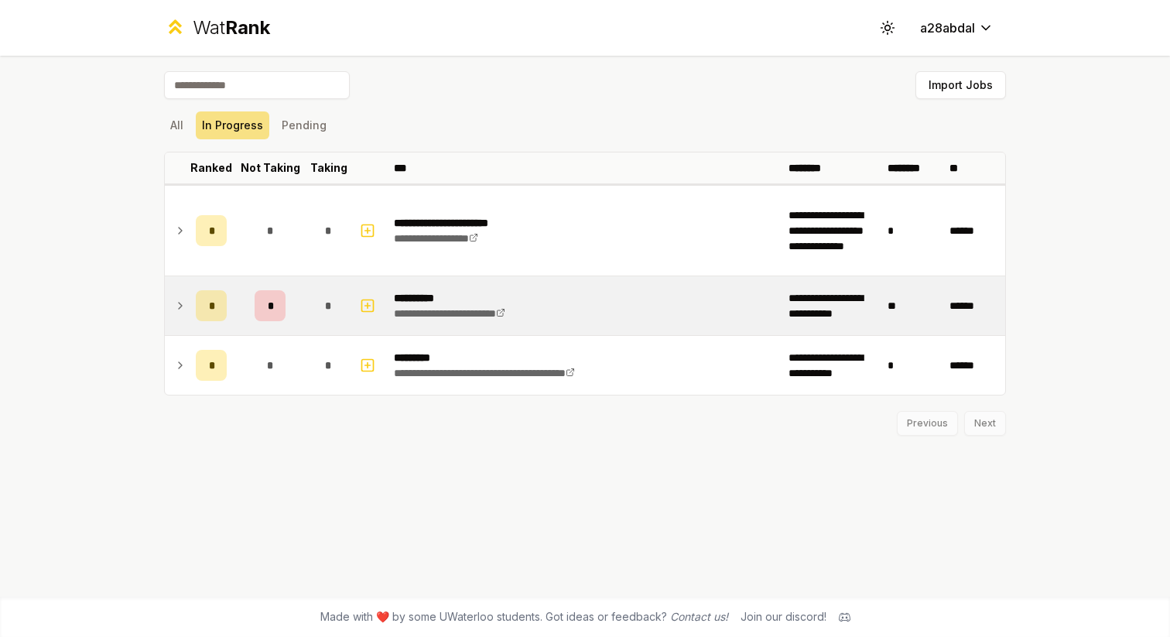
click at [181, 312] on icon at bounding box center [180, 305] width 12 height 19
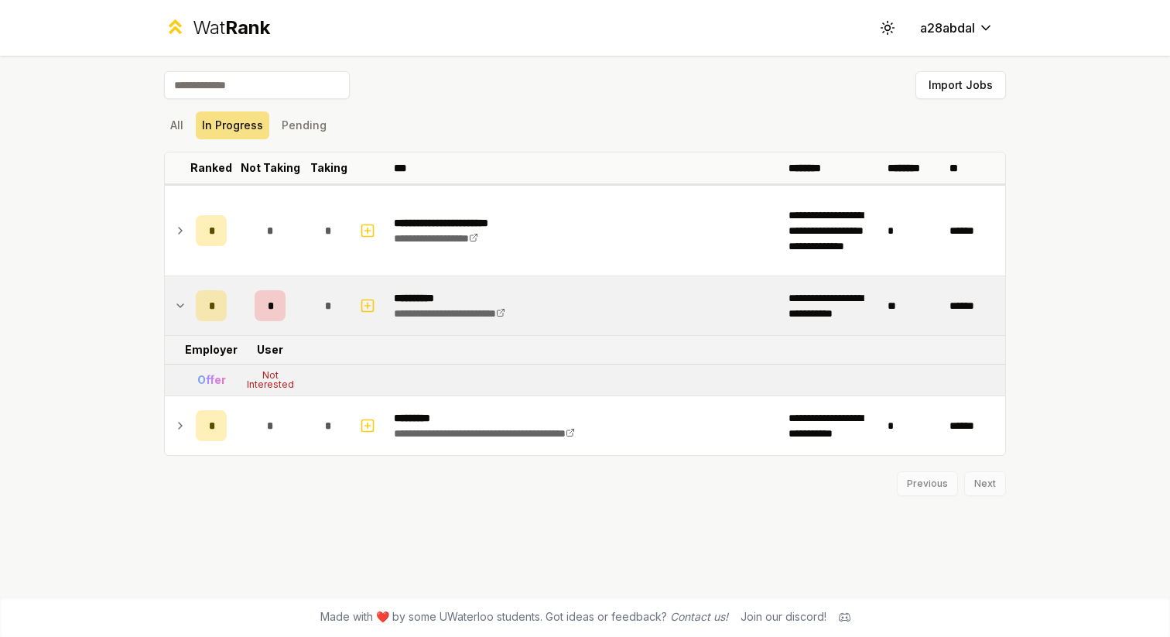
click at [181, 312] on icon at bounding box center [180, 305] width 12 height 19
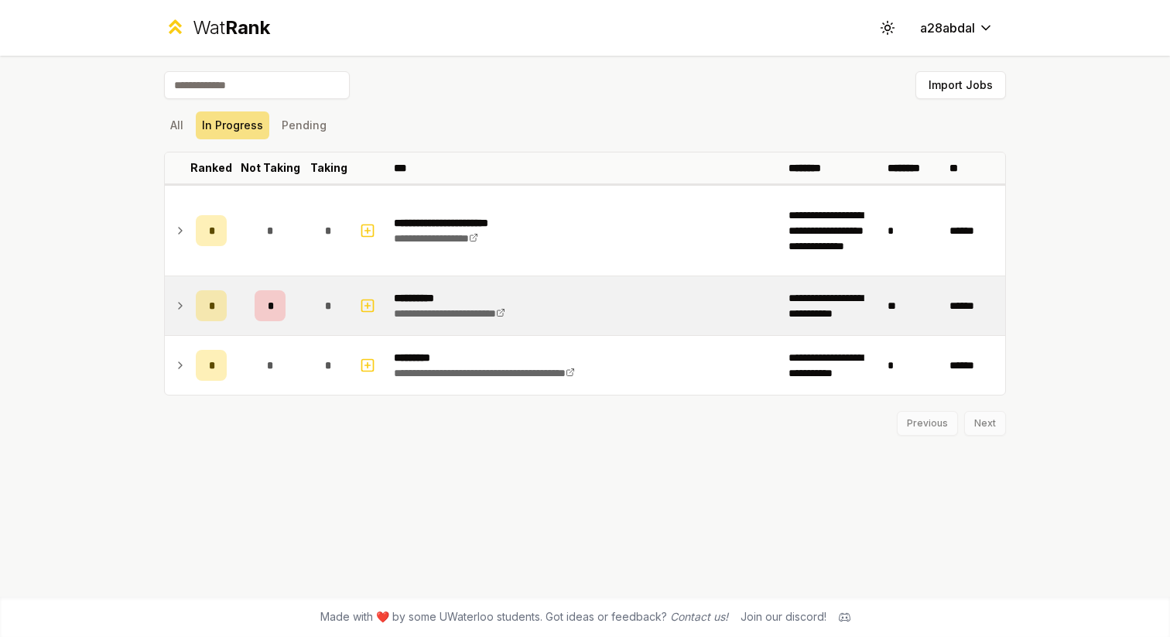
click at [175, 238] on icon at bounding box center [180, 230] width 12 height 19
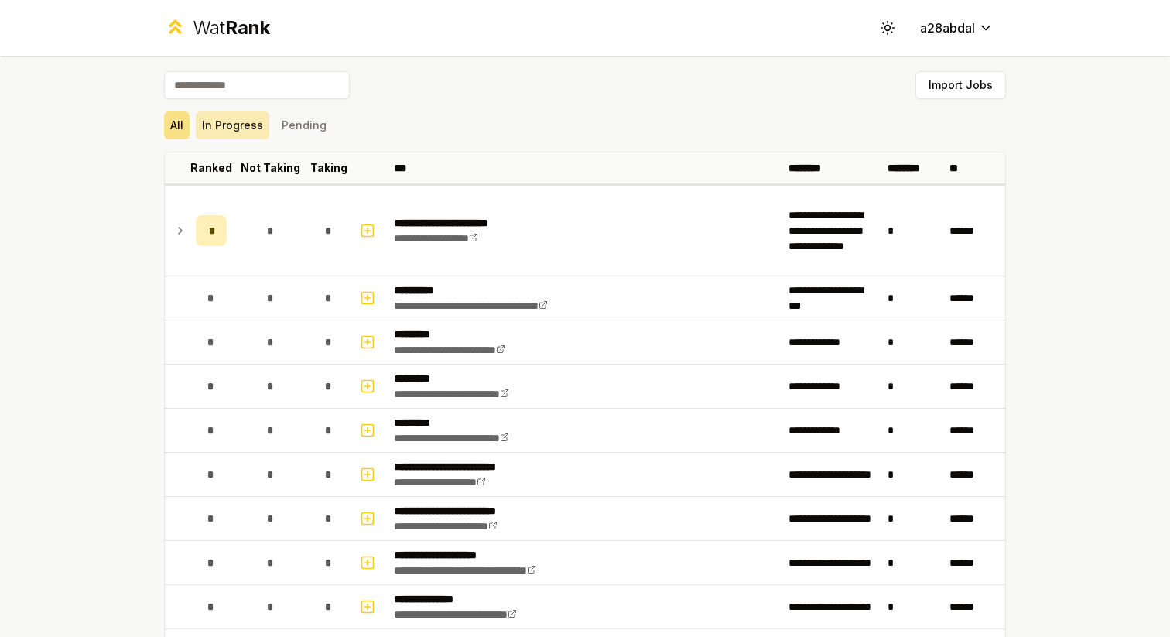
click at [219, 129] on button "In Progress" at bounding box center [233, 125] width 74 height 28
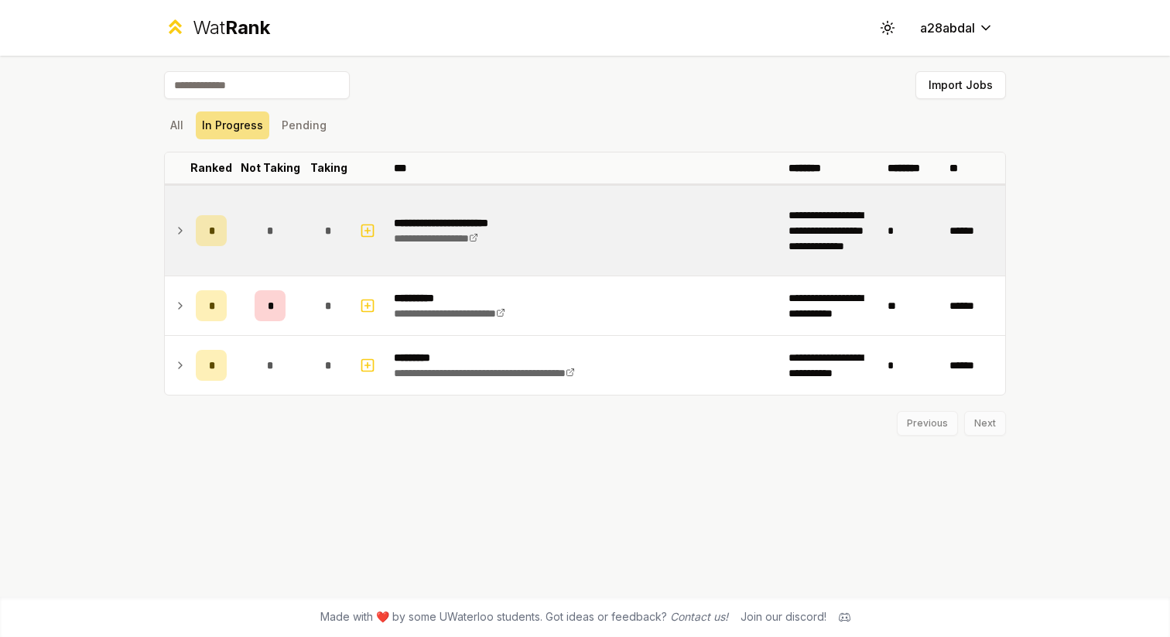
click at [173, 232] on td at bounding box center [177, 231] width 25 height 90
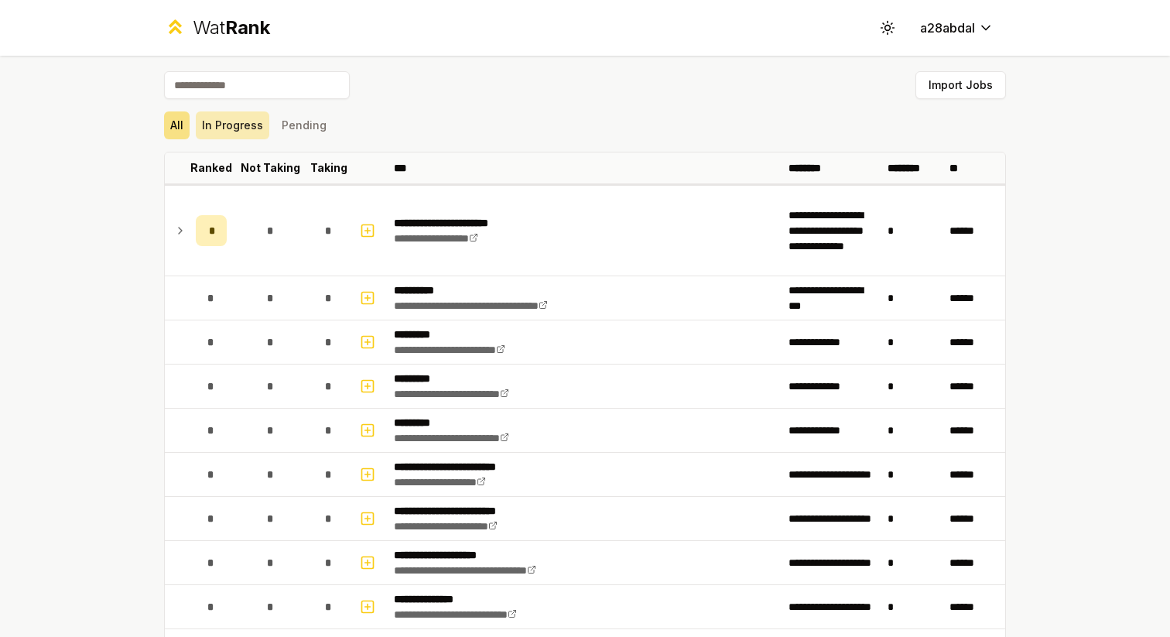
click at [222, 126] on button "In Progress" at bounding box center [233, 125] width 74 height 28
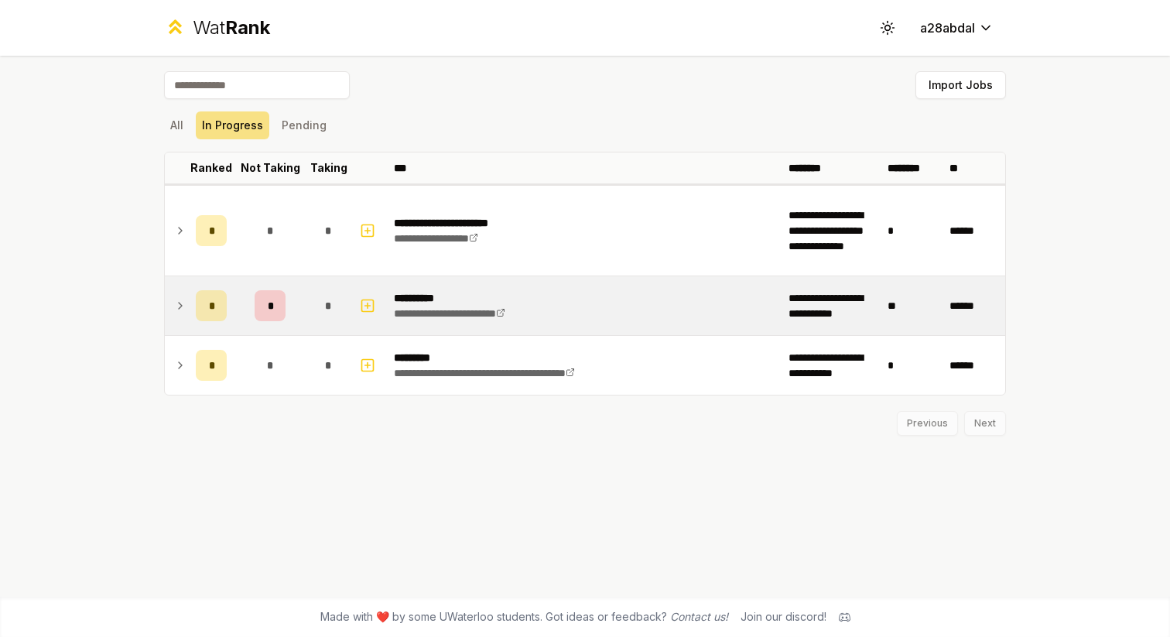
click at [174, 299] on icon at bounding box center [180, 305] width 12 height 19
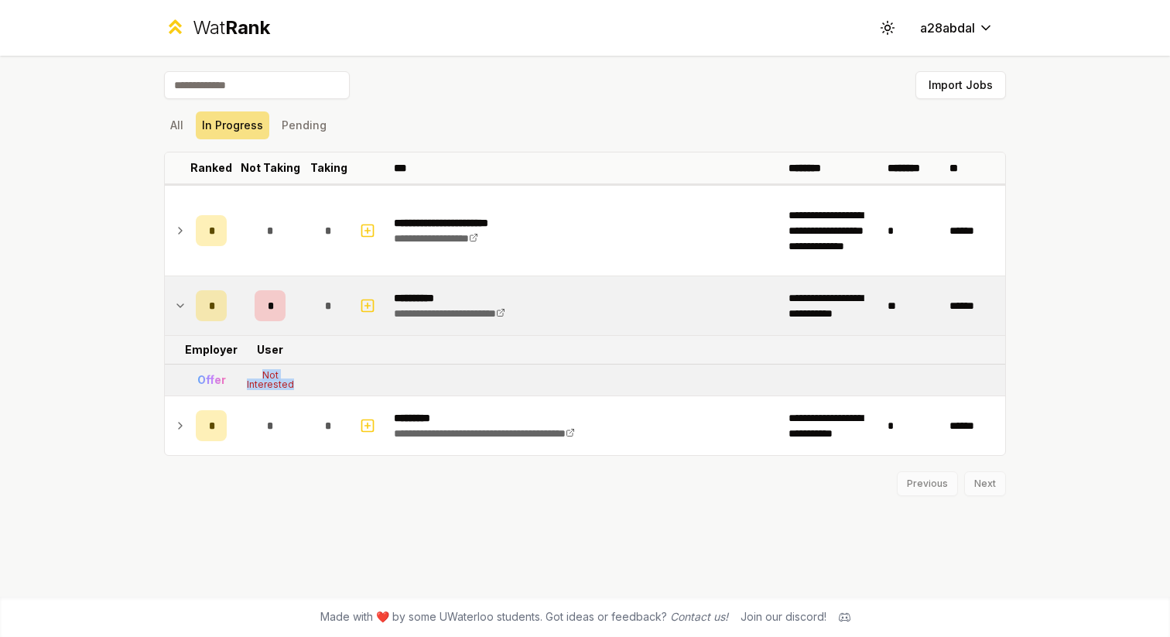
drag, startPoint x: 255, startPoint y: 374, endPoint x: 306, endPoint y: 389, distance: 52.6
click at [306, 389] on td "Not Interested" at bounding box center [270, 379] width 74 height 31
drag, startPoint x: 199, startPoint y: 378, endPoint x: 306, endPoint y: 383, distance: 107.7
click at [307, 383] on tr "Offer Not Interested" at bounding box center [585, 380] width 840 height 32
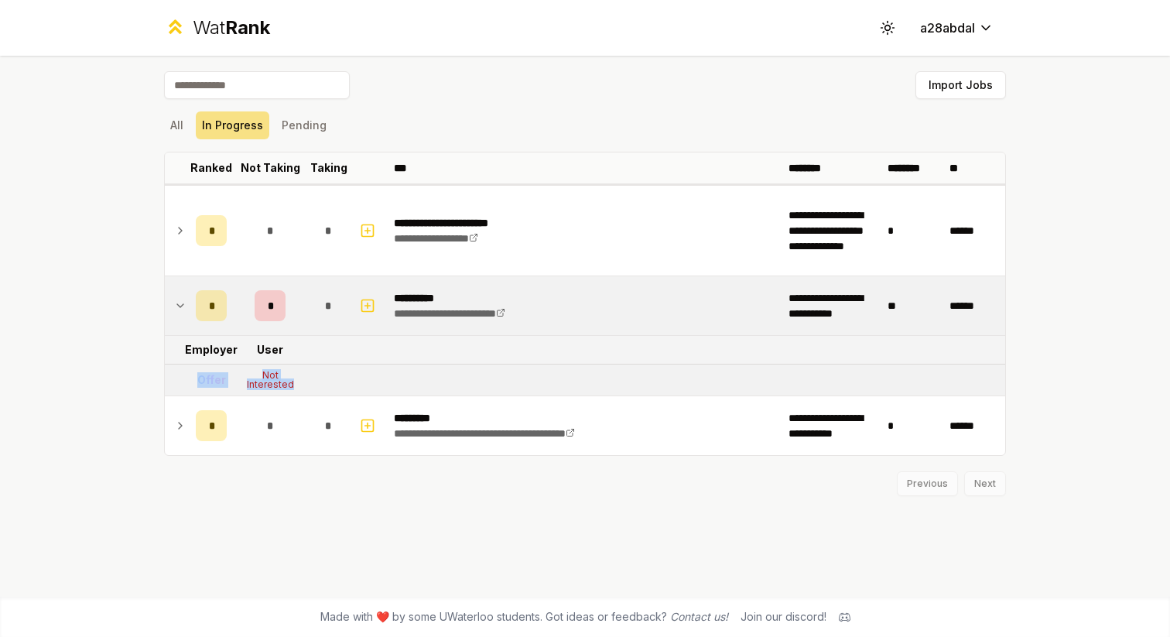
click at [306, 383] on td "Not Interested" at bounding box center [270, 379] width 74 height 31
drag, startPoint x: 292, startPoint y: 383, endPoint x: 185, endPoint y: 383, distance: 106.8
click at [185, 383] on tr "Offer Not Interested" at bounding box center [585, 380] width 840 height 32
click at [185, 383] on td at bounding box center [177, 379] width 25 height 31
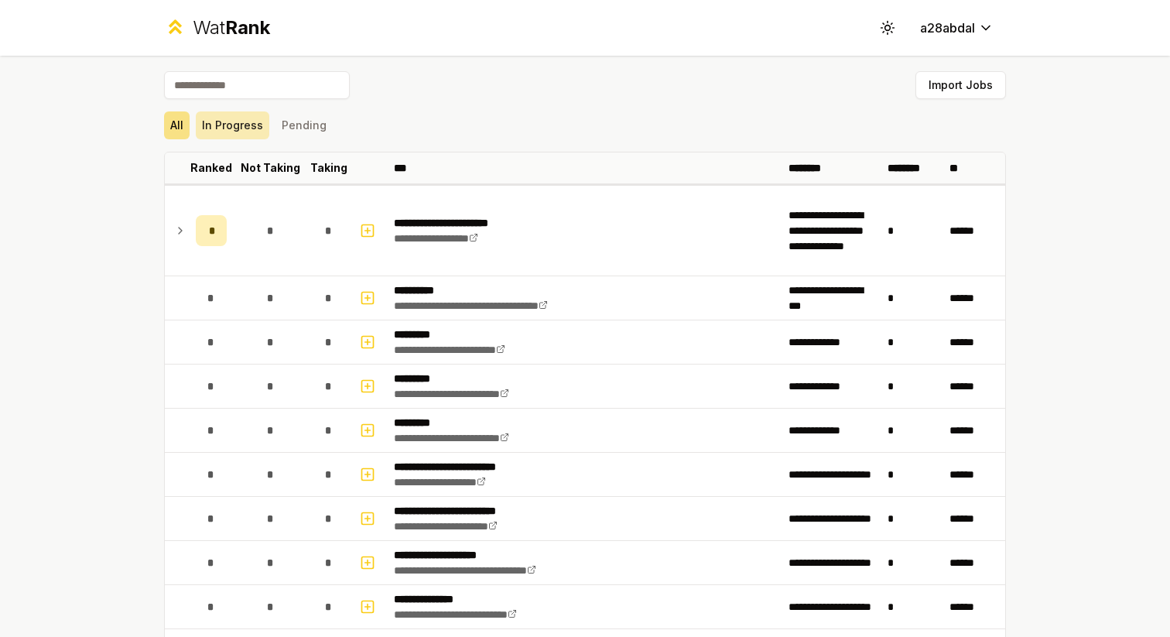
click at [233, 135] on button "In Progress" at bounding box center [233, 125] width 74 height 28
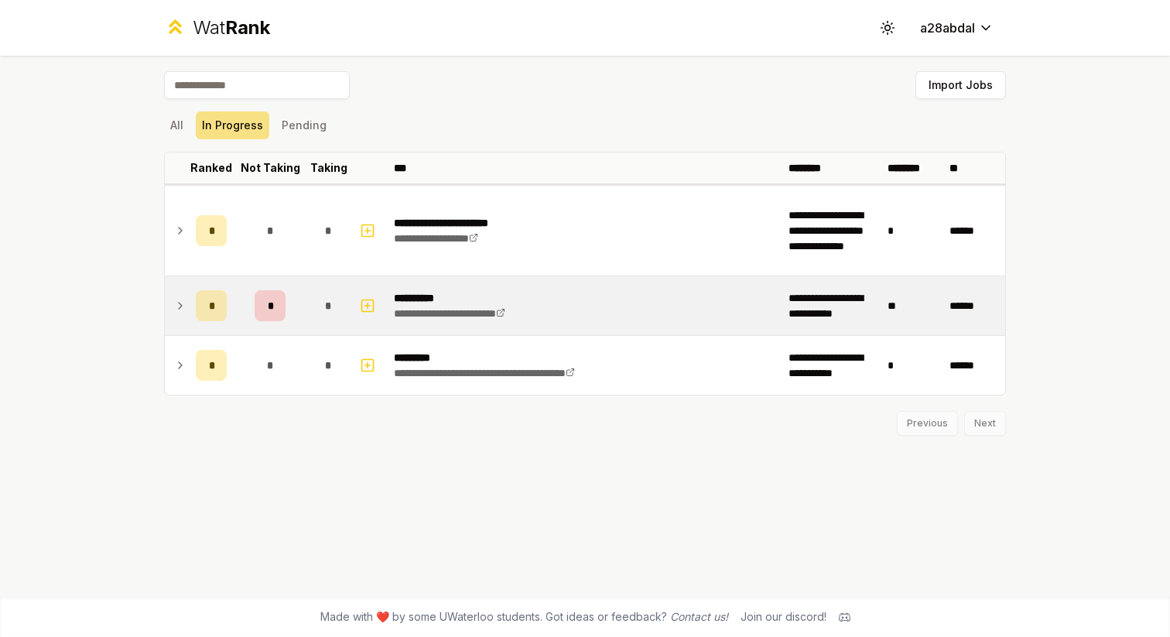
click at [180, 311] on icon at bounding box center [180, 305] width 12 height 19
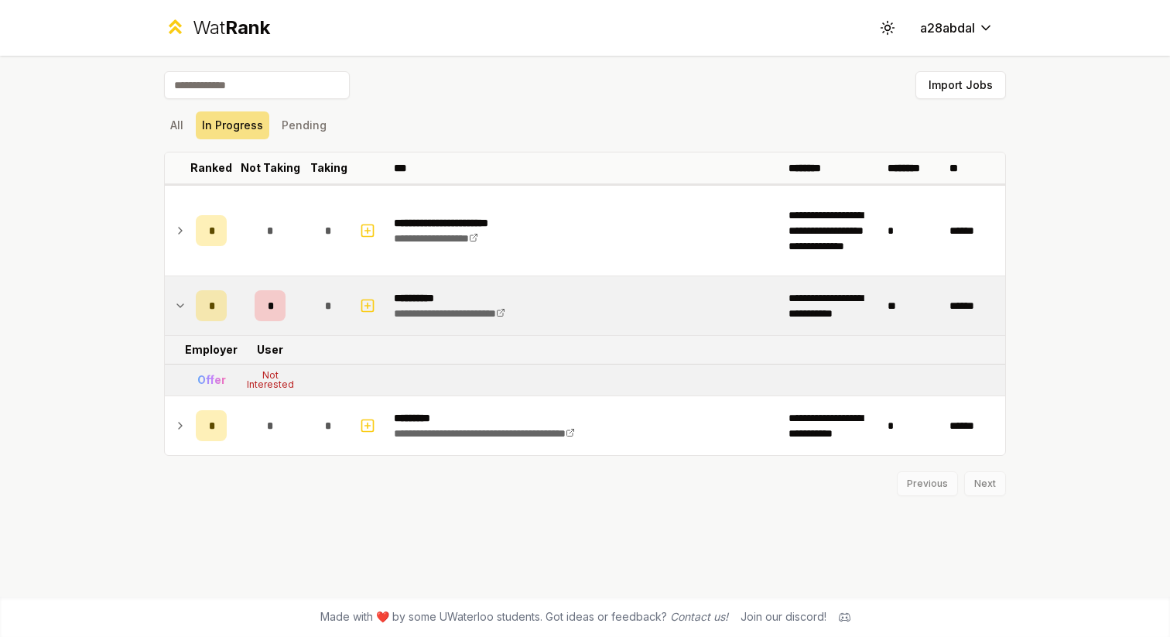
click at [180, 311] on icon at bounding box center [180, 305] width 12 height 19
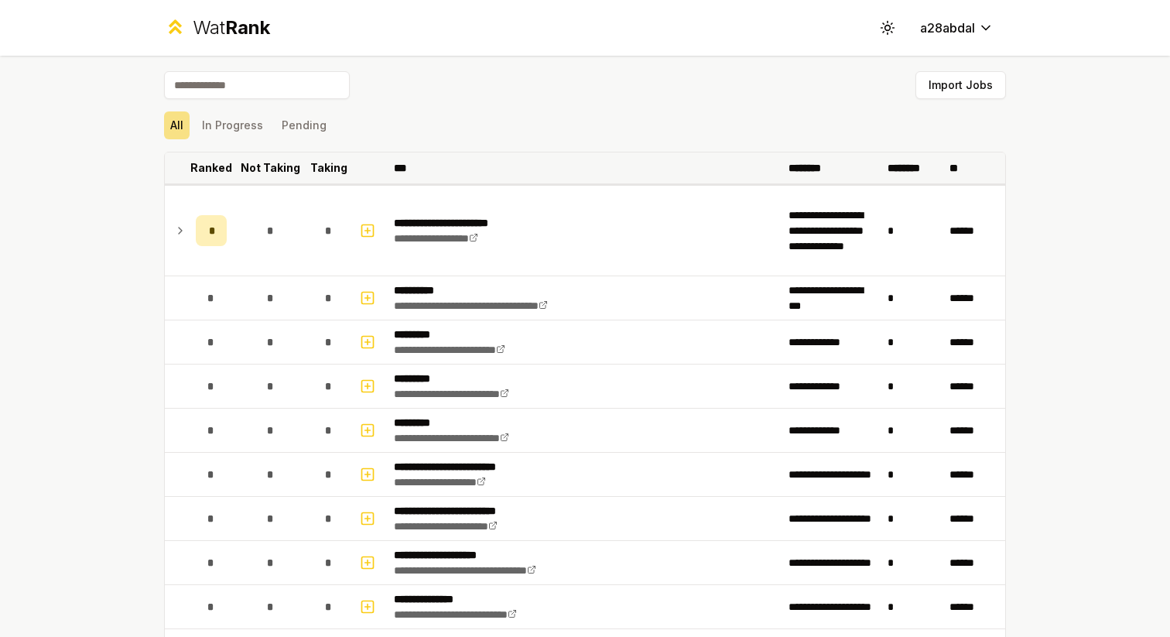
click at [273, 168] on p "Not Taking" at bounding box center [271, 167] width 60 height 15
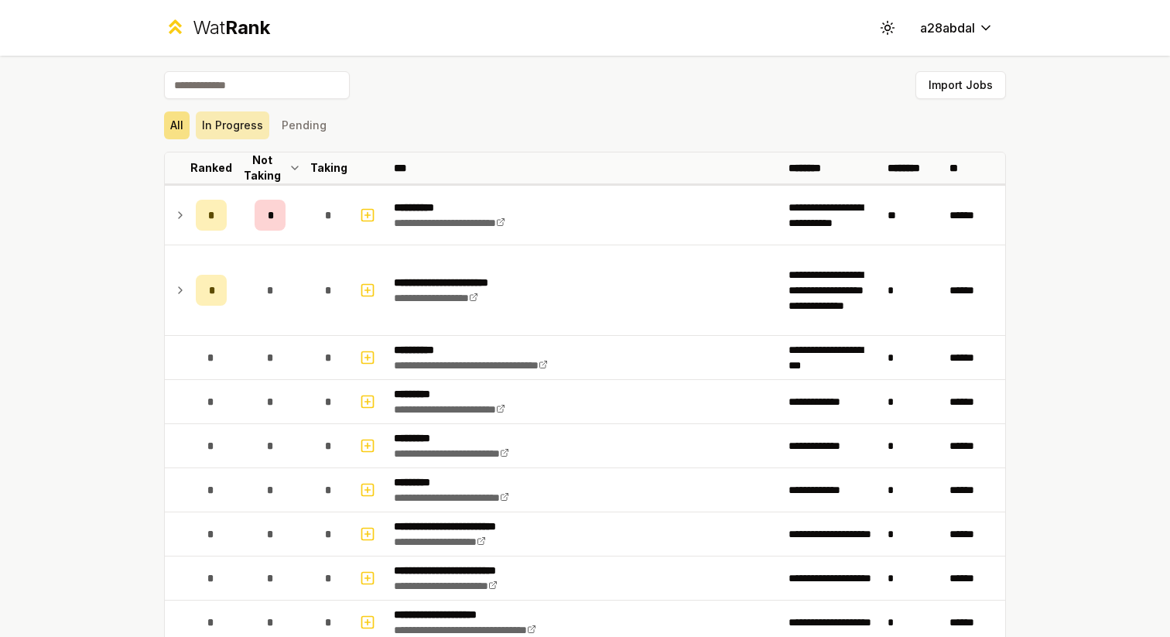
click at [231, 128] on button "In Progress" at bounding box center [233, 125] width 74 height 28
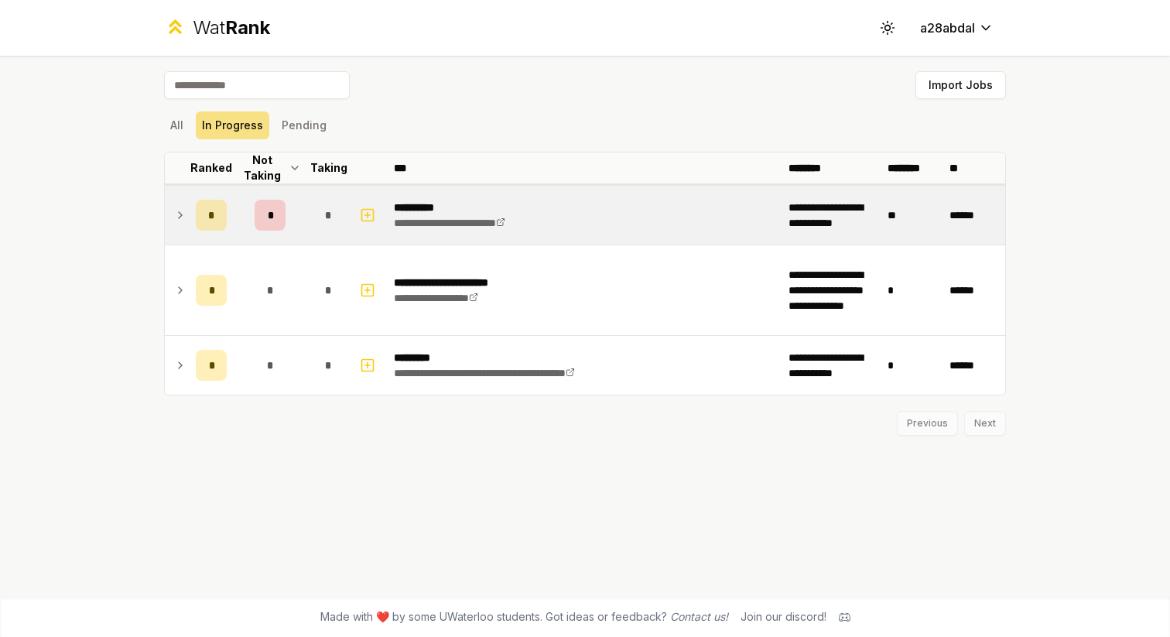
click at [176, 213] on icon at bounding box center [180, 215] width 12 height 19
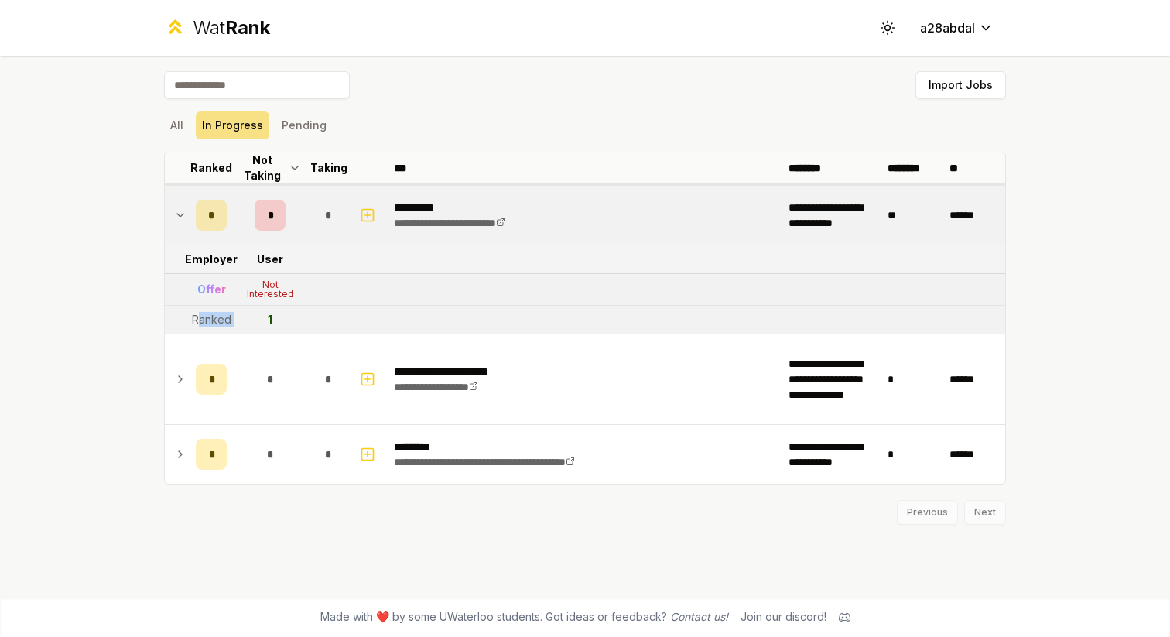
drag, startPoint x: 197, startPoint y: 317, endPoint x: 269, endPoint y: 317, distance: 72.7
click at [269, 317] on tr "Ranked 1" at bounding box center [585, 320] width 840 height 29
click at [269, 317] on div "1" at bounding box center [270, 319] width 5 height 15
click at [885, 24] on icon at bounding box center [887, 27] width 15 height 15
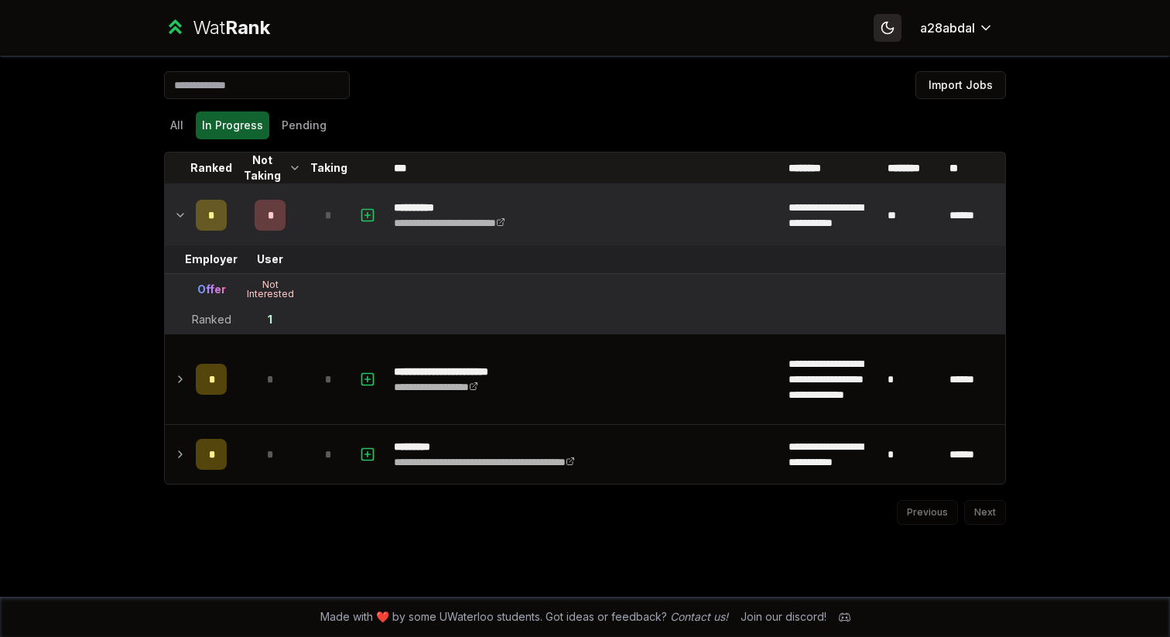
click at [885, 23] on icon at bounding box center [887, 27] width 15 height 15
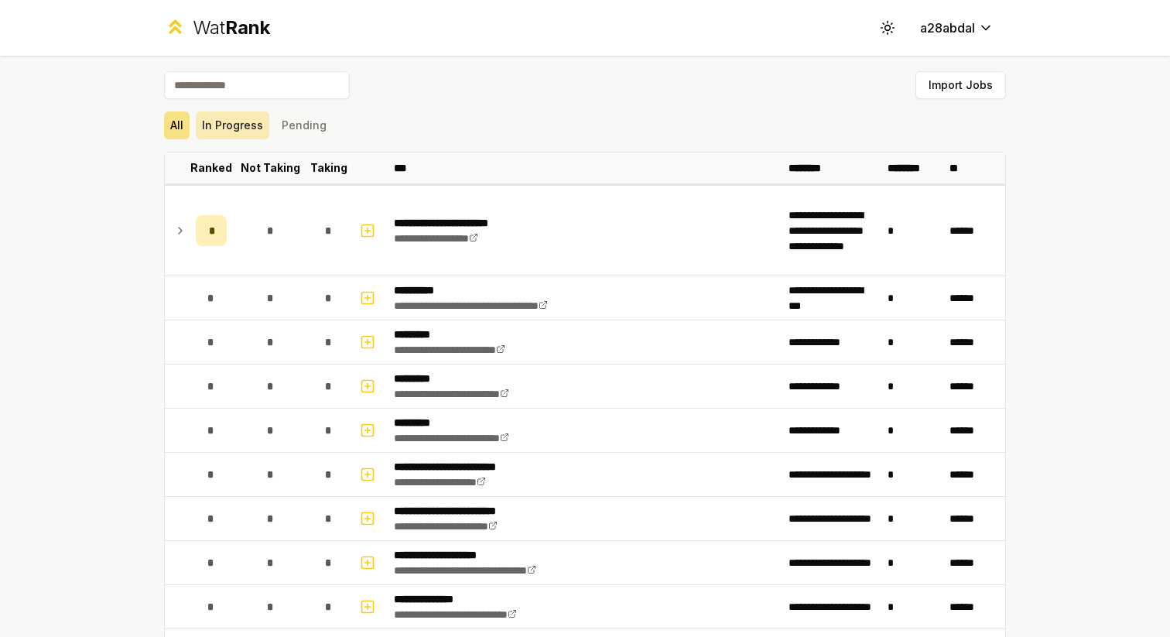
click at [231, 128] on button "In Progress" at bounding box center [233, 125] width 74 height 28
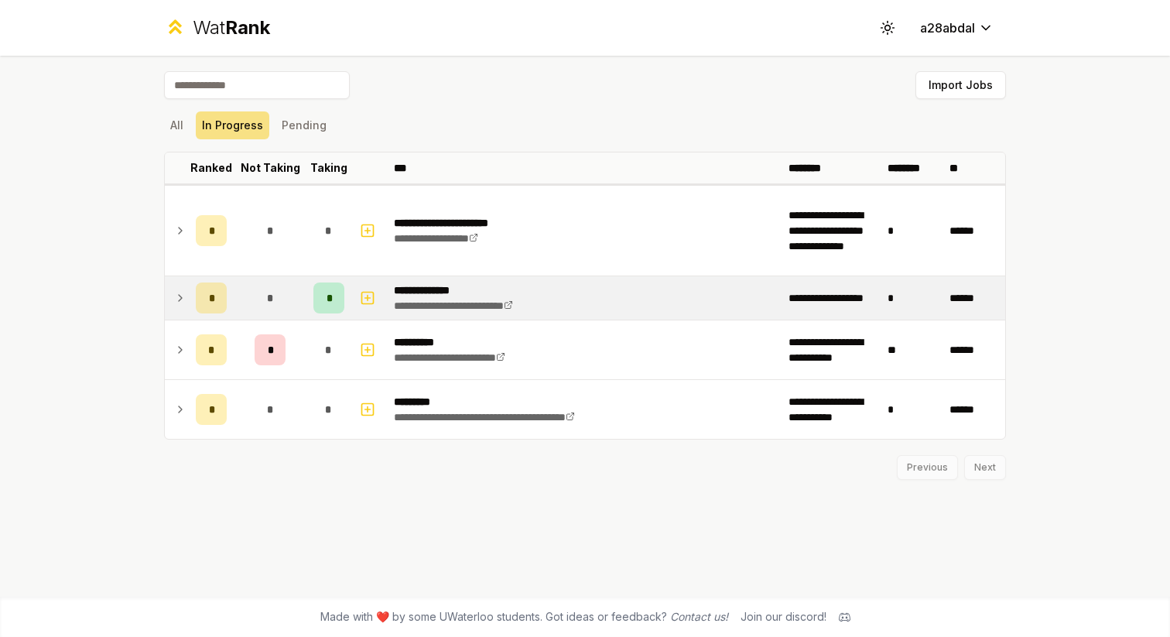
click at [169, 290] on td at bounding box center [177, 297] width 25 height 43
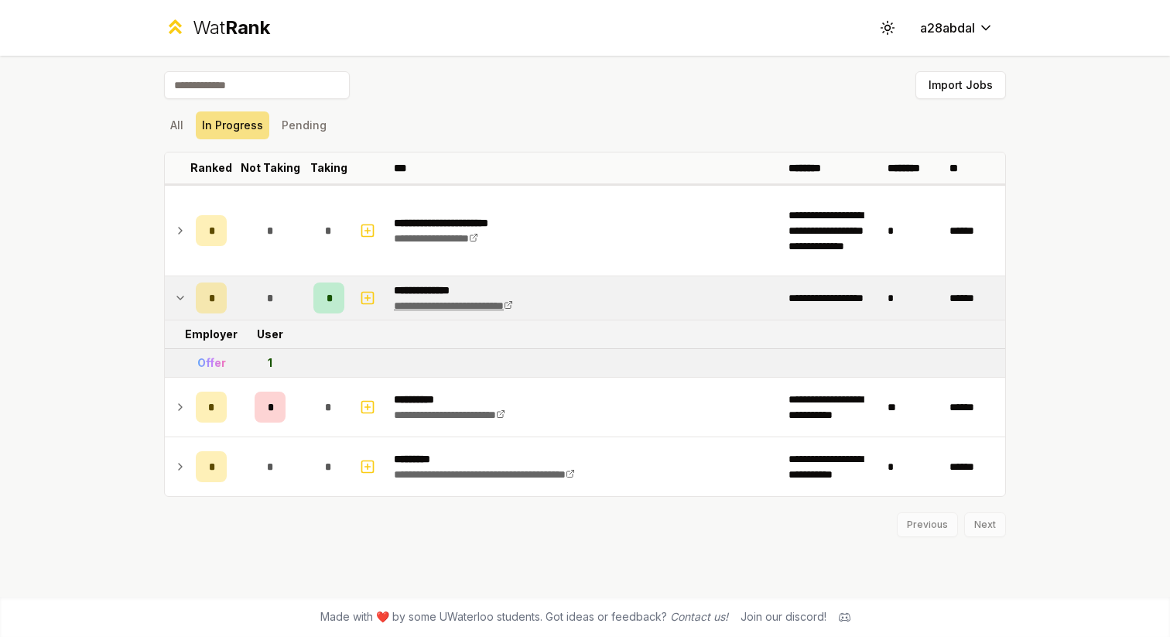
click at [513, 304] on icon at bounding box center [508, 304] width 9 height 9
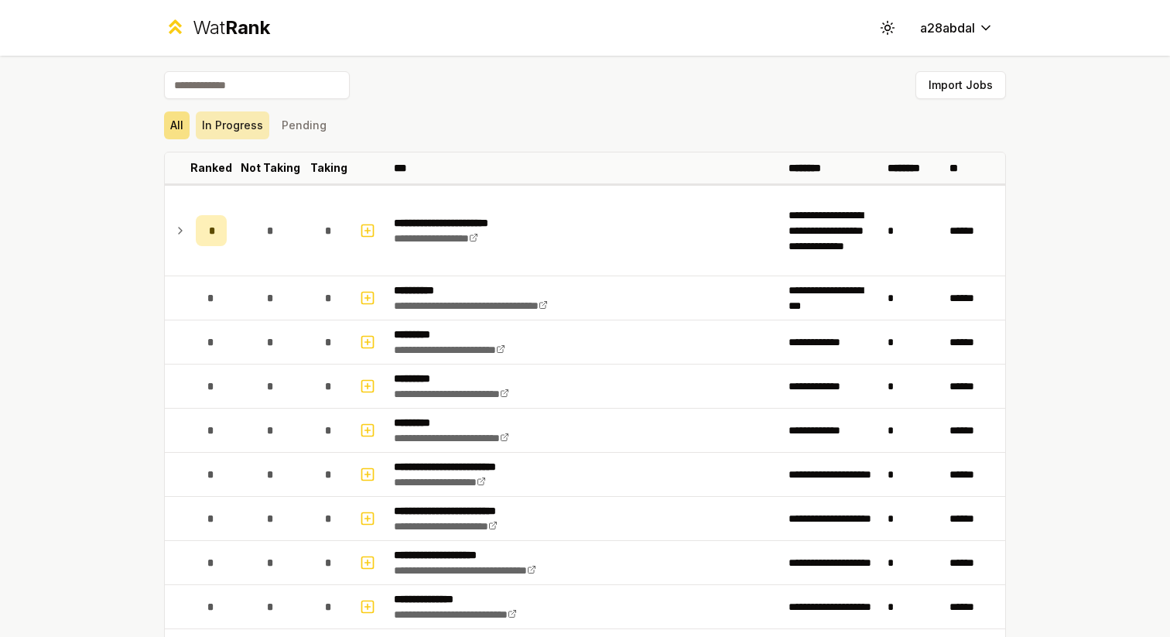
click at [231, 121] on button "In Progress" at bounding box center [233, 125] width 74 height 28
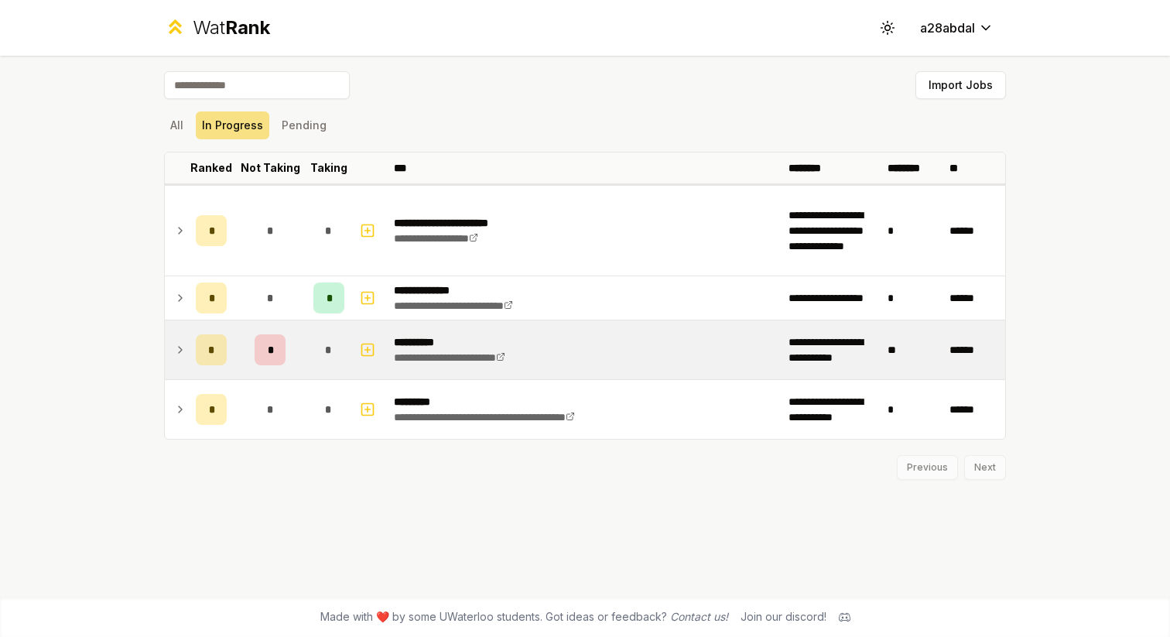
click at [181, 347] on icon at bounding box center [180, 349] width 12 height 19
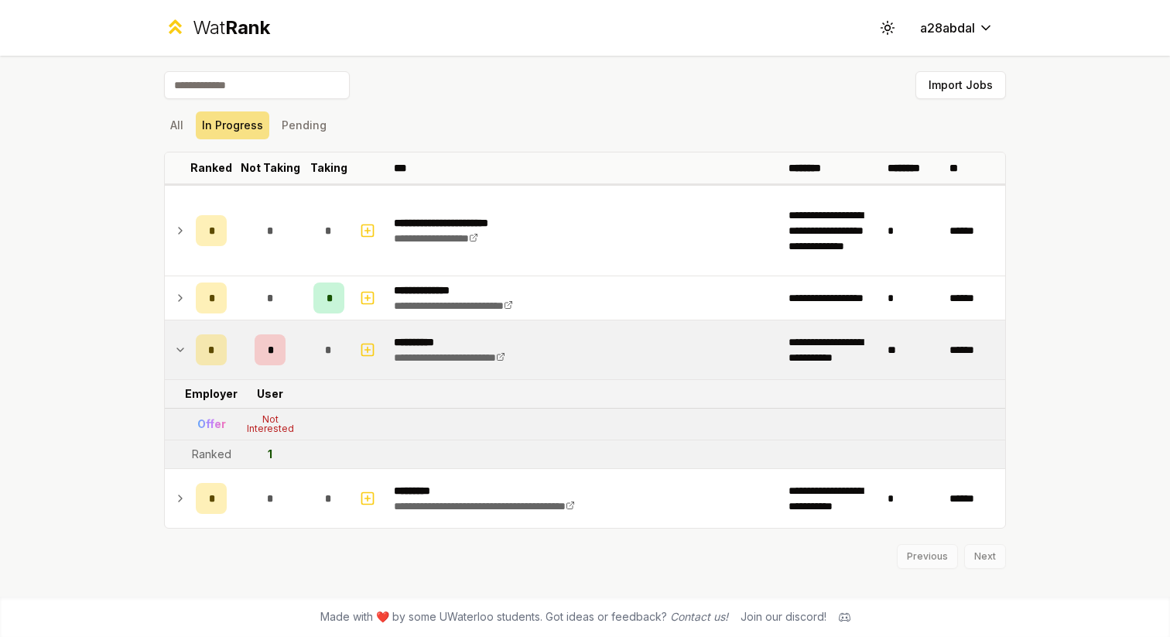
click at [181, 347] on icon at bounding box center [180, 349] width 12 height 19
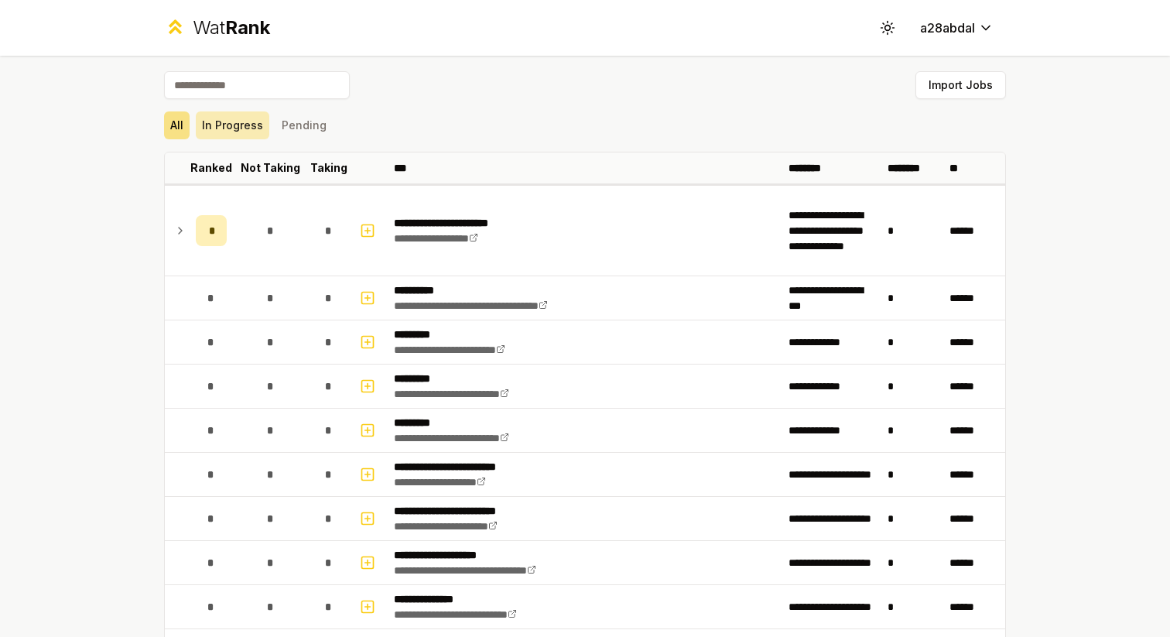
click at [235, 132] on button "In Progress" at bounding box center [233, 125] width 74 height 28
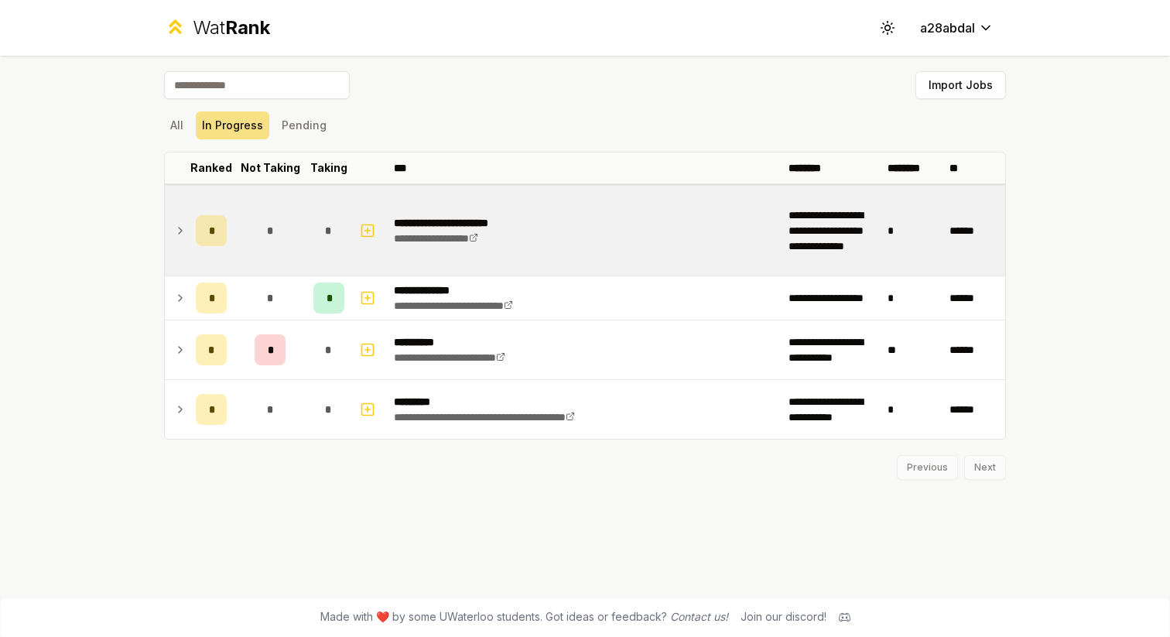
click at [187, 231] on td at bounding box center [177, 231] width 25 height 90
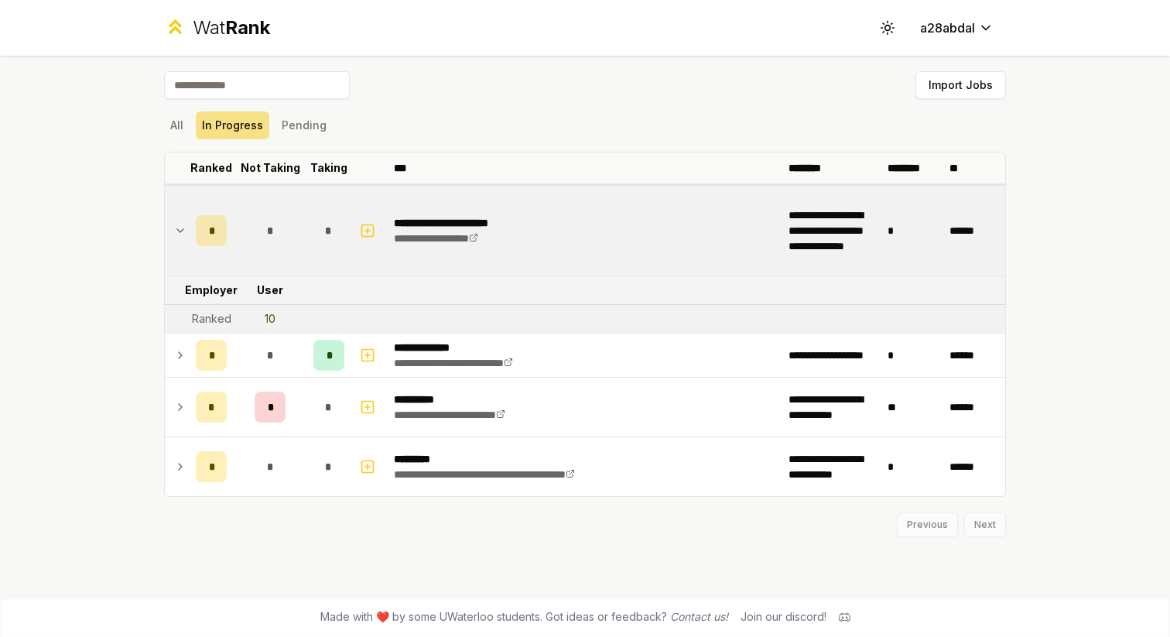
click at [181, 234] on icon at bounding box center [180, 230] width 12 height 19
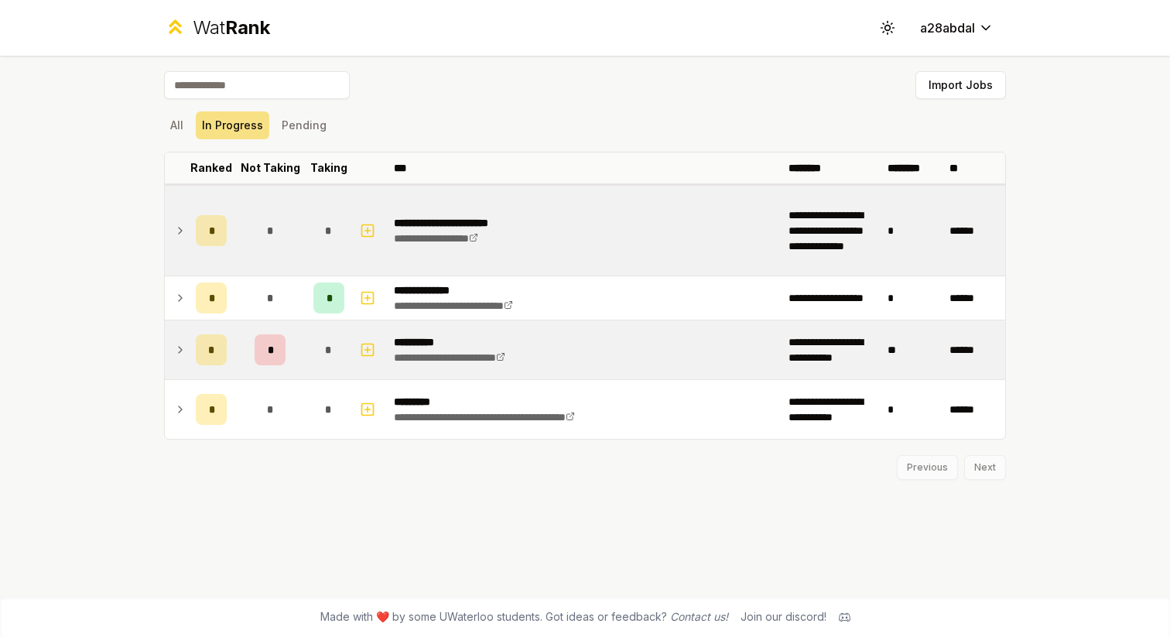
click at [174, 334] on td at bounding box center [177, 349] width 25 height 59
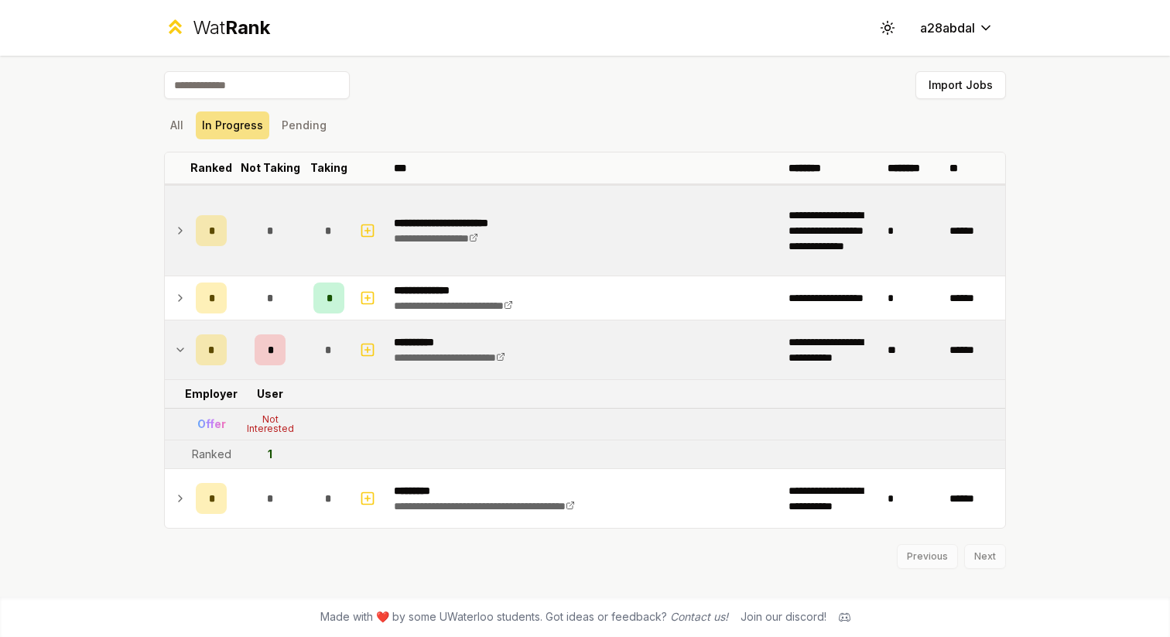
click at [174, 334] on td at bounding box center [177, 349] width 25 height 59
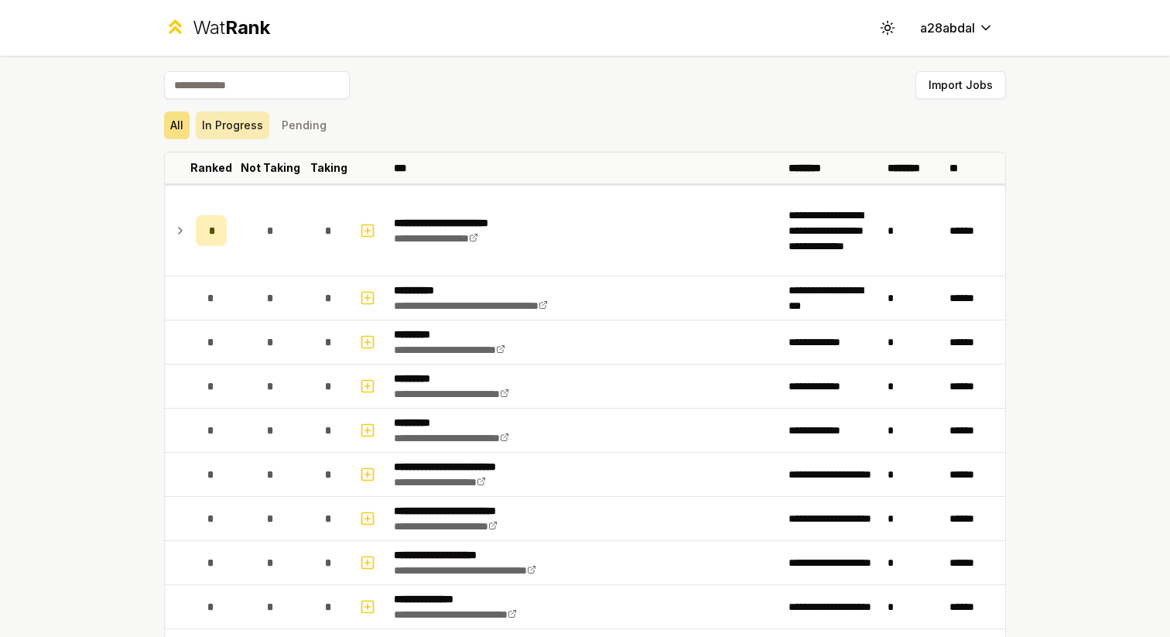
click at [226, 116] on button "In Progress" at bounding box center [233, 125] width 74 height 28
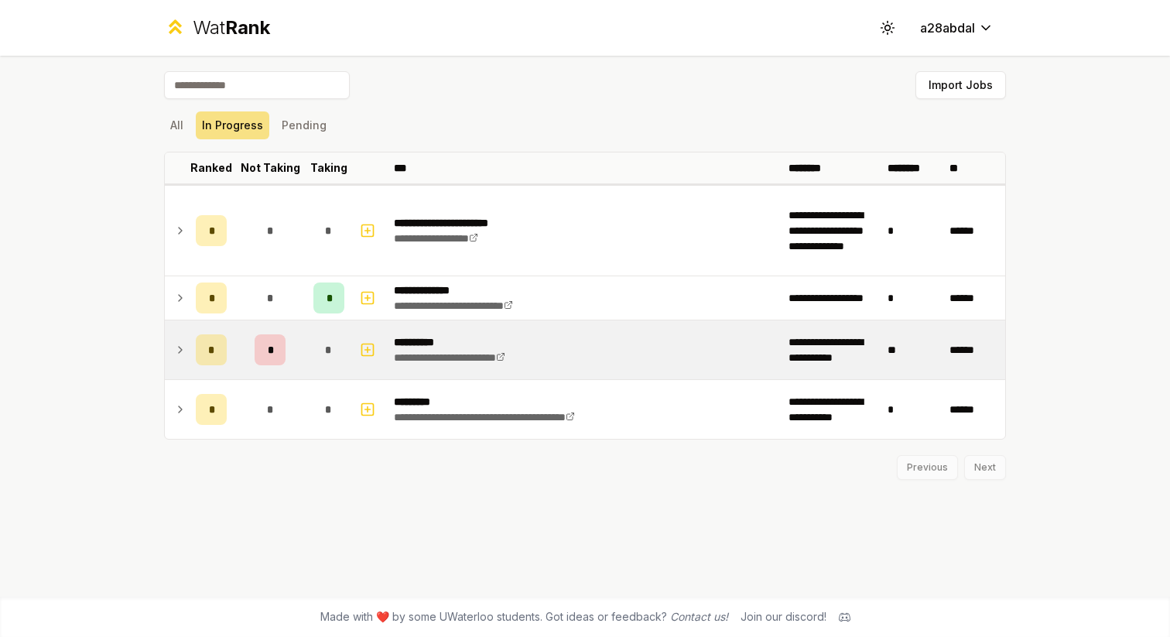
click at [182, 349] on icon at bounding box center [180, 349] width 12 height 19
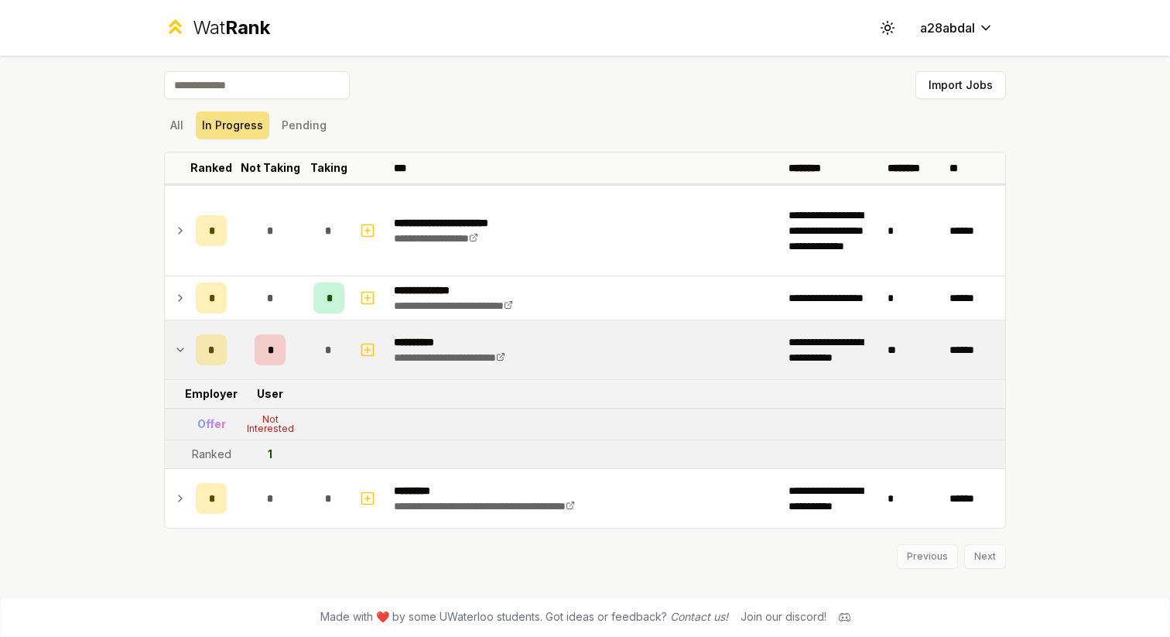
click at [182, 349] on icon at bounding box center [180, 349] width 6 height 3
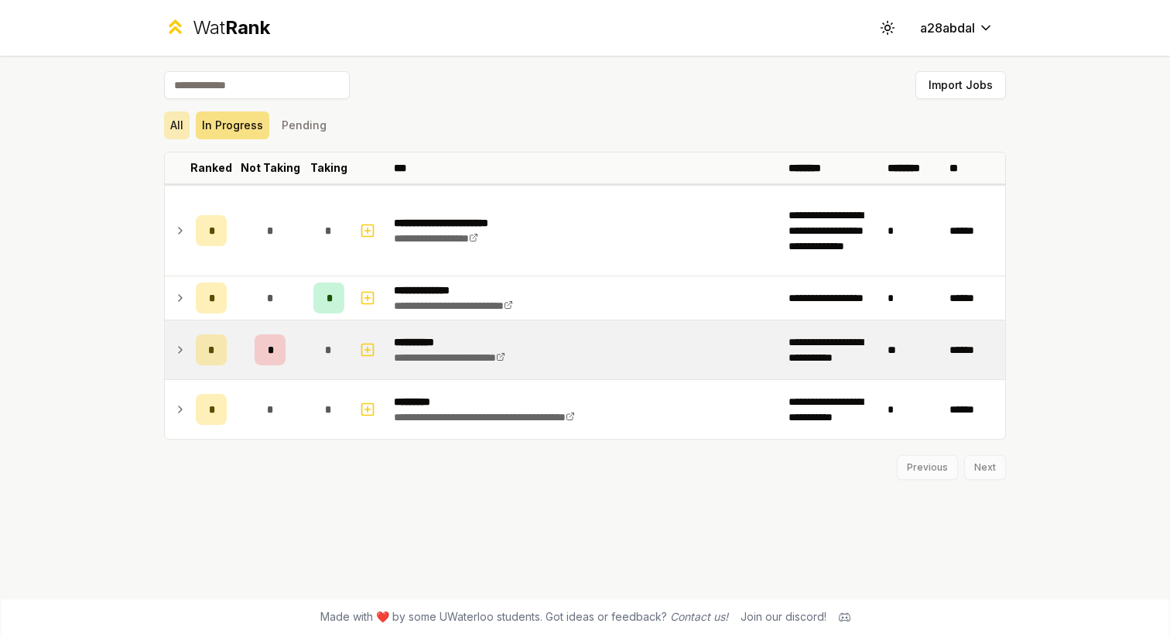
click at [173, 127] on button "All" at bounding box center [177, 125] width 26 height 28
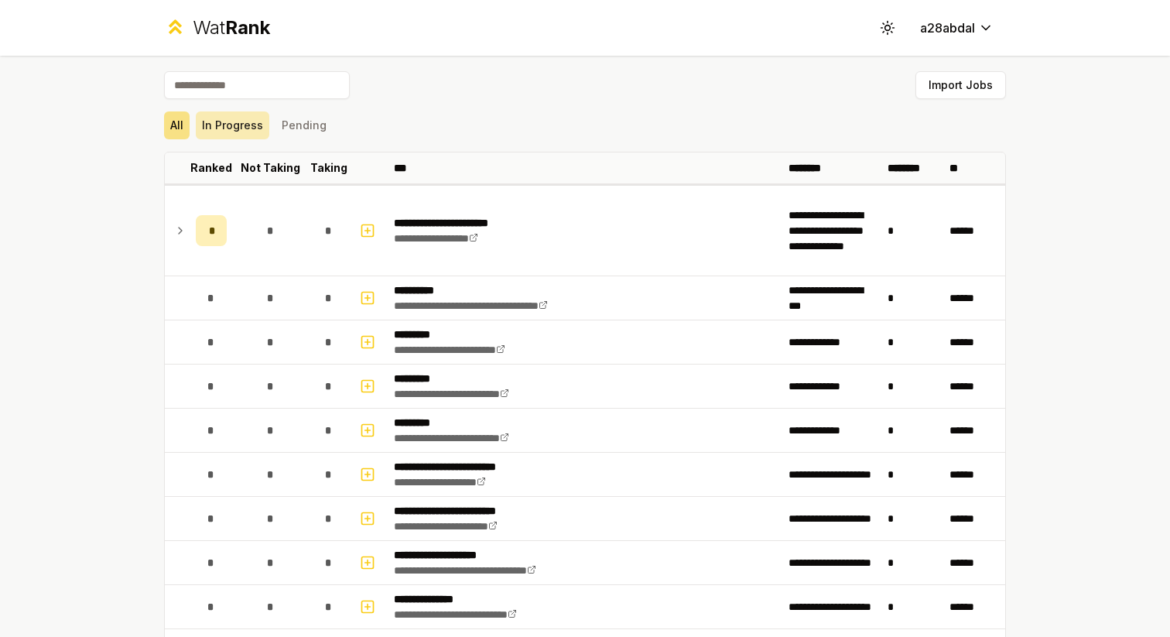
click at [238, 128] on button "In Progress" at bounding box center [233, 125] width 74 height 28
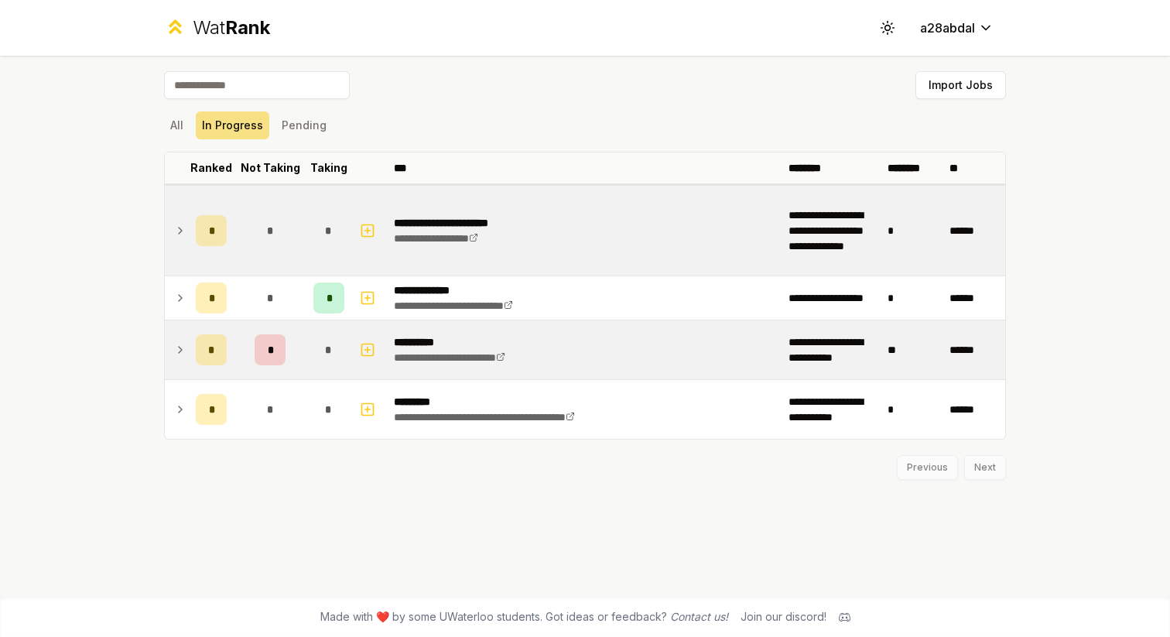
click at [179, 233] on icon at bounding box center [180, 231] width 3 height 6
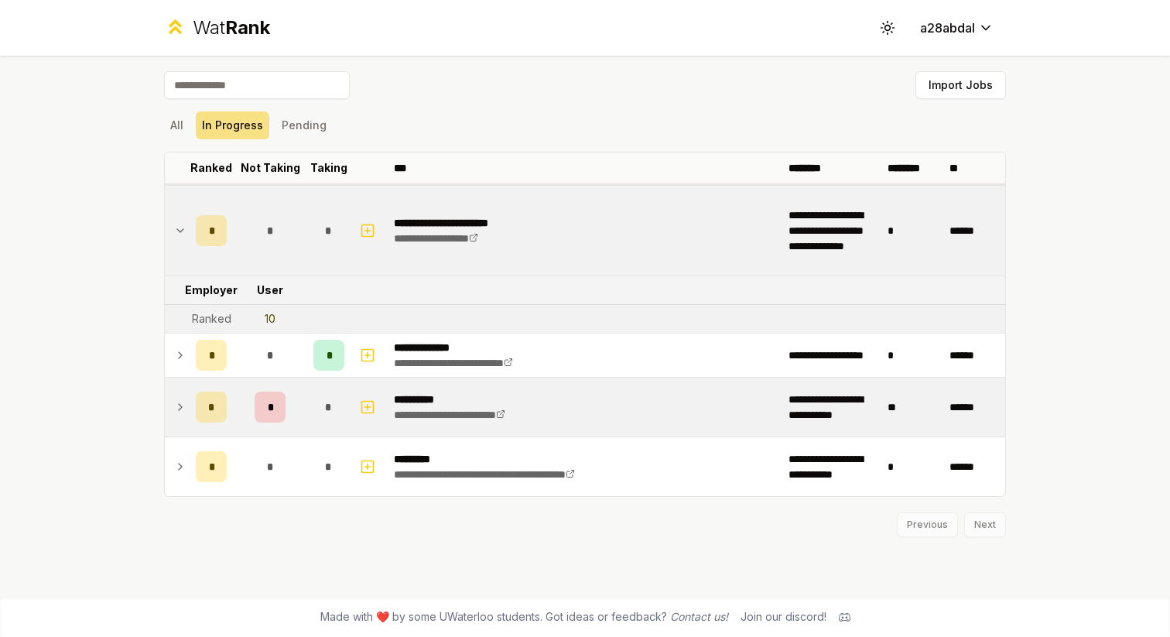
click at [178, 233] on icon at bounding box center [180, 230] width 12 height 19
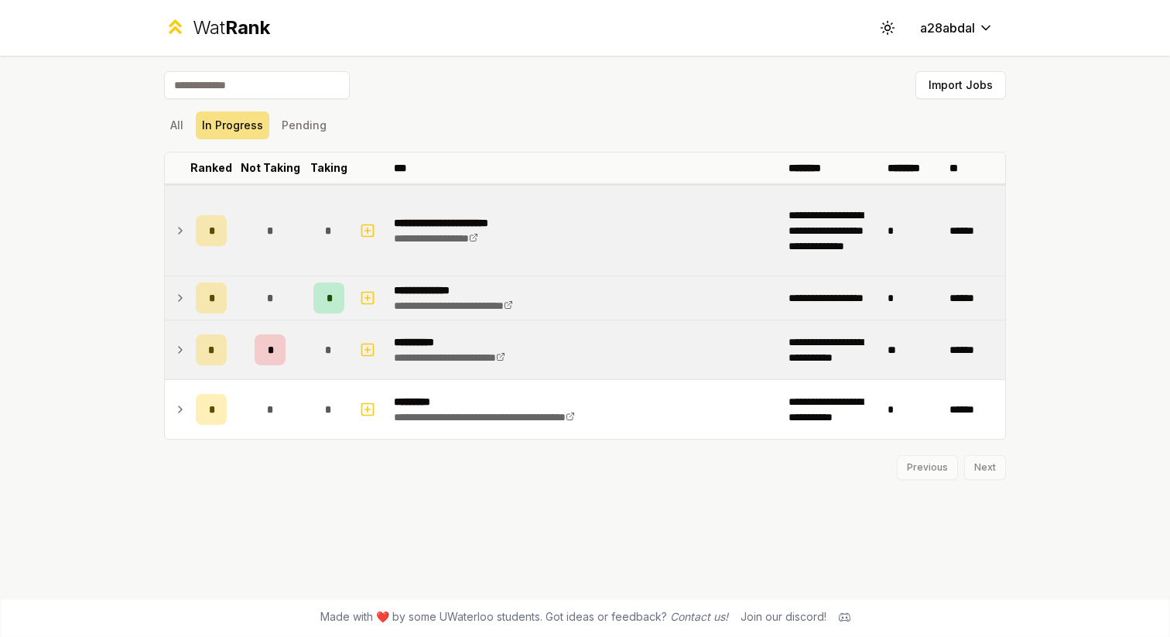
click at [178, 292] on icon at bounding box center [180, 298] width 12 height 19
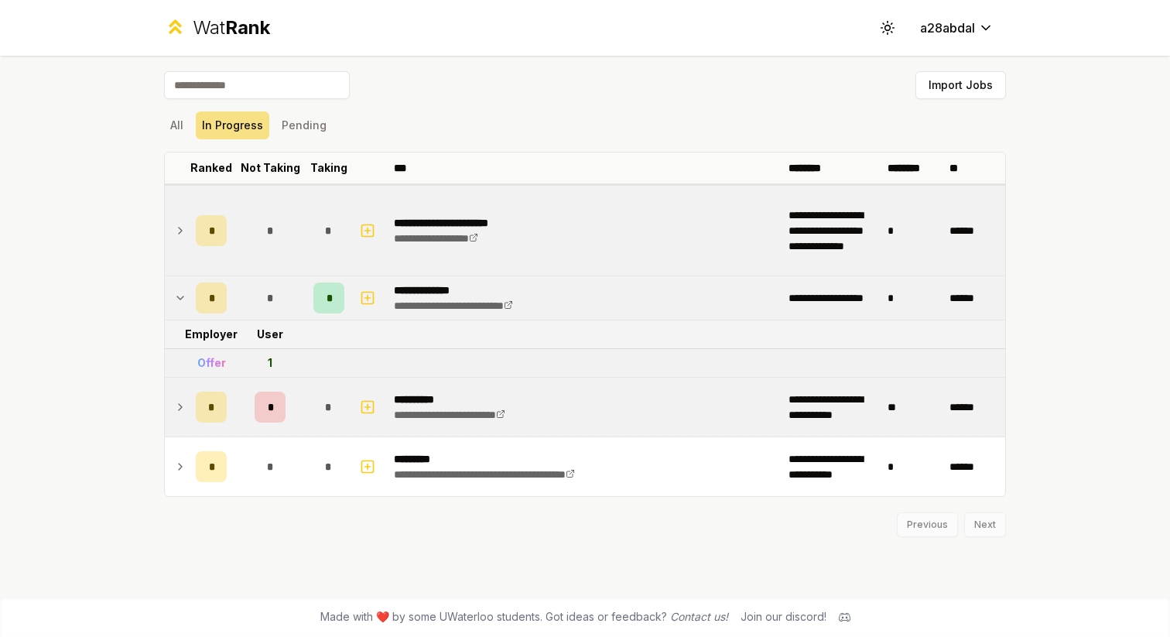
click at [174, 291] on icon at bounding box center [180, 298] width 12 height 19
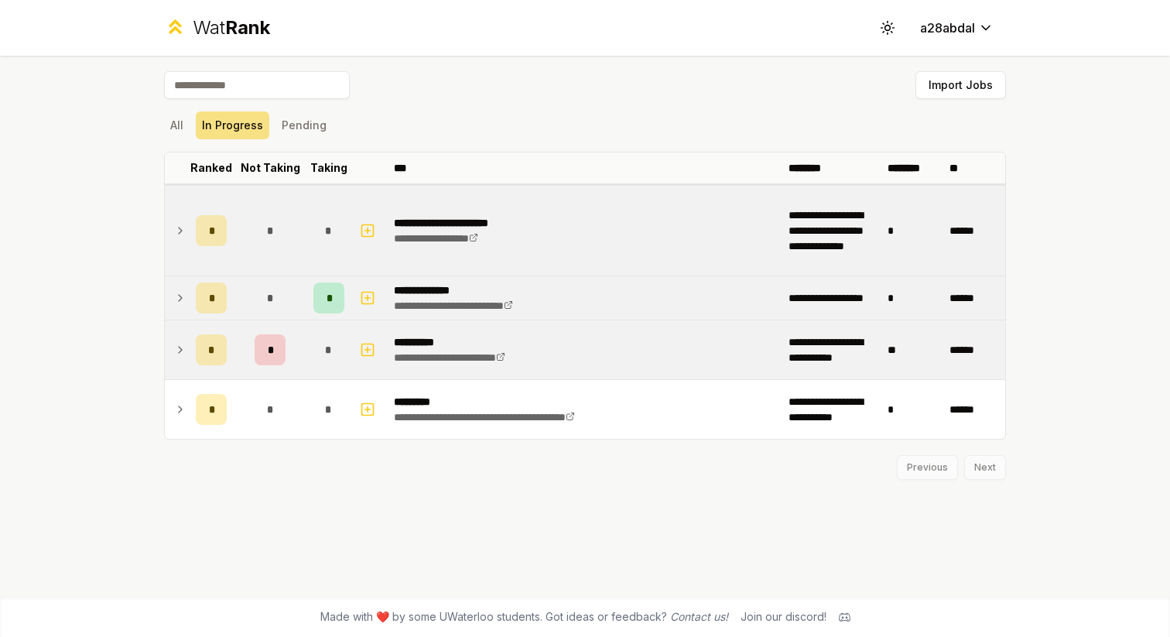
click at [183, 230] on icon at bounding box center [180, 230] width 12 height 19
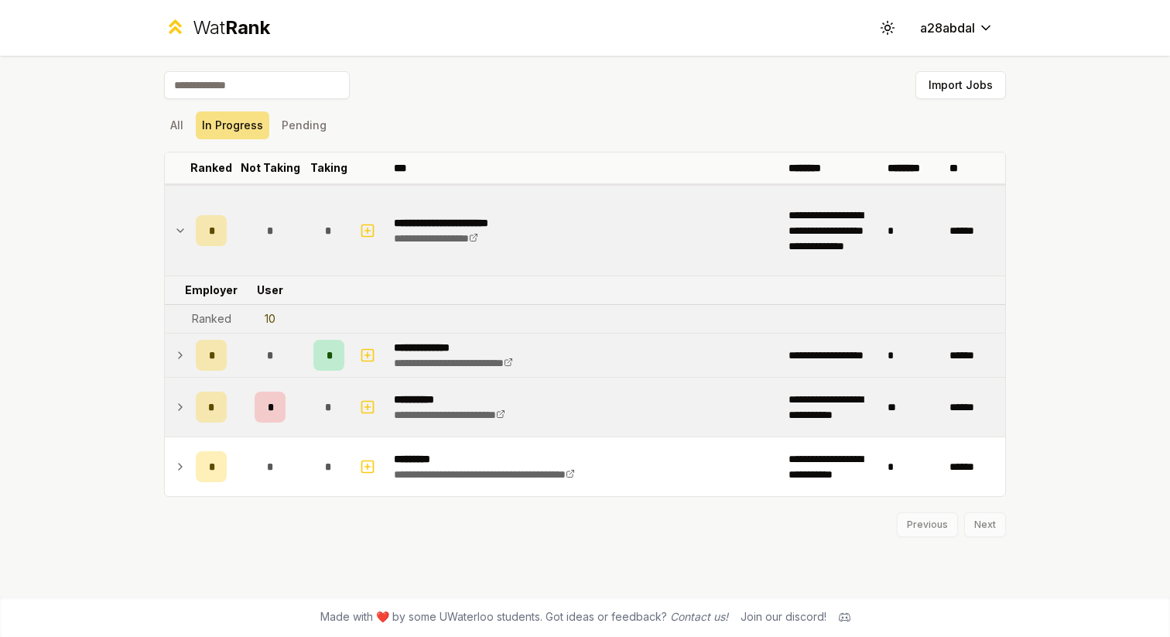
click at [183, 230] on icon at bounding box center [180, 230] width 12 height 19
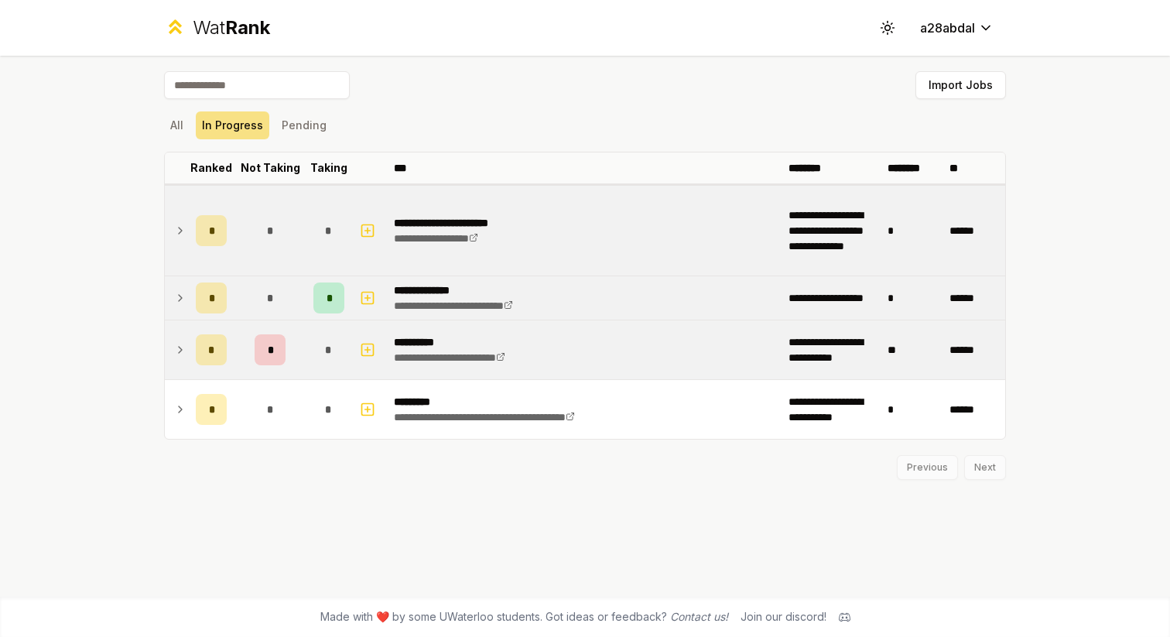
click at [172, 296] on td at bounding box center [177, 297] width 25 height 43
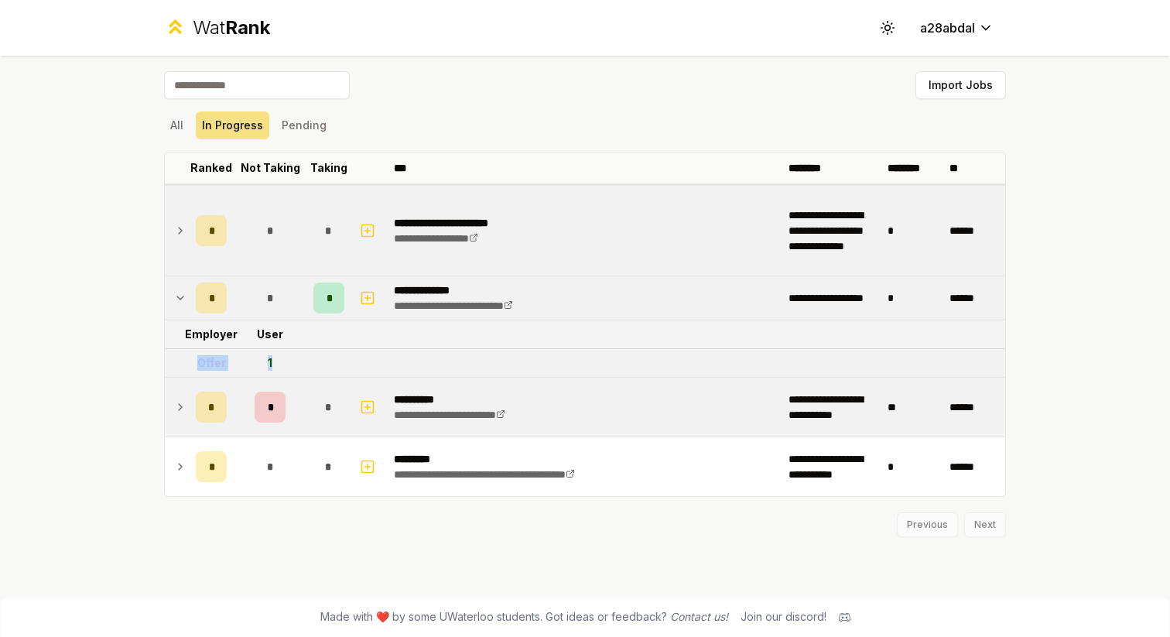
drag, startPoint x: 200, startPoint y: 360, endPoint x: 272, endPoint y: 360, distance: 72.7
click at [272, 360] on tr "Offer 1" at bounding box center [585, 363] width 840 height 29
click at [272, 360] on td "1" at bounding box center [270, 363] width 74 height 28
click at [179, 292] on icon at bounding box center [180, 298] width 12 height 19
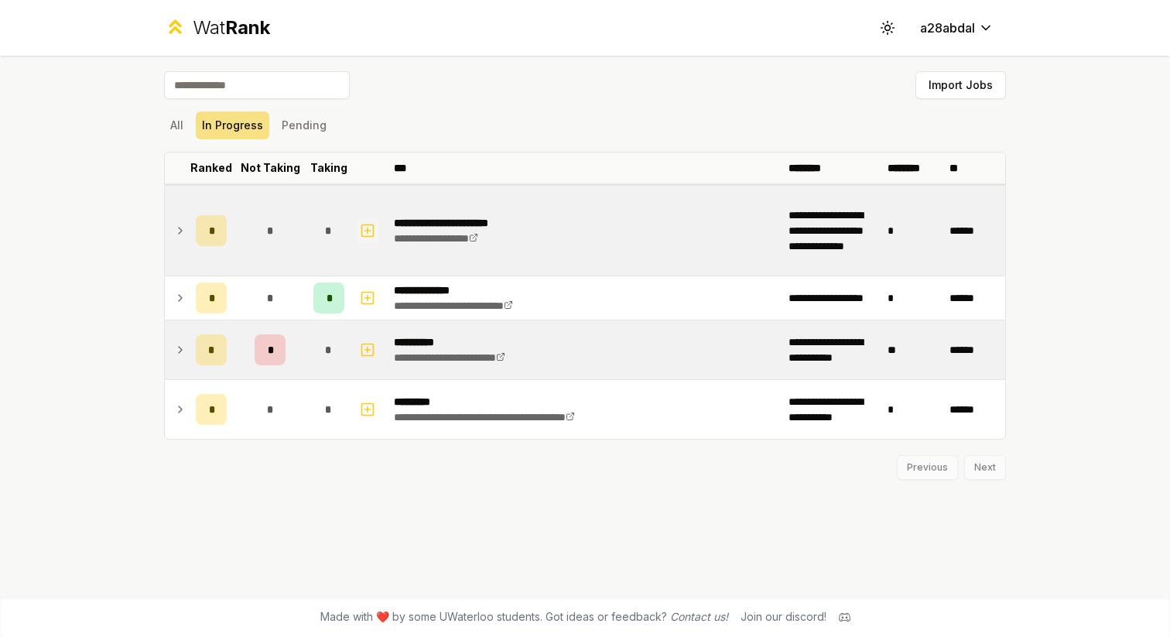
click at [373, 237] on icon "button" at bounding box center [367, 230] width 15 height 19
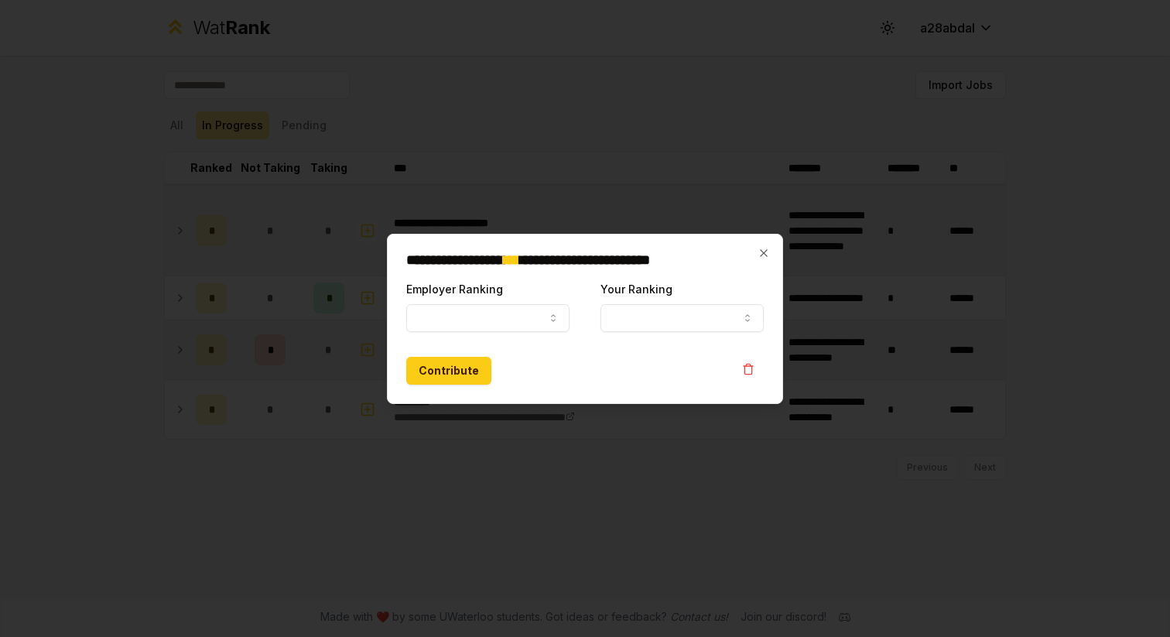
select select
click at [469, 316] on button "Employer Ranking" at bounding box center [487, 318] width 163 height 28
select select "******"
click at [626, 314] on button "Your Ranking" at bounding box center [681, 318] width 163 height 28
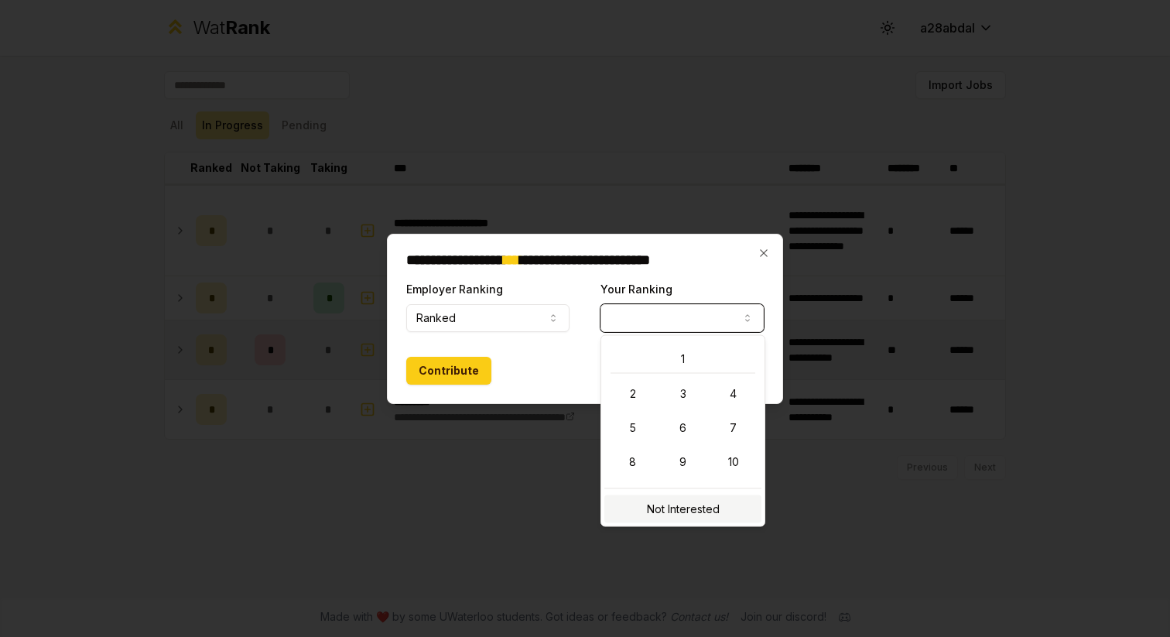
select select "**********"
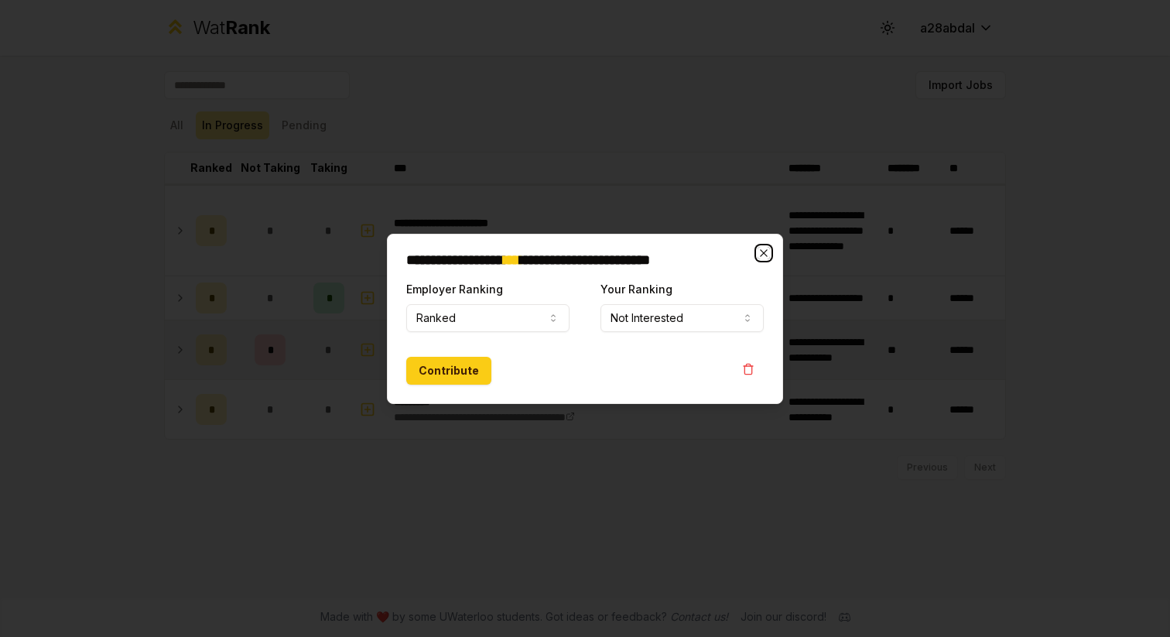
click at [761, 251] on icon "button" at bounding box center [764, 253] width 12 height 12
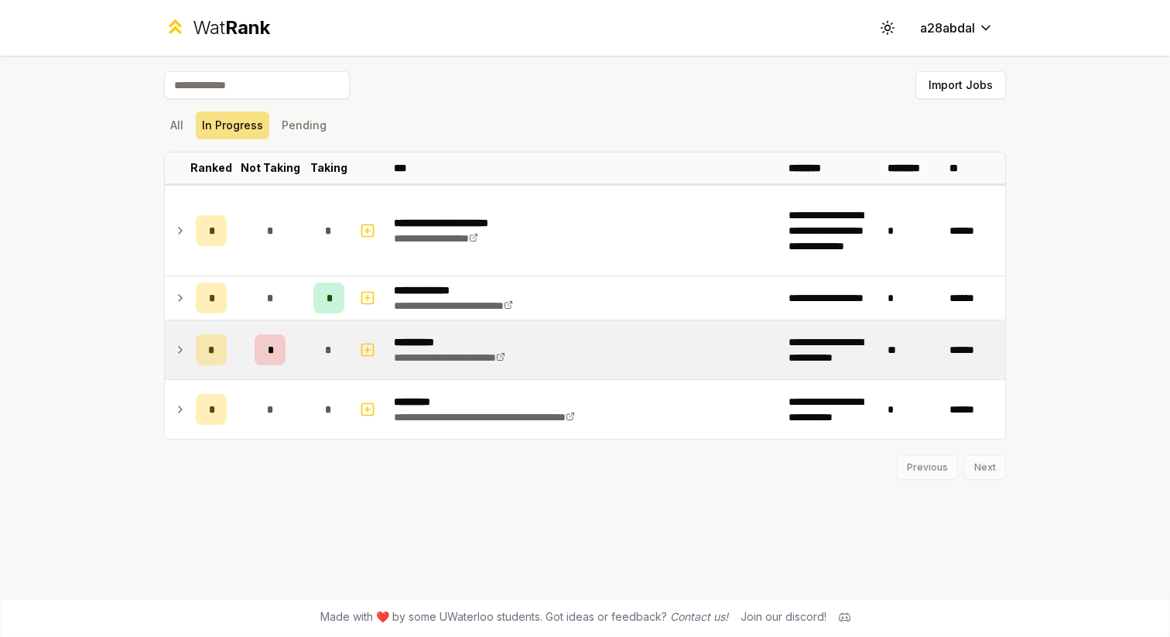
click at [179, 343] on icon at bounding box center [180, 349] width 12 height 19
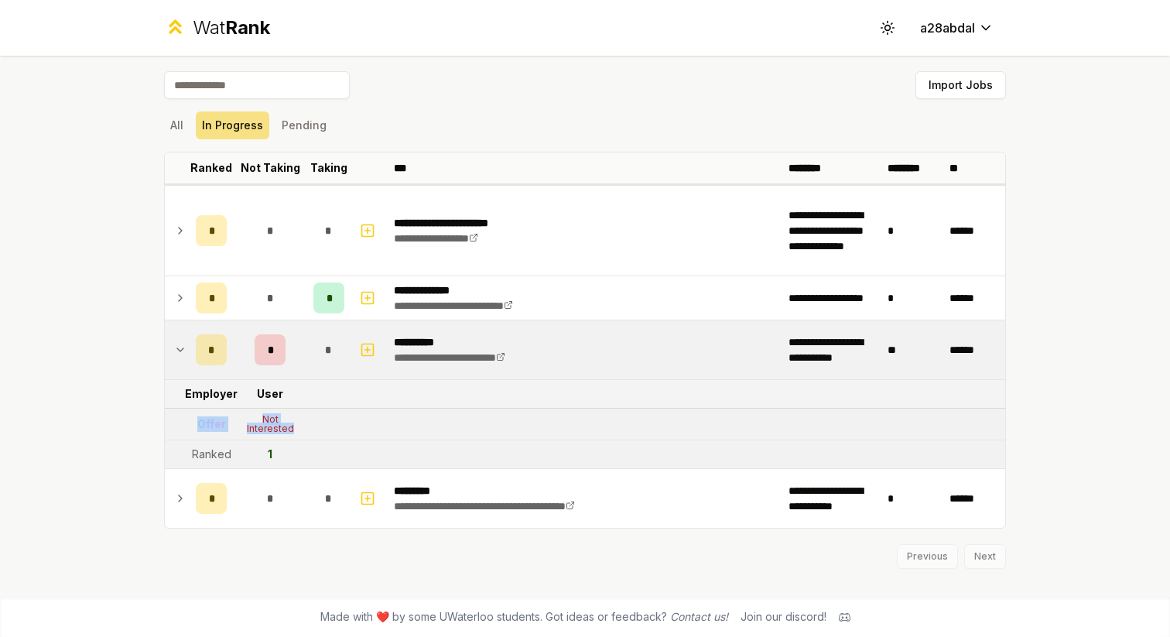
drag, startPoint x: 197, startPoint y: 422, endPoint x: 290, endPoint y: 431, distance: 93.3
click at [290, 431] on tr "Offer Not Interested" at bounding box center [585, 425] width 840 height 32
click at [290, 431] on div "Not Interested" at bounding box center [270, 424] width 62 height 19
drag, startPoint x: 192, startPoint y: 450, endPoint x: 275, endPoint y: 450, distance: 82.8
click at [275, 450] on tr "Ranked 1" at bounding box center [585, 454] width 840 height 29
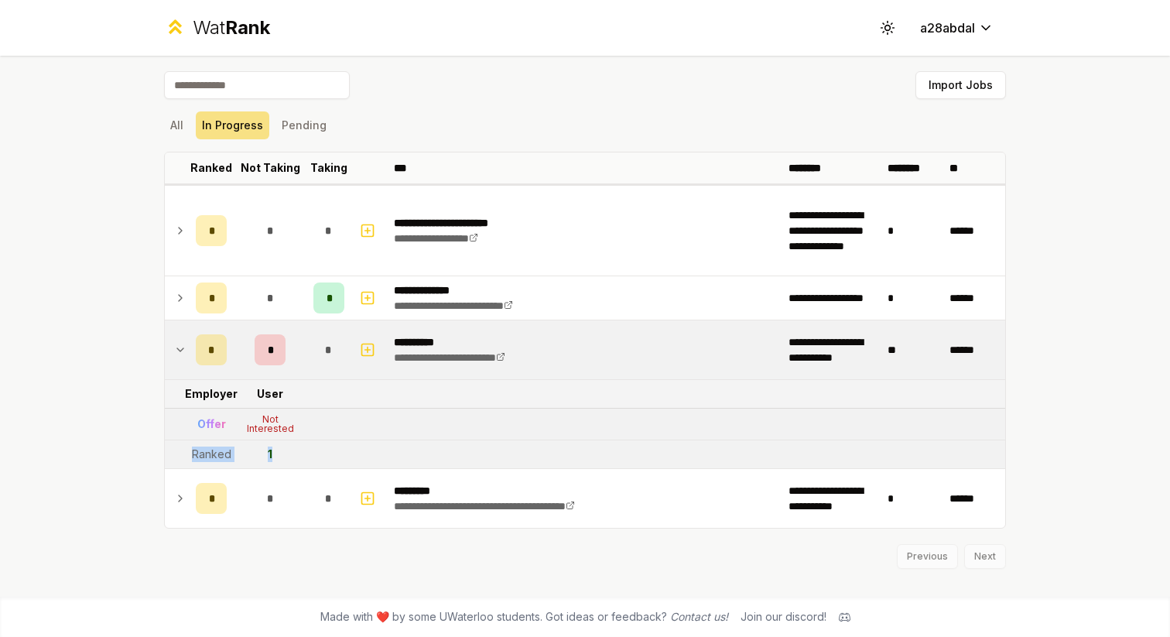
click at [275, 450] on td "1" at bounding box center [270, 454] width 74 height 28
click at [689, 106] on div "All In Progress Pending" at bounding box center [585, 125] width 842 height 40
click at [654, 122] on div "All In Progress Pending" at bounding box center [585, 125] width 842 height 28
click at [179, 347] on icon at bounding box center [180, 349] width 12 height 19
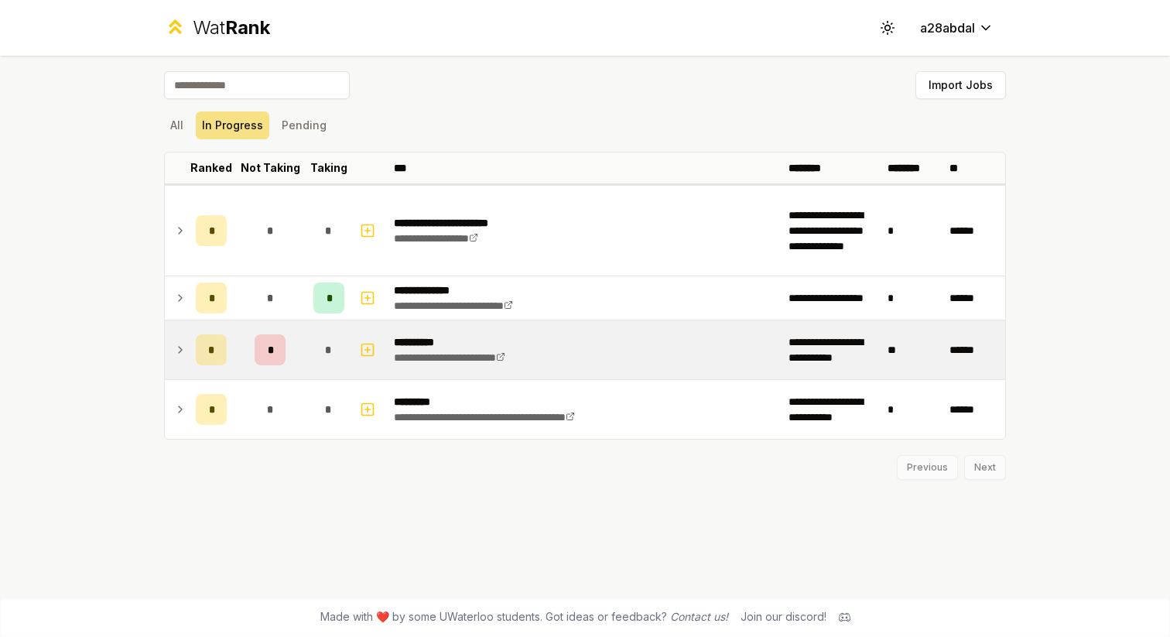
click at [577, 113] on div "All In Progress Pending" at bounding box center [585, 125] width 842 height 28
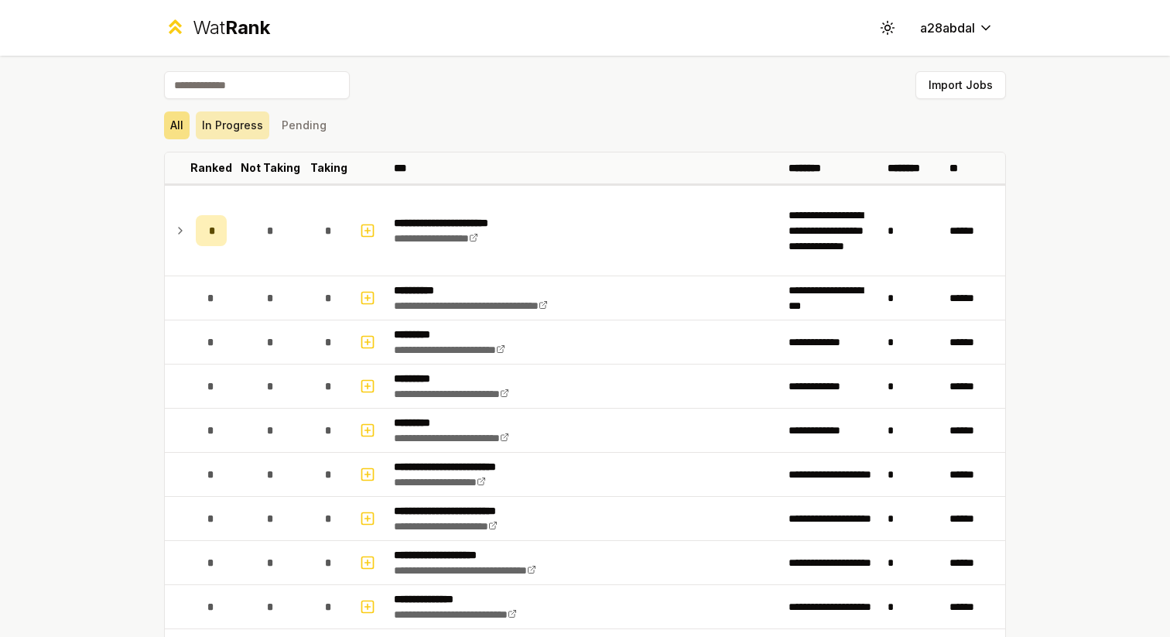
click at [237, 130] on button "In Progress" at bounding box center [233, 125] width 74 height 28
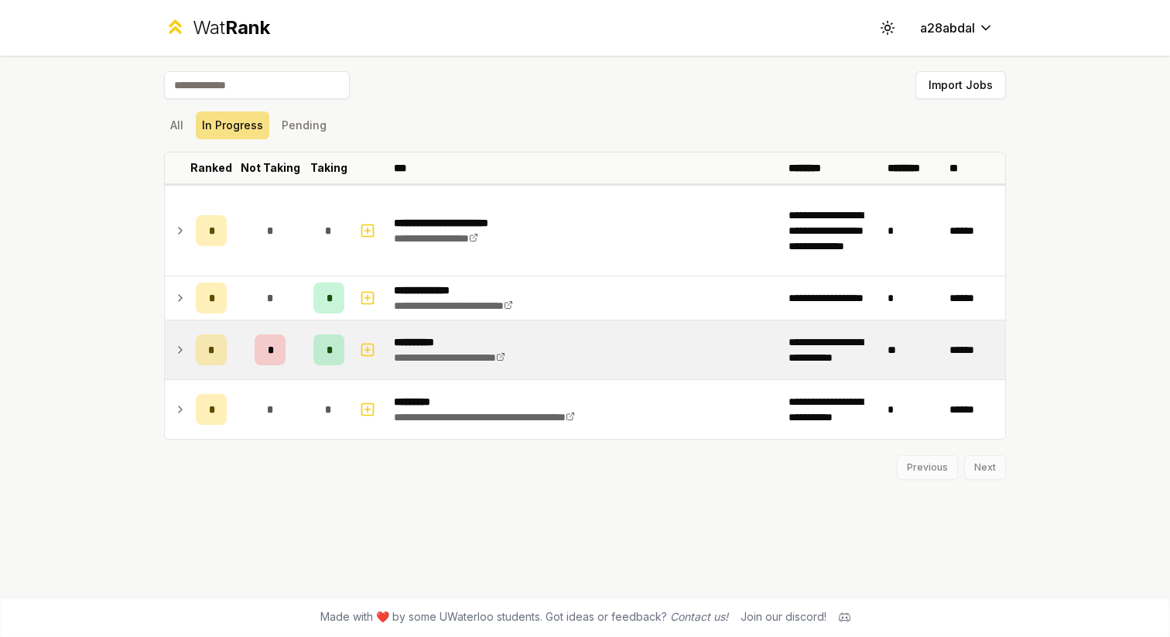
click at [176, 354] on icon at bounding box center [180, 349] width 12 height 19
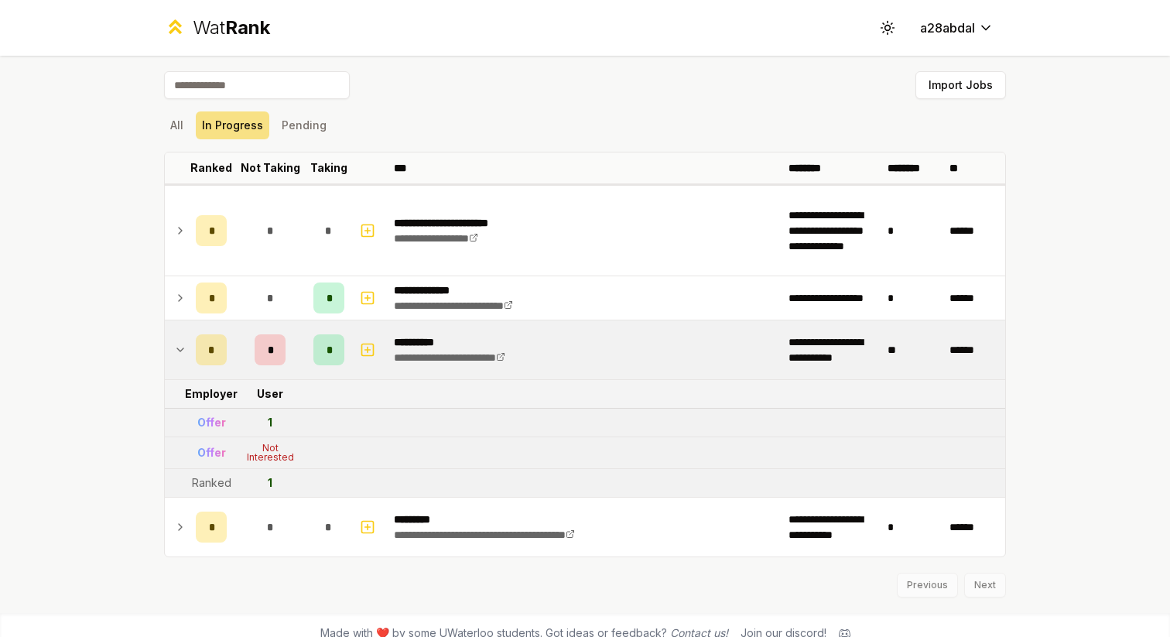
click at [185, 347] on icon at bounding box center [180, 349] width 12 height 19
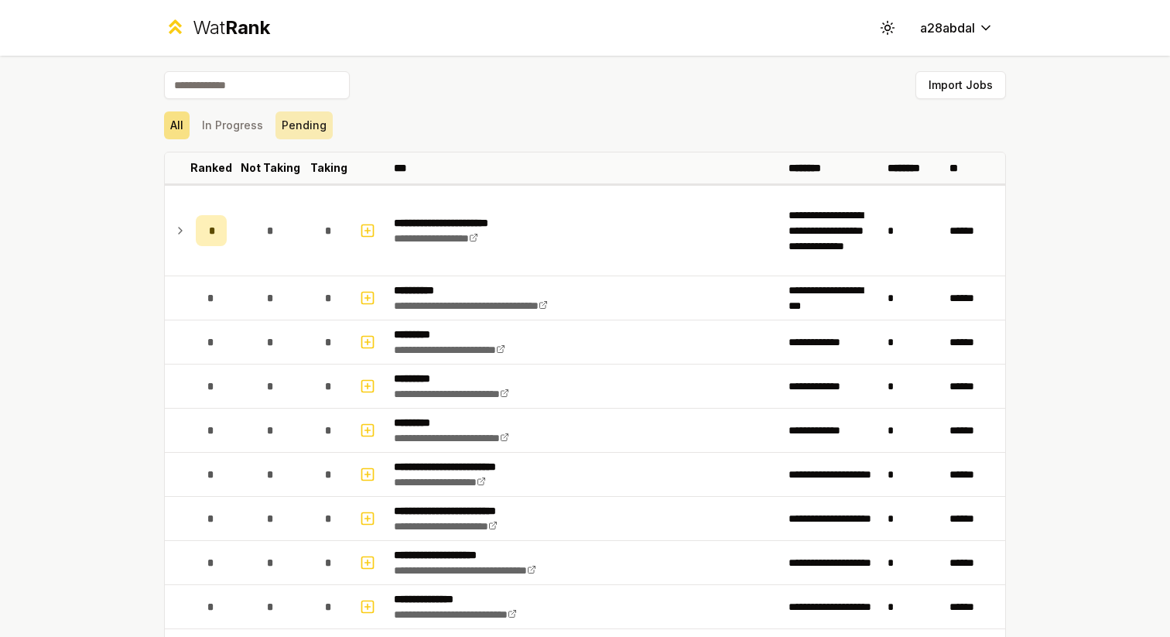
click at [282, 133] on button "Pending" at bounding box center [303, 125] width 57 height 28
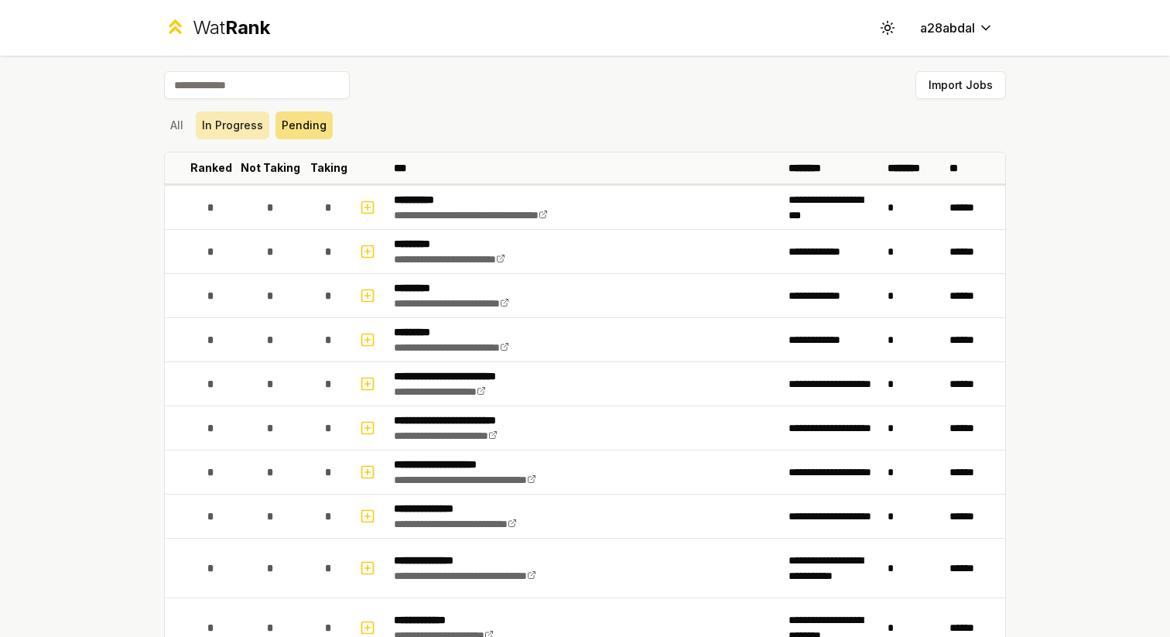
click at [241, 127] on button "In Progress" at bounding box center [233, 125] width 74 height 28
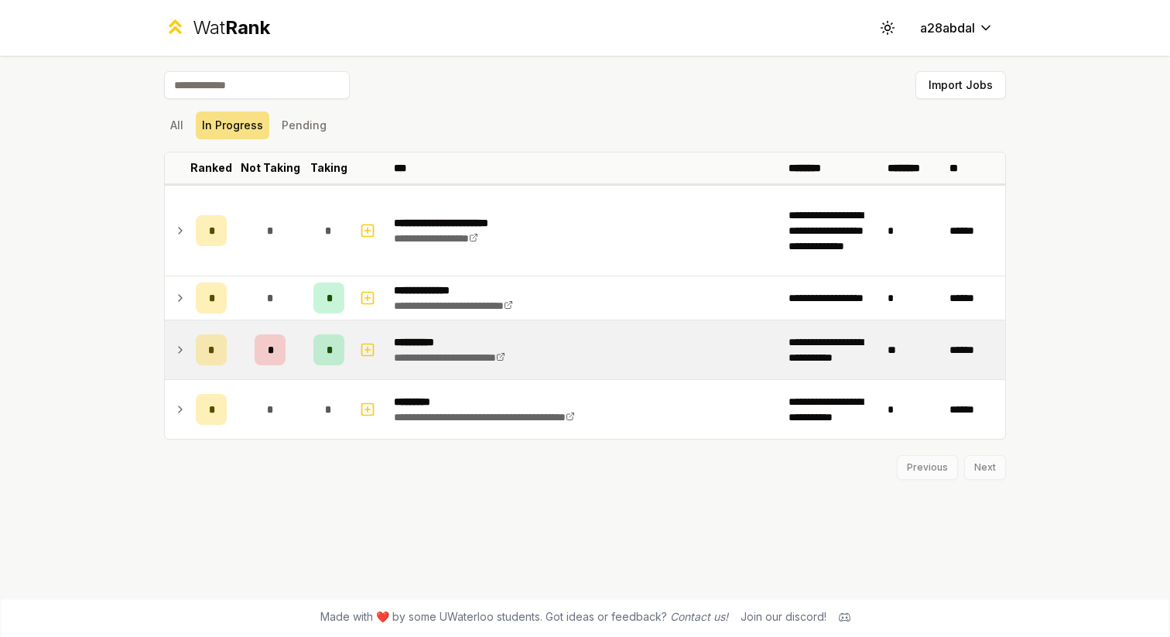
click at [193, 344] on td "*" at bounding box center [211, 349] width 43 height 59
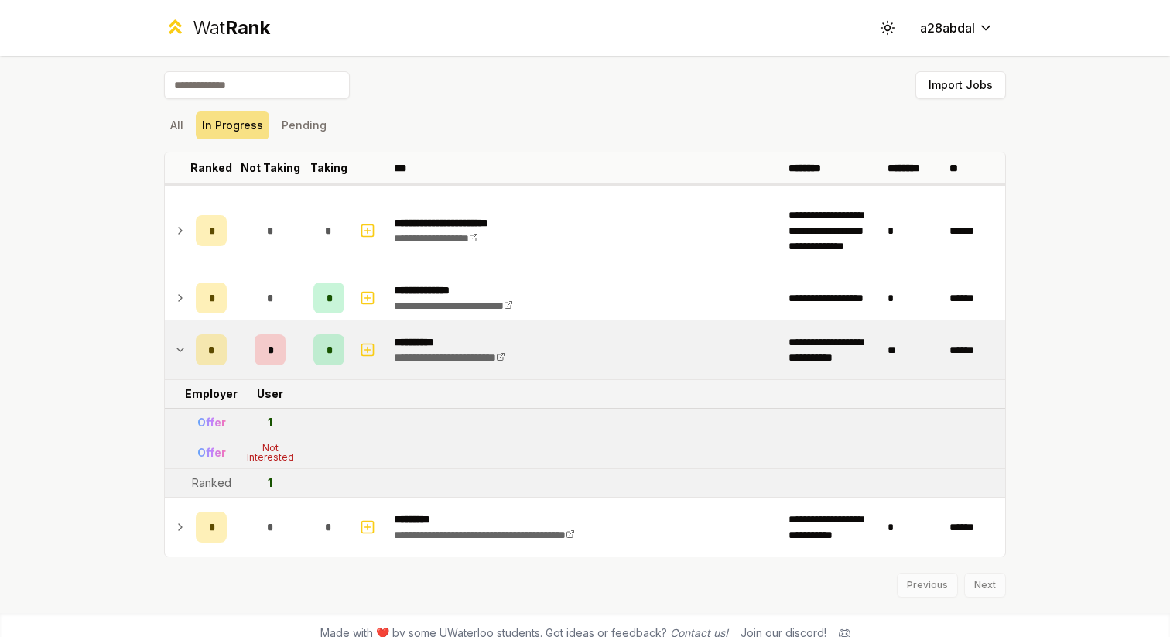
click at [187, 346] on td at bounding box center [177, 349] width 25 height 59
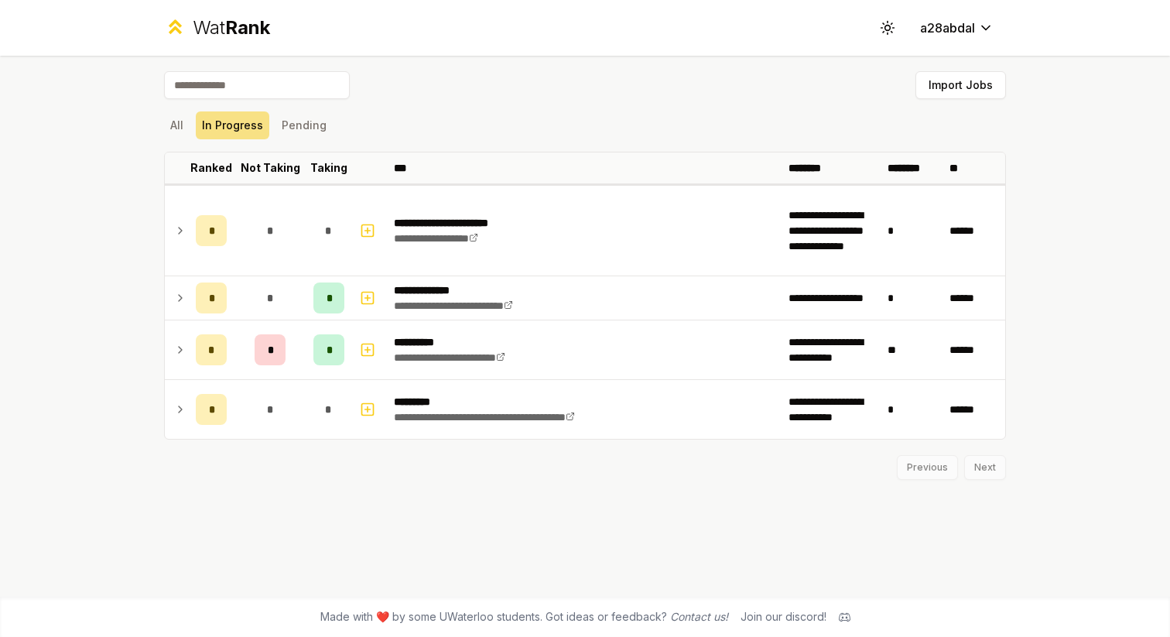
click at [840, 613] on icon at bounding box center [845, 616] width 12 height 9
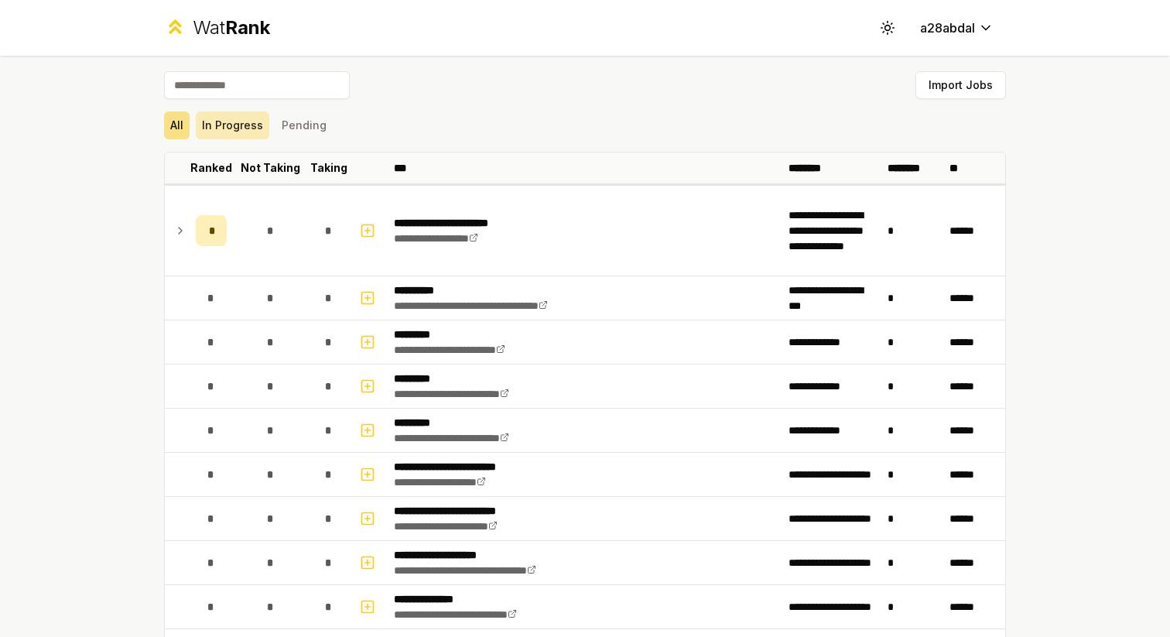
click at [199, 130] on button "In Progress" at bounding box center [233, 125] width 74 height 28
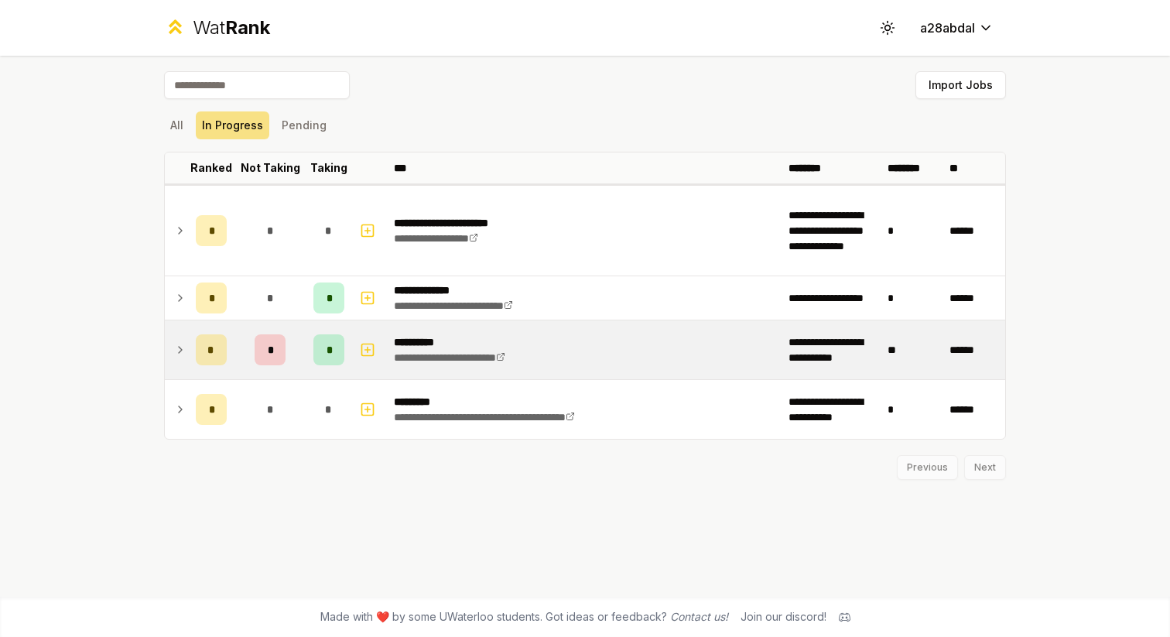
click at [169, 349] on td at bounding box center [177, 349] width 25 height 59
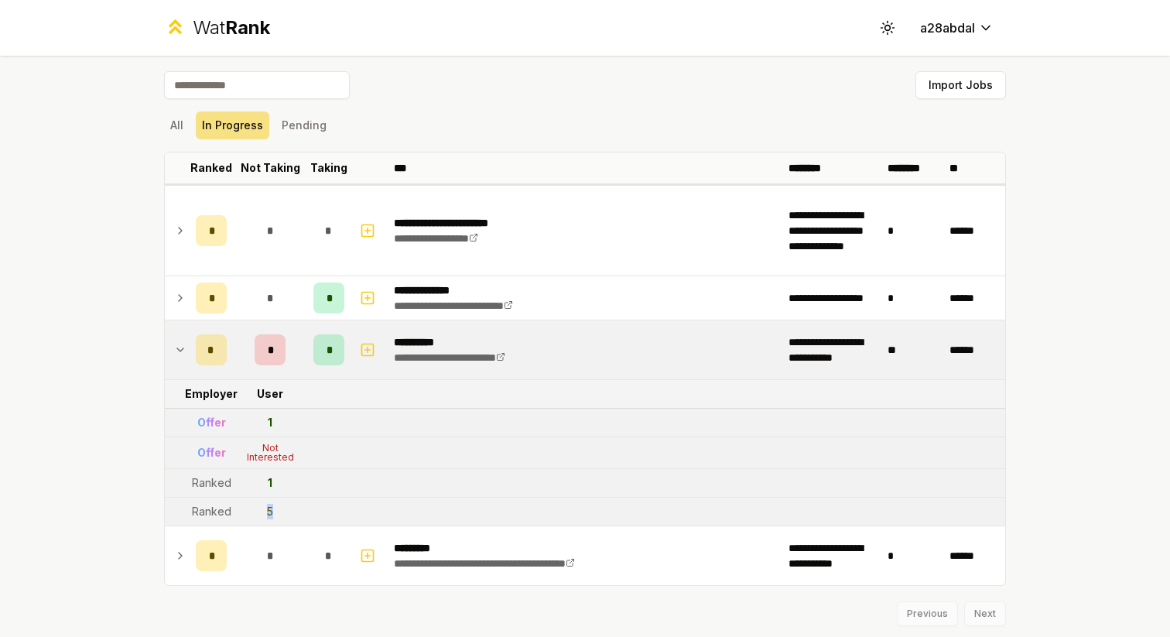
drag, startPoint x: 266, startPoint y: 508, endPoint x: 275, endPoint y: 512, distance: 9.1
click at [275, 512] on td "5" at bounding box center [270, 512] width 74 height 28
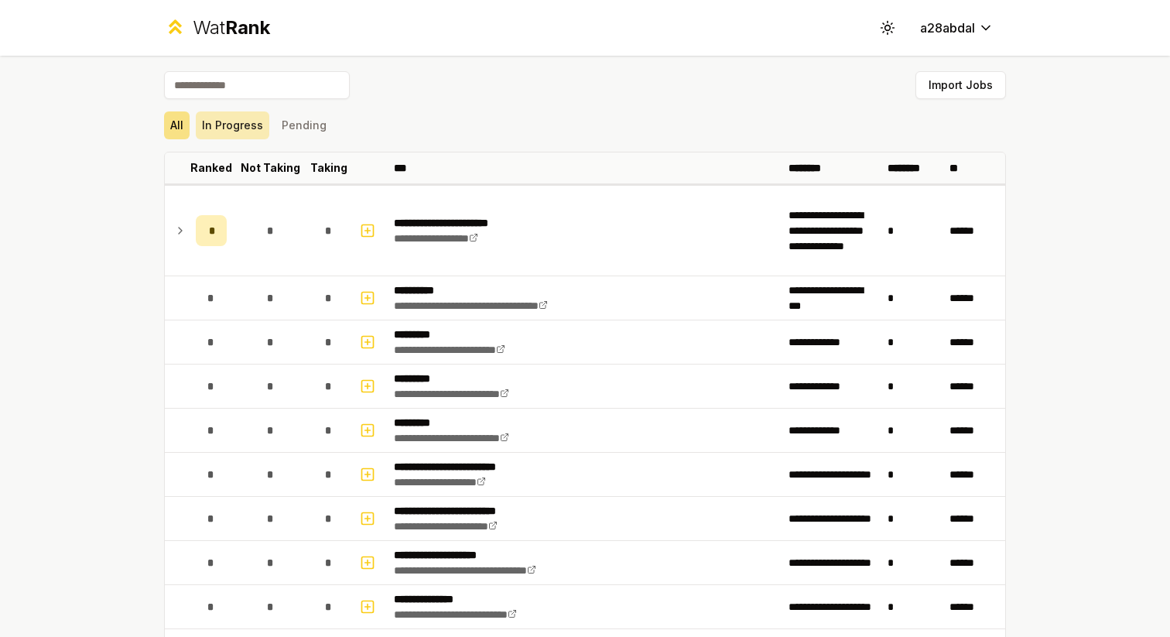
click at [248, 129] on button "In Progress" at bounding box center [233, 125] width 74 height 28
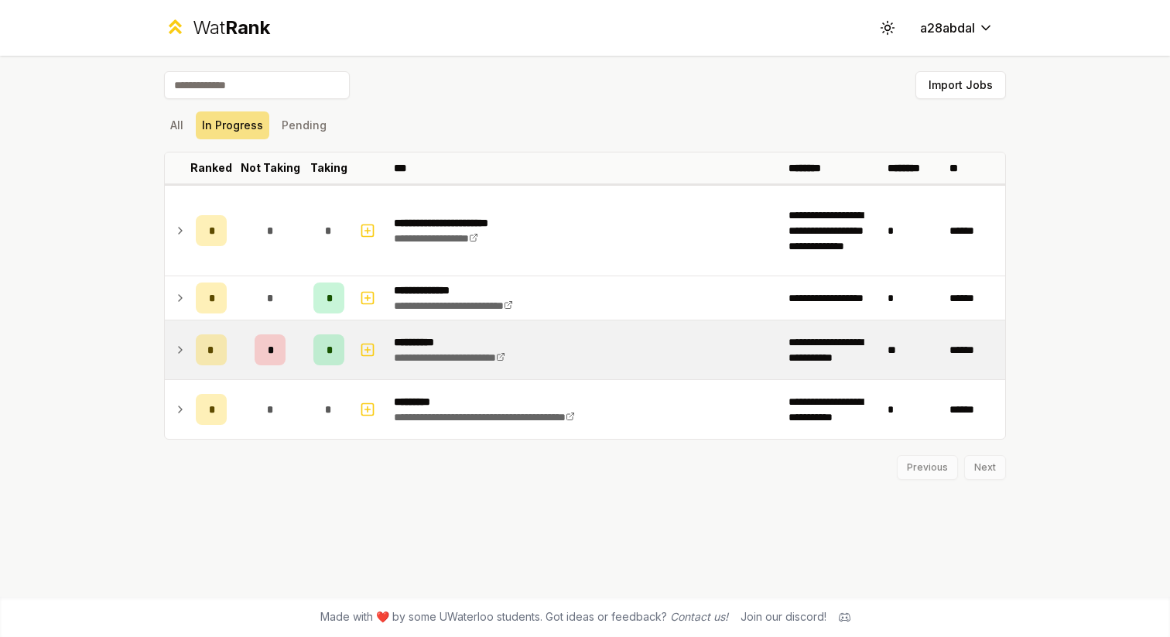
click at [179, 347] on icon at bounding box center [180, 349] width 12 height 19
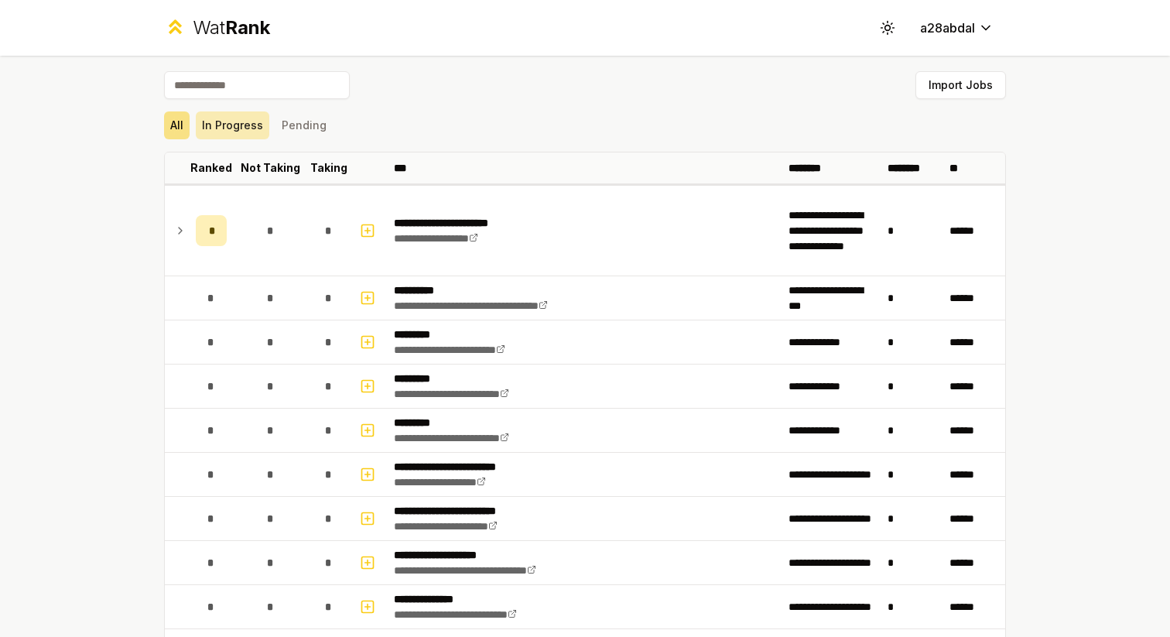
click at [223, 132] on button "In Progress" at bounding box center [233, 125] width 74 height 28
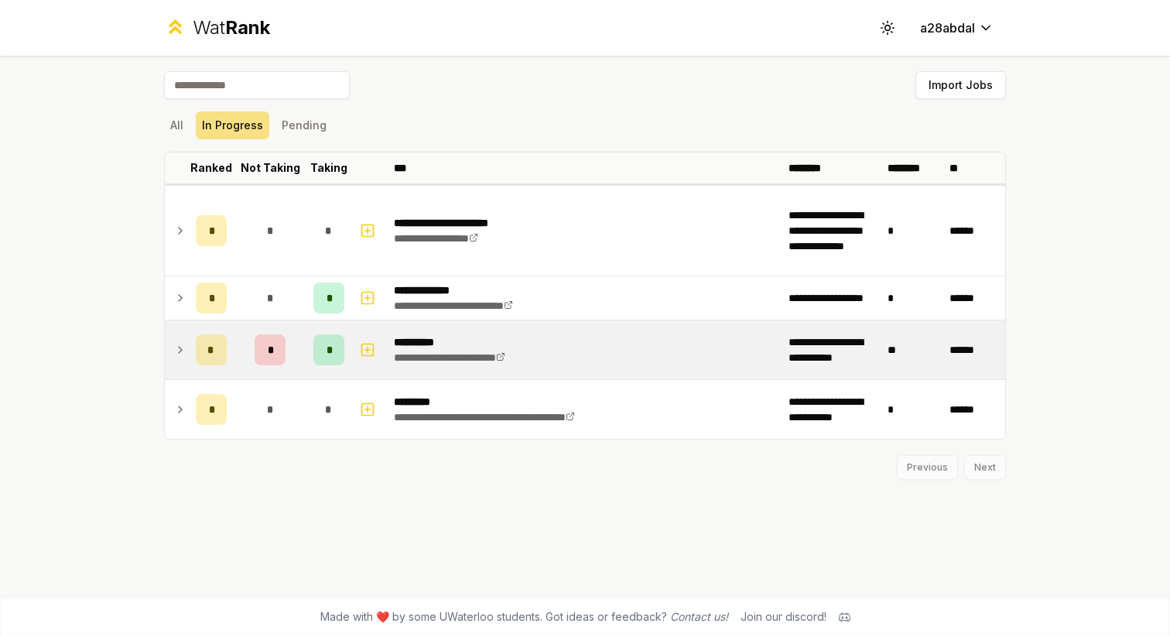
click at [171, 359] on td at bounding box center [177, 349] width 25 height 59
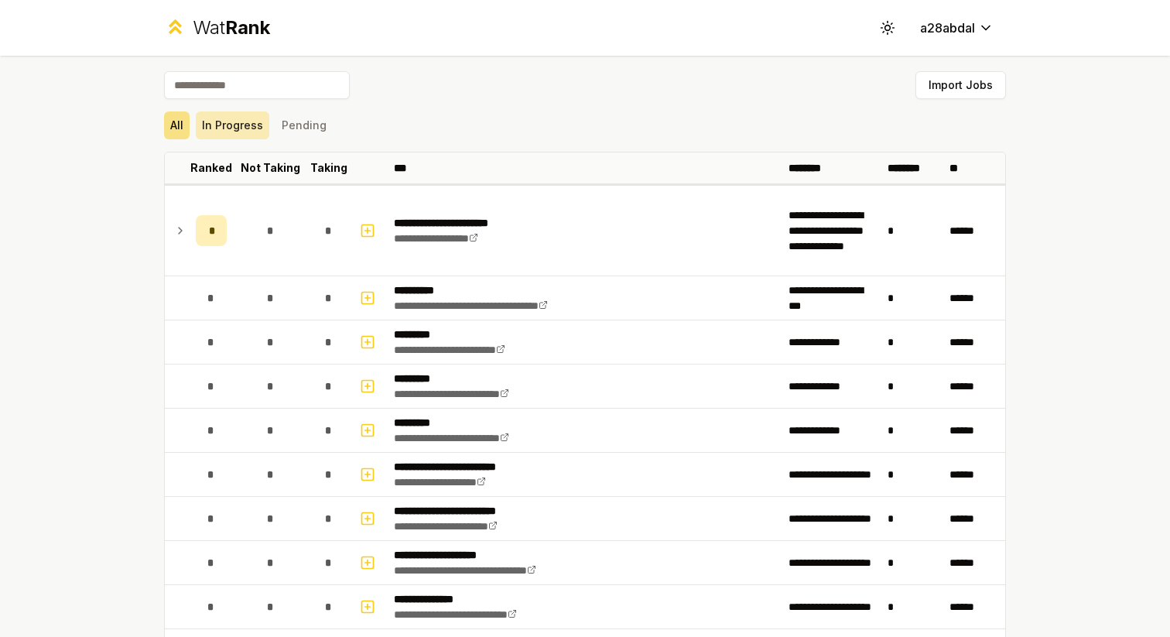
click at [247, 118] on button "In Progress" at bounding box center [233, 125] width 74 height 28
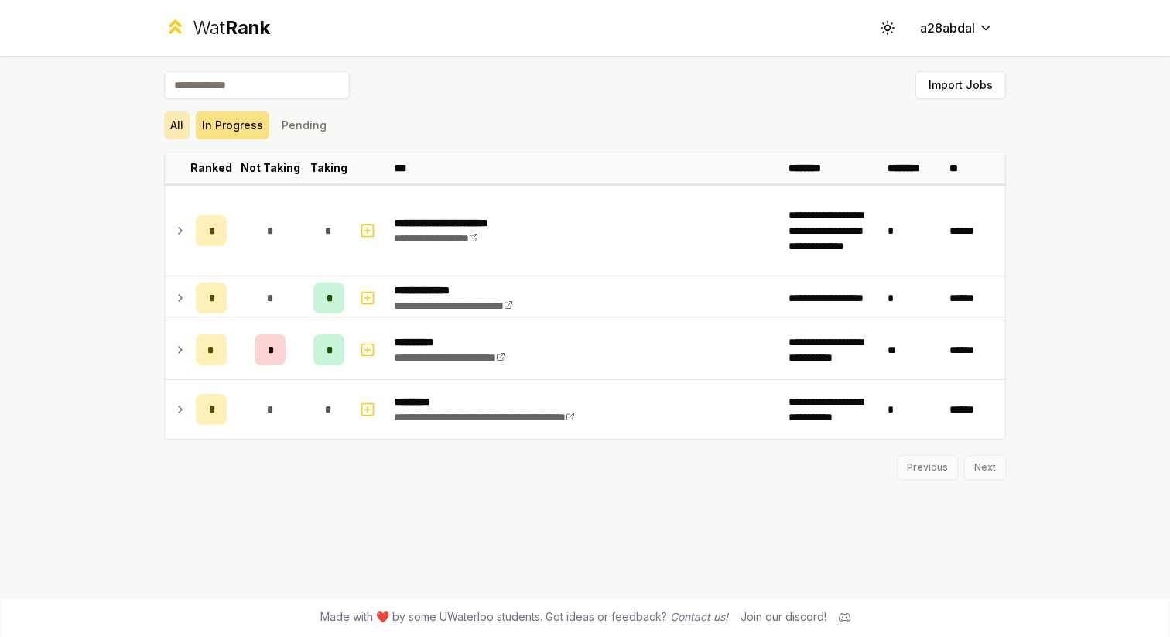
click at [189, 115] on button "All" at bounding box center [177, 125] width 26 height 28
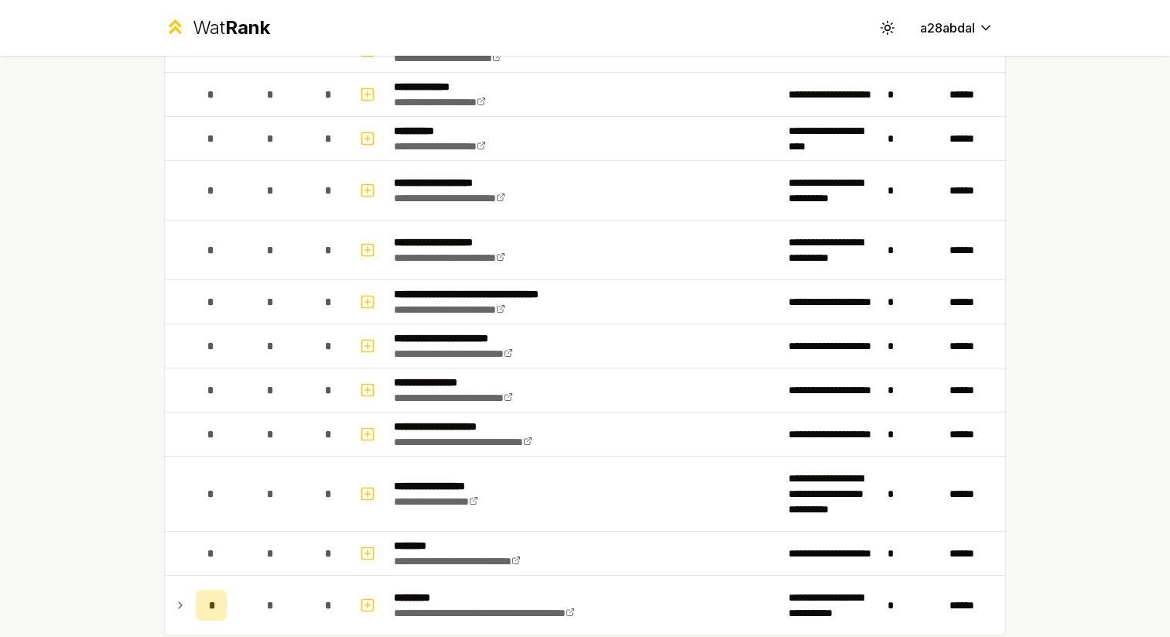
scroll to position [2017, 0]
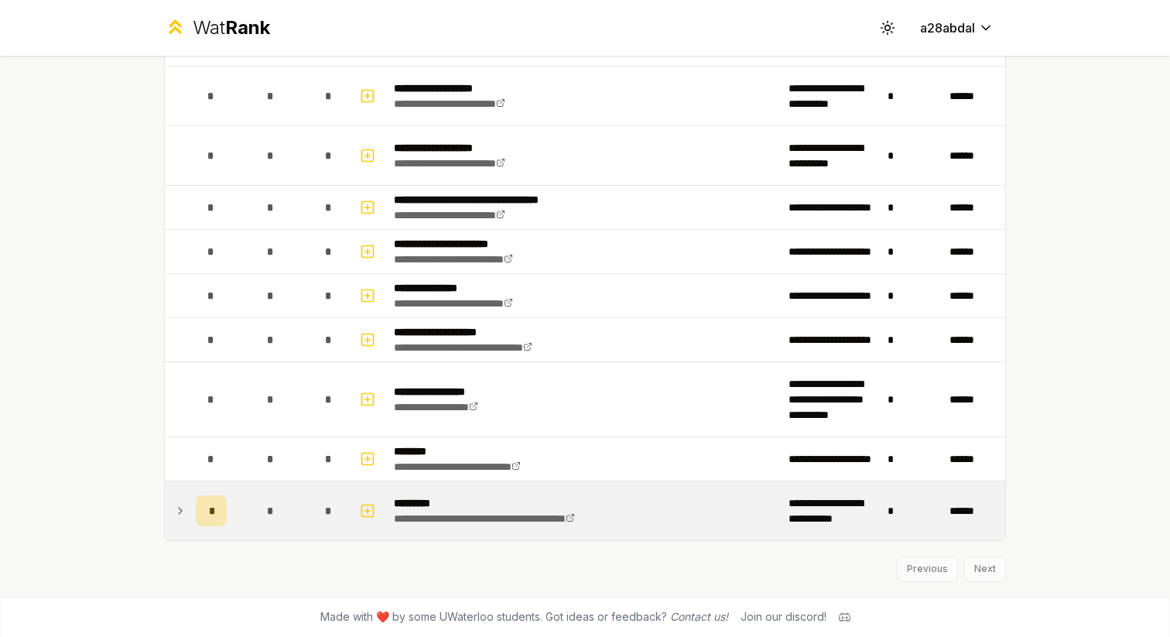
click at [184, 505] on icon at bounding box center [180, 510] width 12 height 19
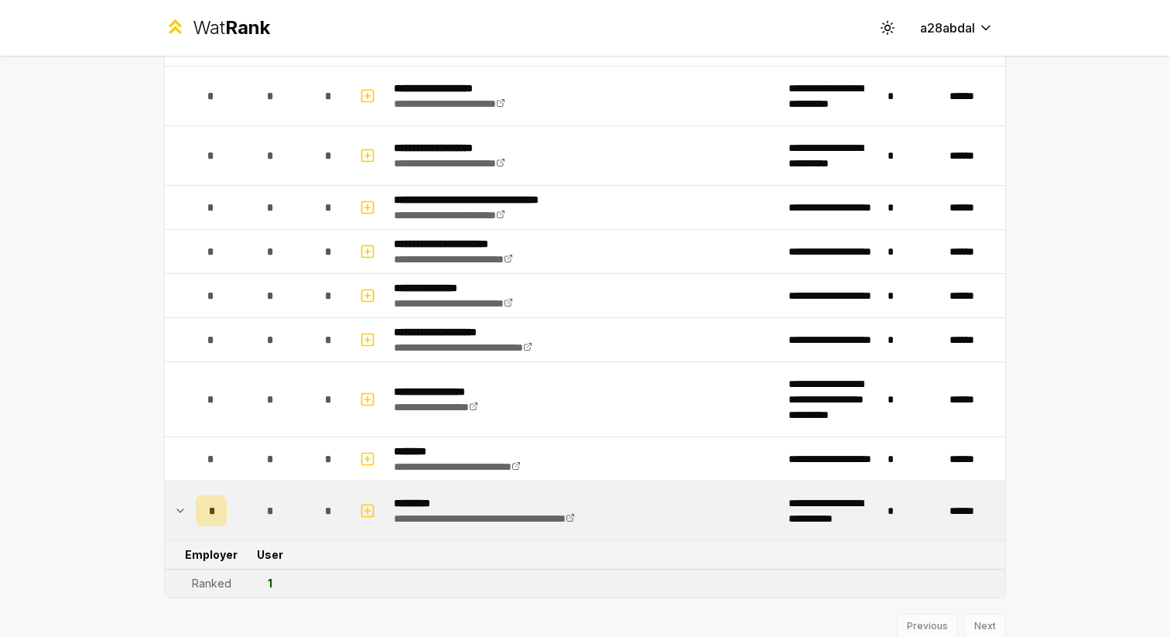
click at [176, 508] on icon at bounding box center [180, 510] width 12 height 19
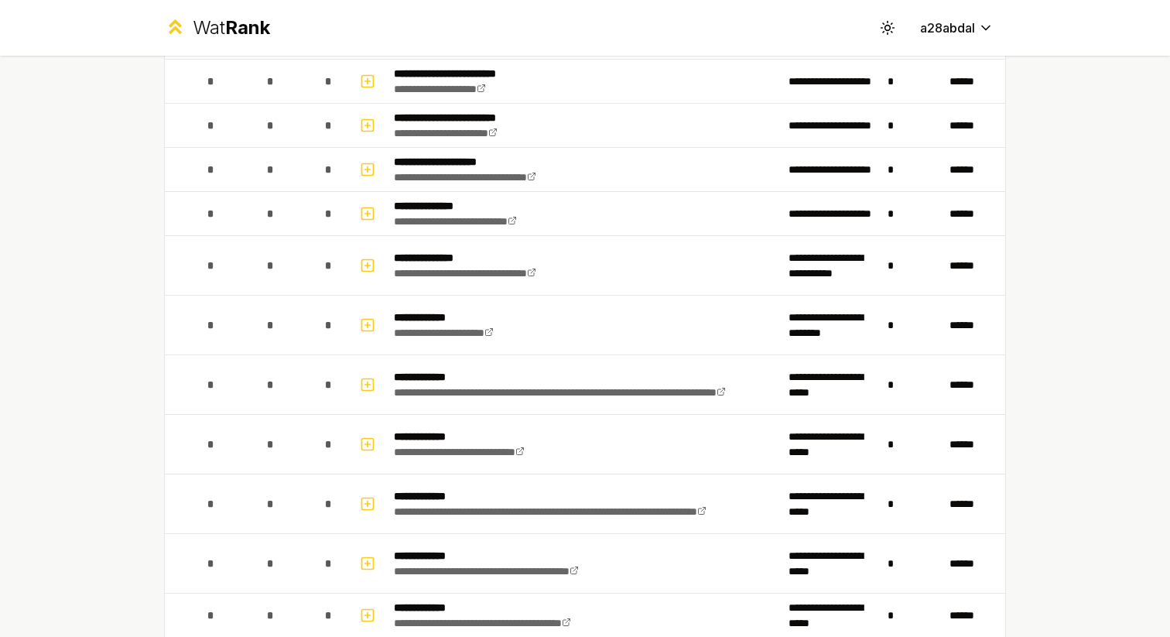
scroll to position [0, 0]
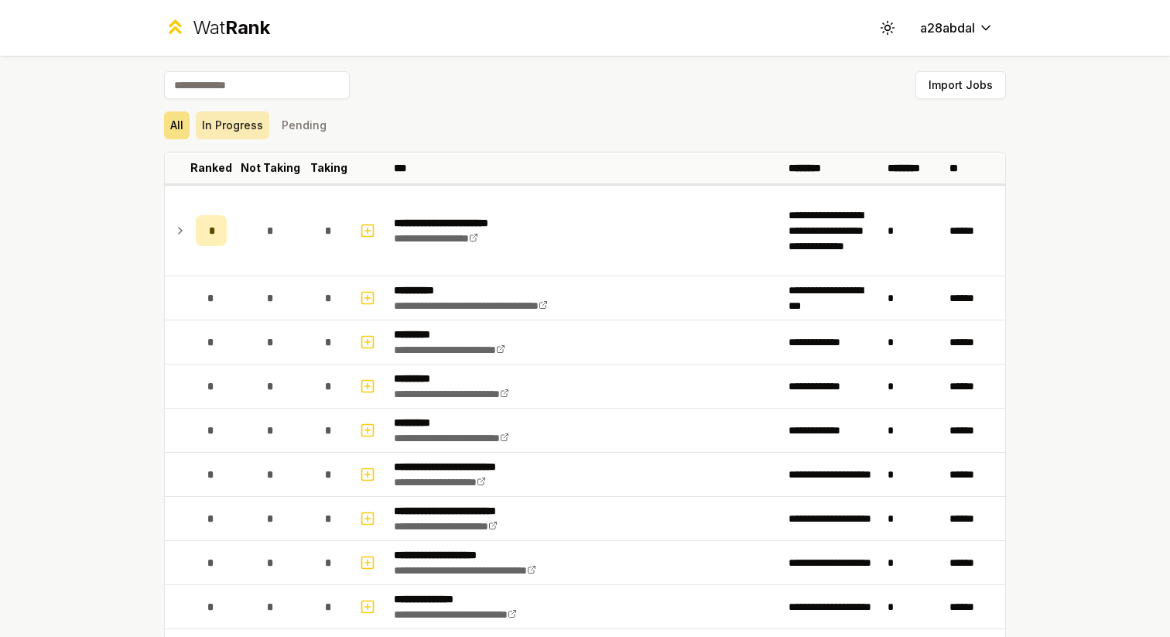
click at [234, 121] on button "In Progress" at bounding box center [233, 125] width 74 height 28
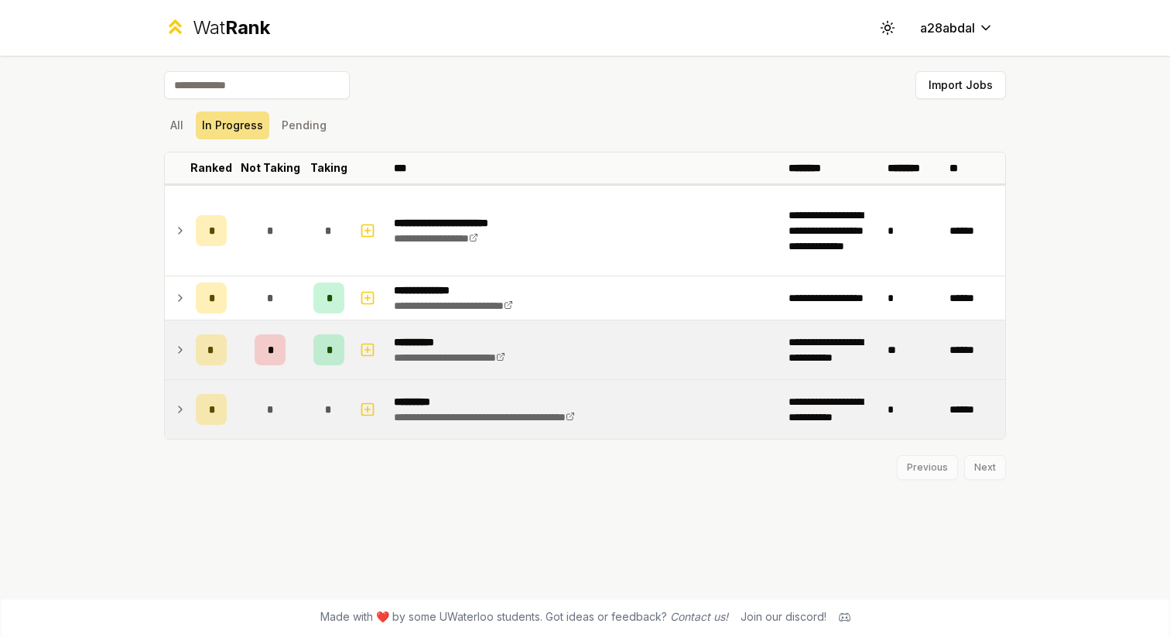
click at [180, 348] on icon at bounding box center [180, 350] width 3 height 6
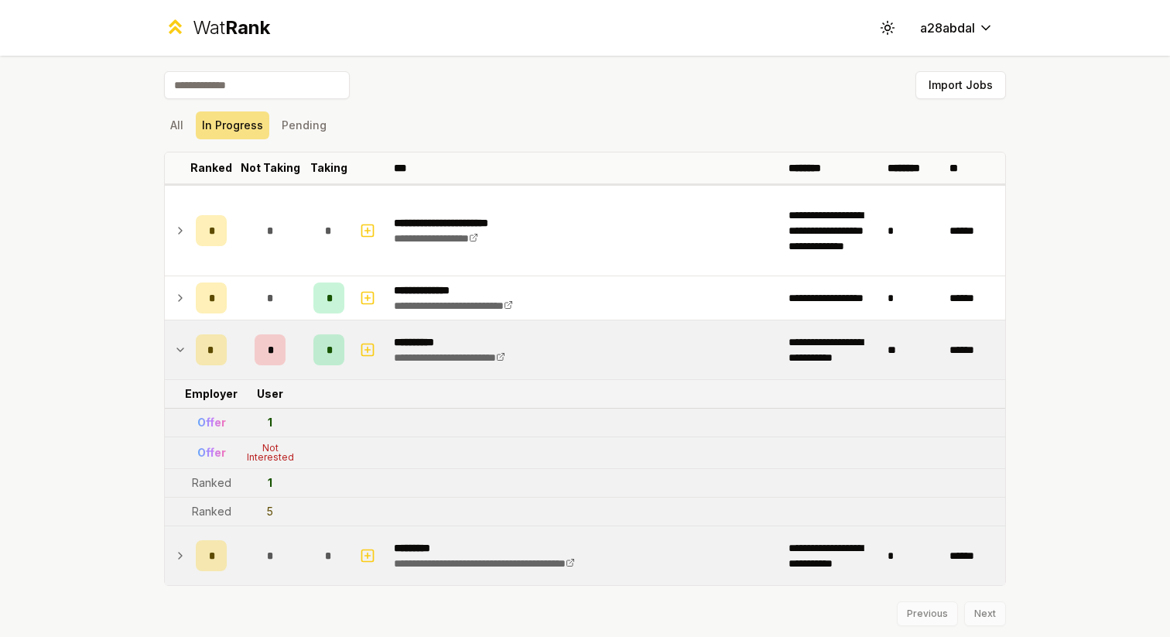
click at [331, 377] on td "*" at bounding box center [328, 349] width 43 height 59
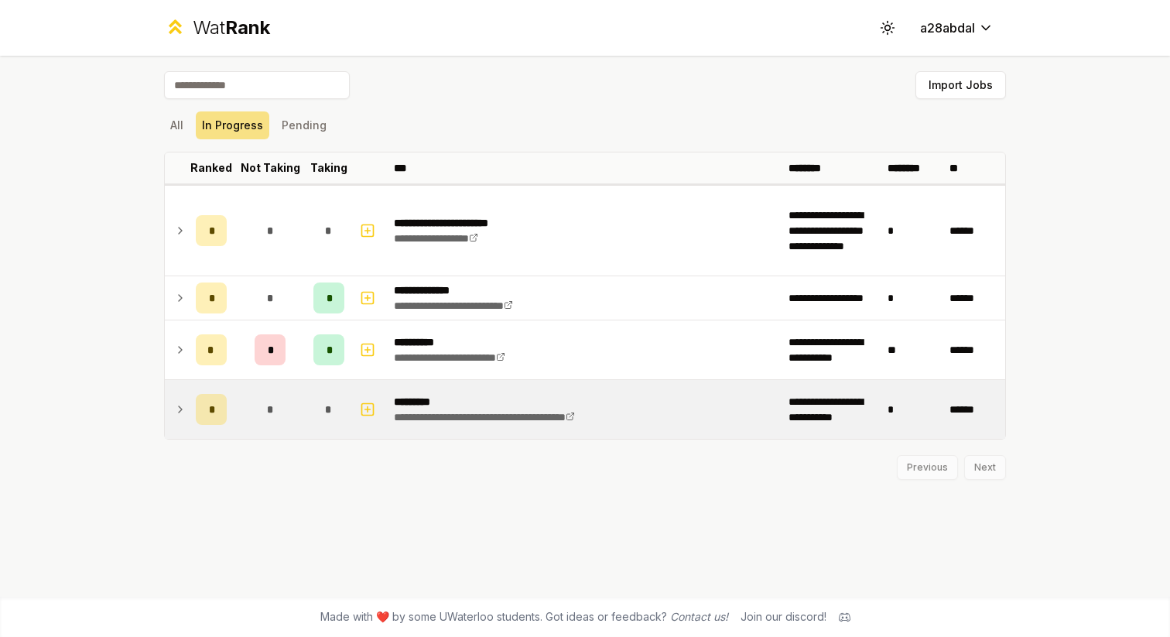
click at [180, 350] on icon at bounding box center [180, 349] width 12 height 19
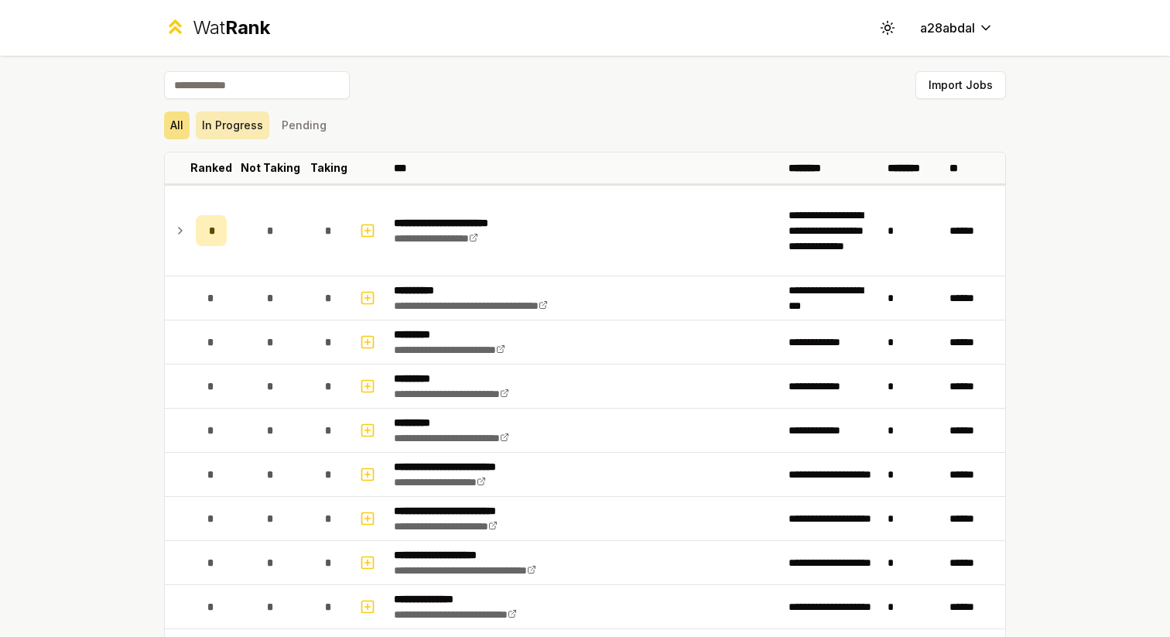
click at [239, 120] on button "In Progress" at bounding box center [233, 125] width 74 height 28
click at [254, 129] on button "In Progress" at bounding box center [233, 125] width 74 height 28
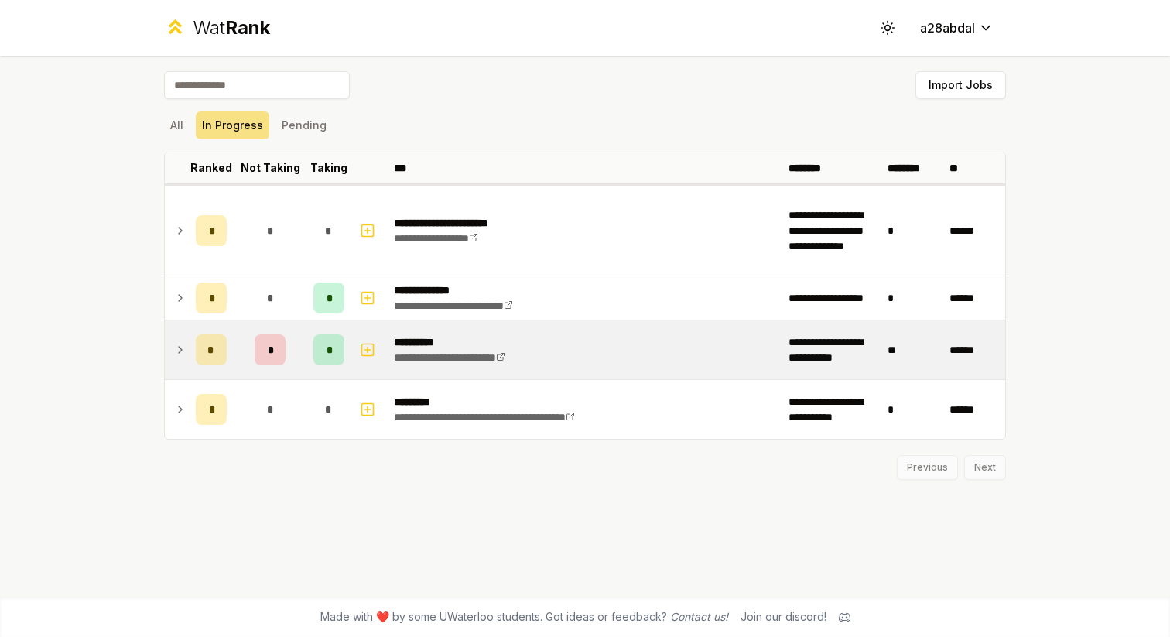
click at [183, 349] on icon at bounding box center [180, 349] width 12 height 19
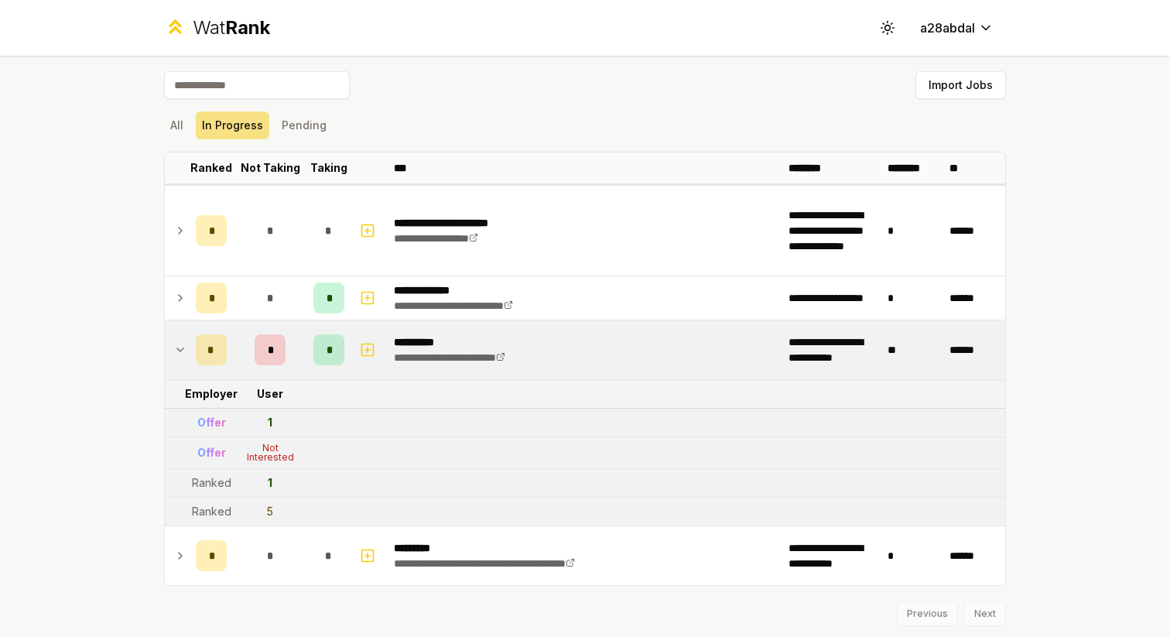
click at [183, 349] on icon at bounding box center [180, 349] width 12 height 19
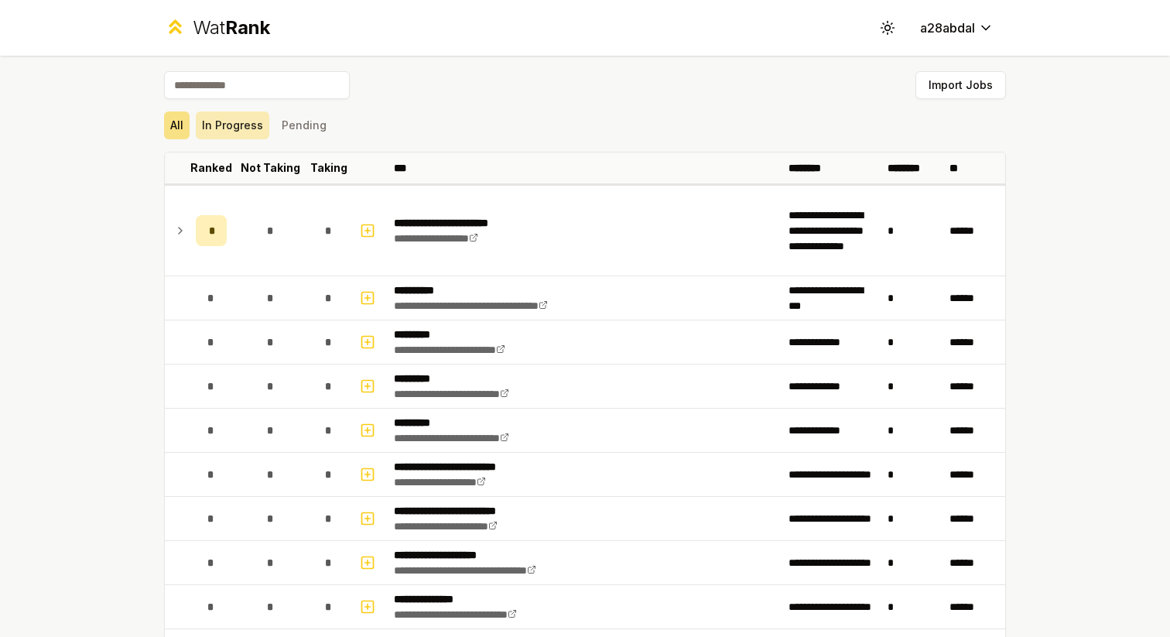
click at [234, 133] on button "In Progress" at bounding box center [233, 125] width 74 height 28
click at [294, 125] on button "Pending" at bounding box center [303, 125] width 57 height 28
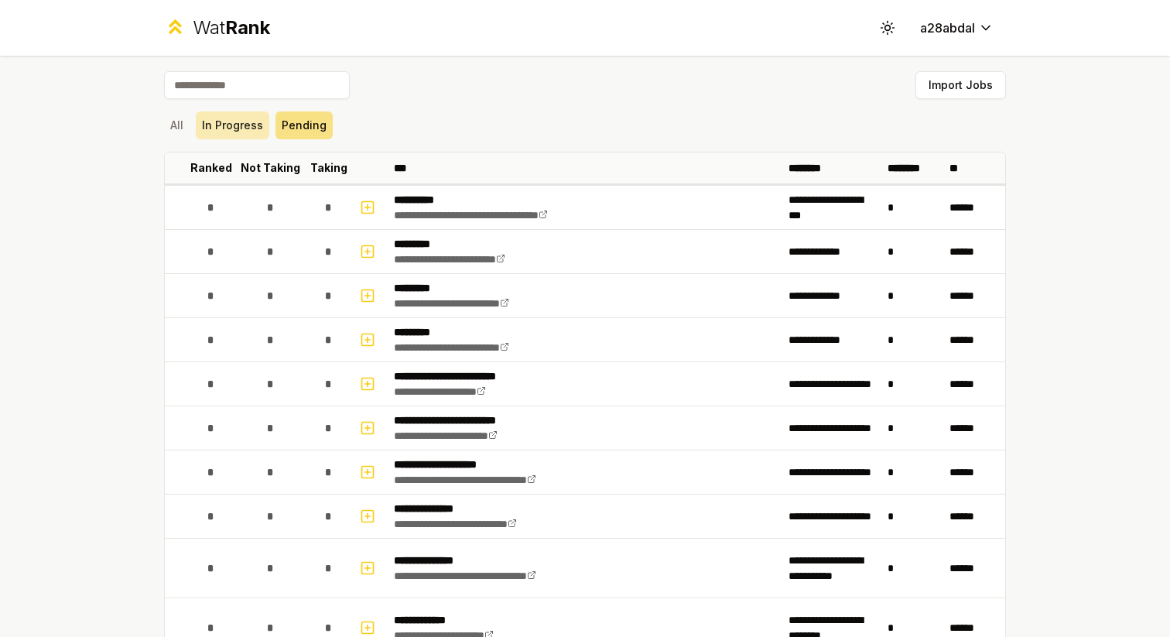
click at [248, 124] on button "In Progress" at bounding box center [233, 125] width 74 height 28
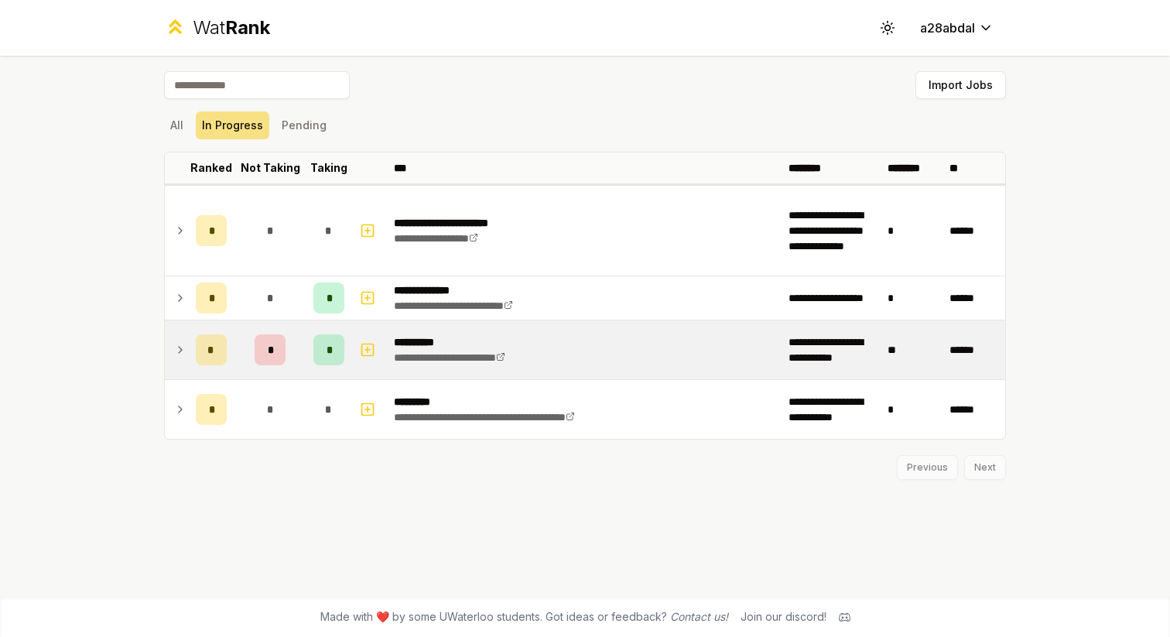
click at [190, 347] on td "*" at bounding box center [211, 349] width 43 height 59
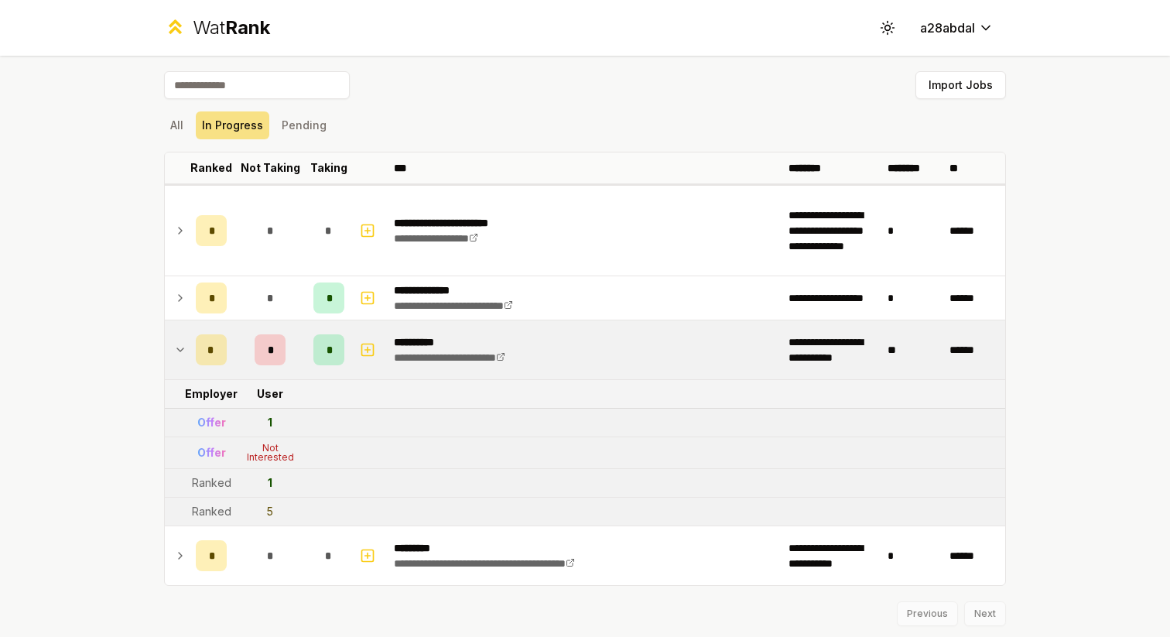
click at [190, 346] on td "*" at bounding box center [211, 349] width 43 height 59
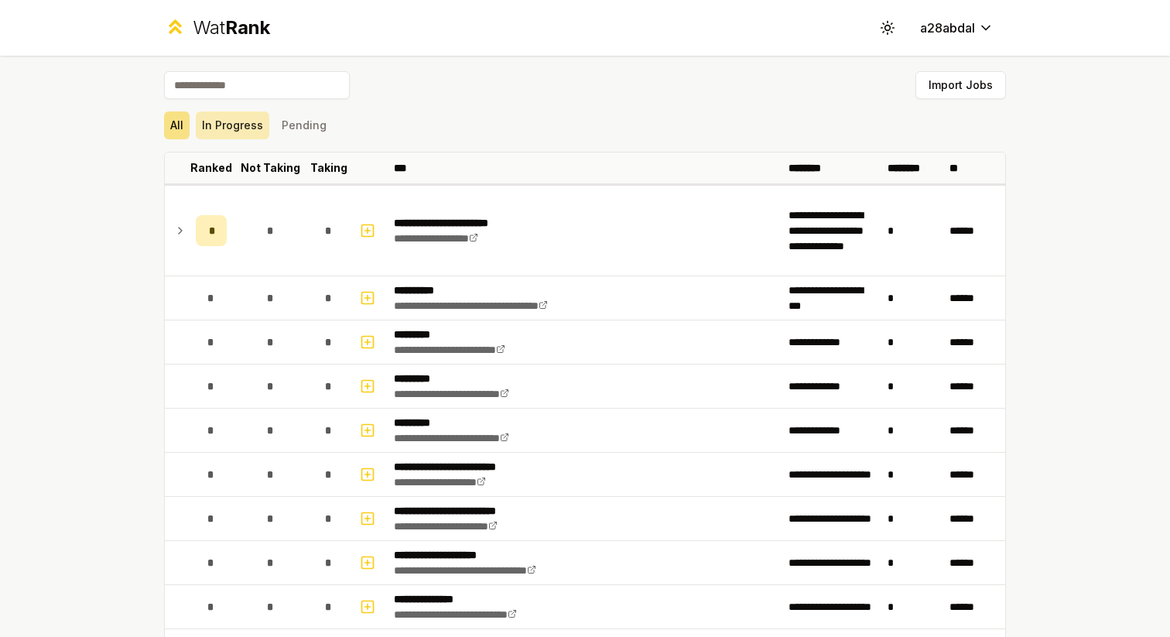
click at [251, 128] on button "In Progress" at bounding box center [233, 125] width 74 height 28
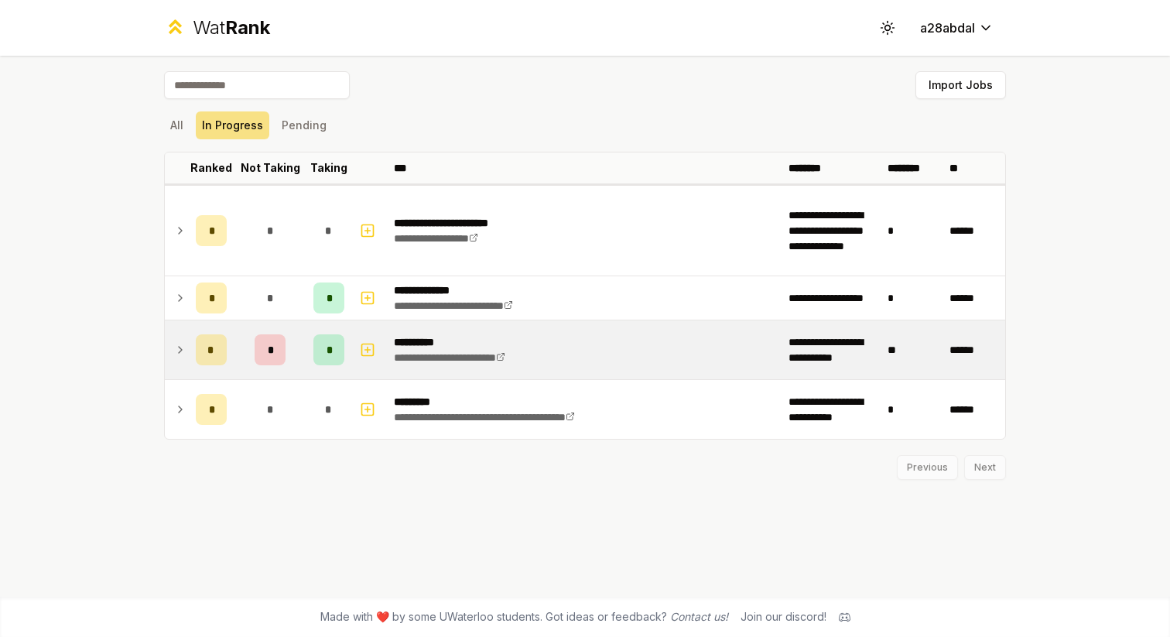
click at [181, 350] on icon at bounding box center [180, 350] width 3 height 6
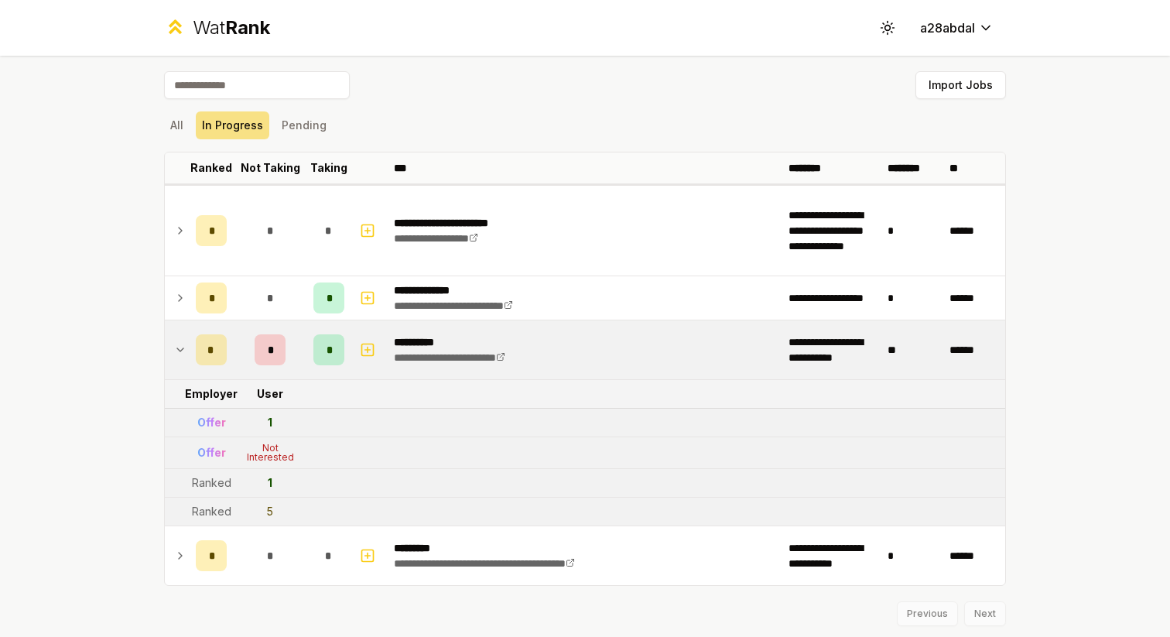
click at [181, 350] on icon at bounding box center [180, 349] width 6 height 3
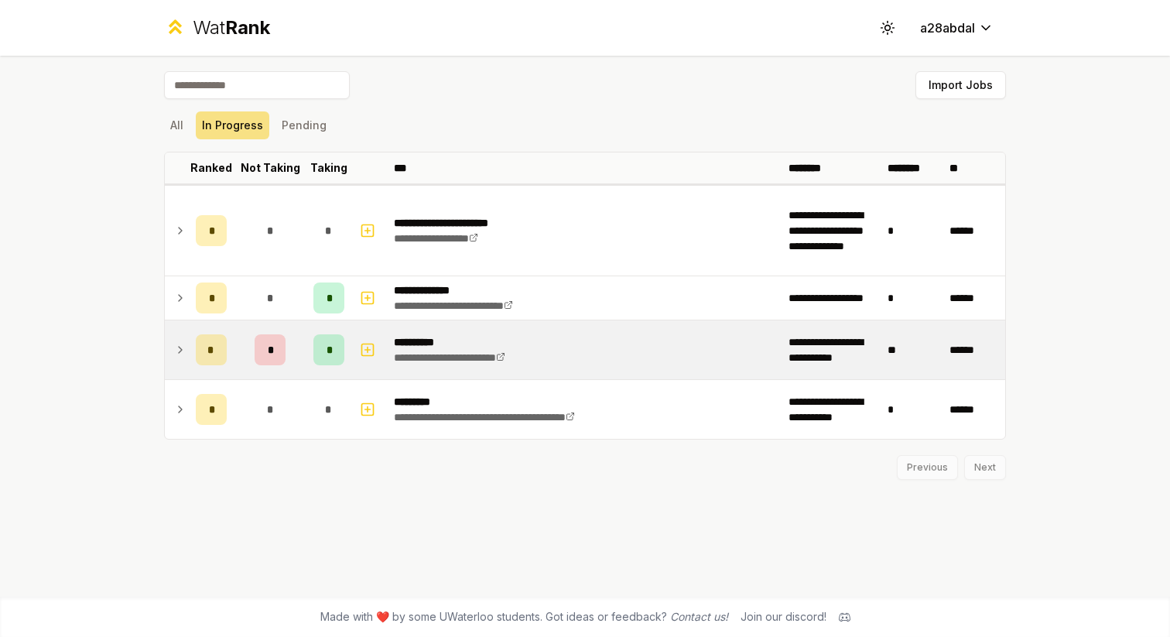
click at [181, 350] on icon at bounding box center [180, 350] width 3 height 6
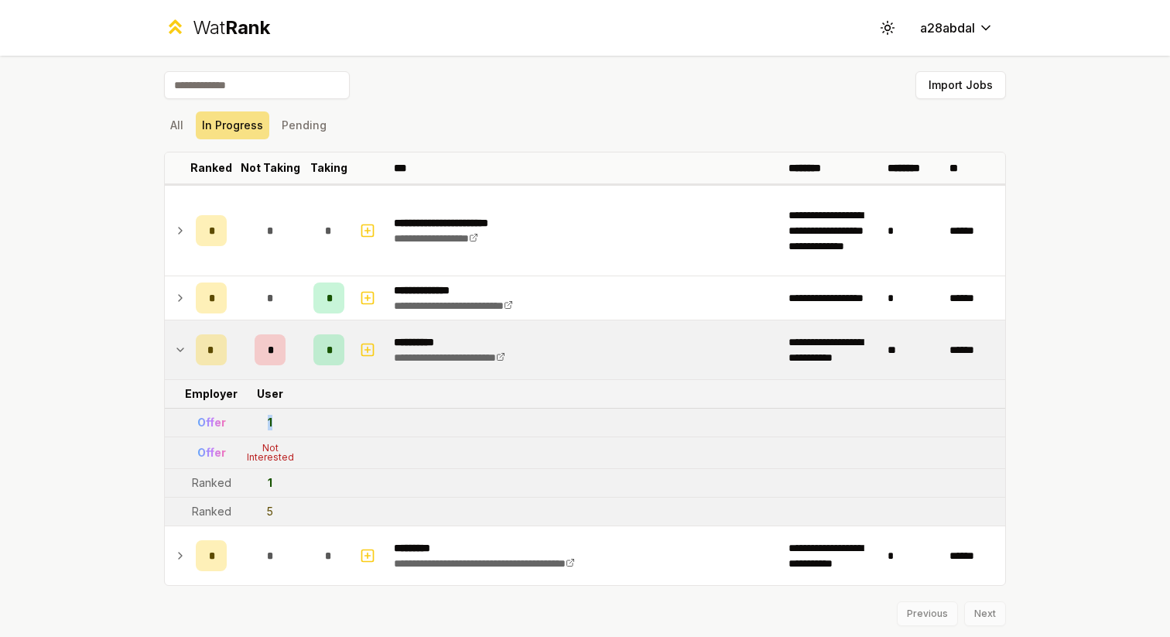
click at [273, 421] on td "1" at bounding box center [270, 423] width 74 height 28
click at [261, 446] on div "Not Interested" at bounding box center [270, 452] width 62 height 19
drag, startPoint x: 261, startPoint y: 446, endPoint x: 296, endPoint y: 462, distance: 38.4
click at [296, 462] on td "Not Interested" at bounding box center [270, 452] width 74 height 31
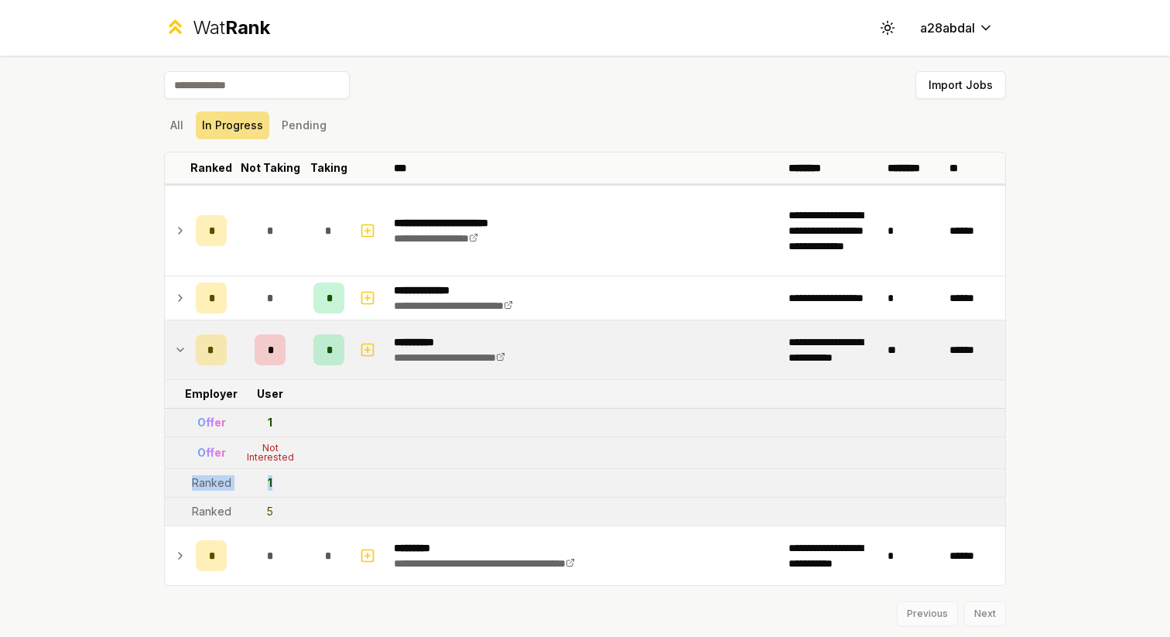
drag, startPoint x: 190, startPoint y: 482, endPoint x: 288, endPoint y: 491, distance: 97.9
click at [288, 491] on tr "Ranked 1" at bounding box center [585, 483] width 840 height 29
click at [288, 491] on td "1" at bounding box center [270, 483] width 74 height 28
drag, startPoint x: 188, startPoint y: 508, endPoint x: 275, endPoint y: 511, distance: 87.5
click at [275, 511] on tr "Ranked 5" at bounding box center [585, 512] width 840 height 29
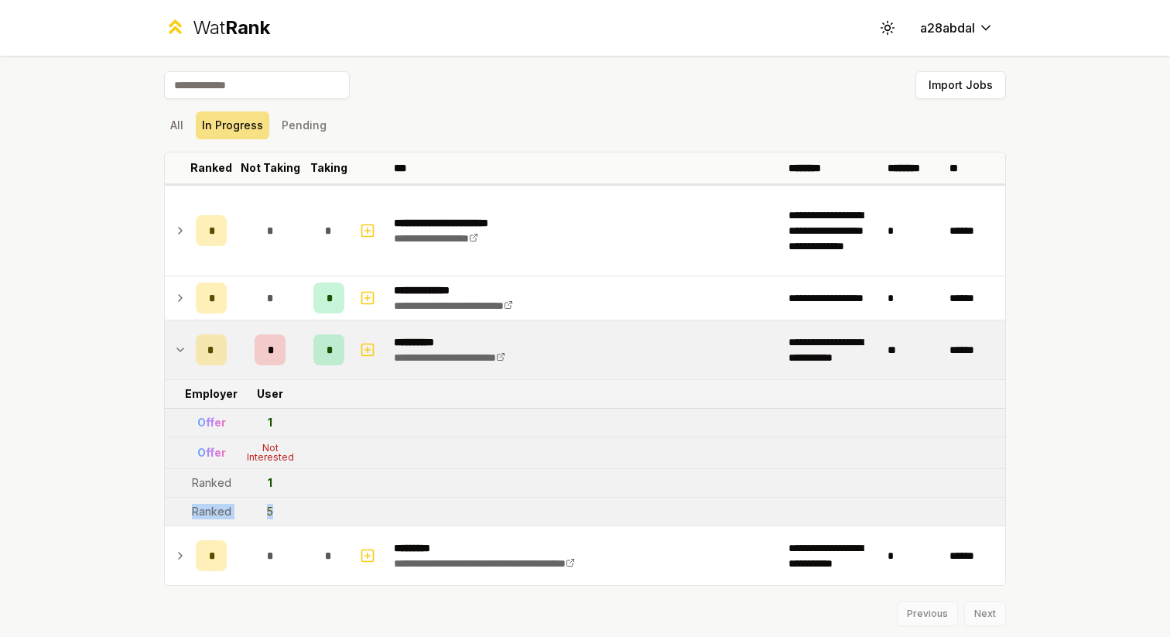
click at [275, 511] on td "5" at bounding box center [270, 512] width 74 height 28
